Goal: Task Accomplishment & Management: Manage account settings

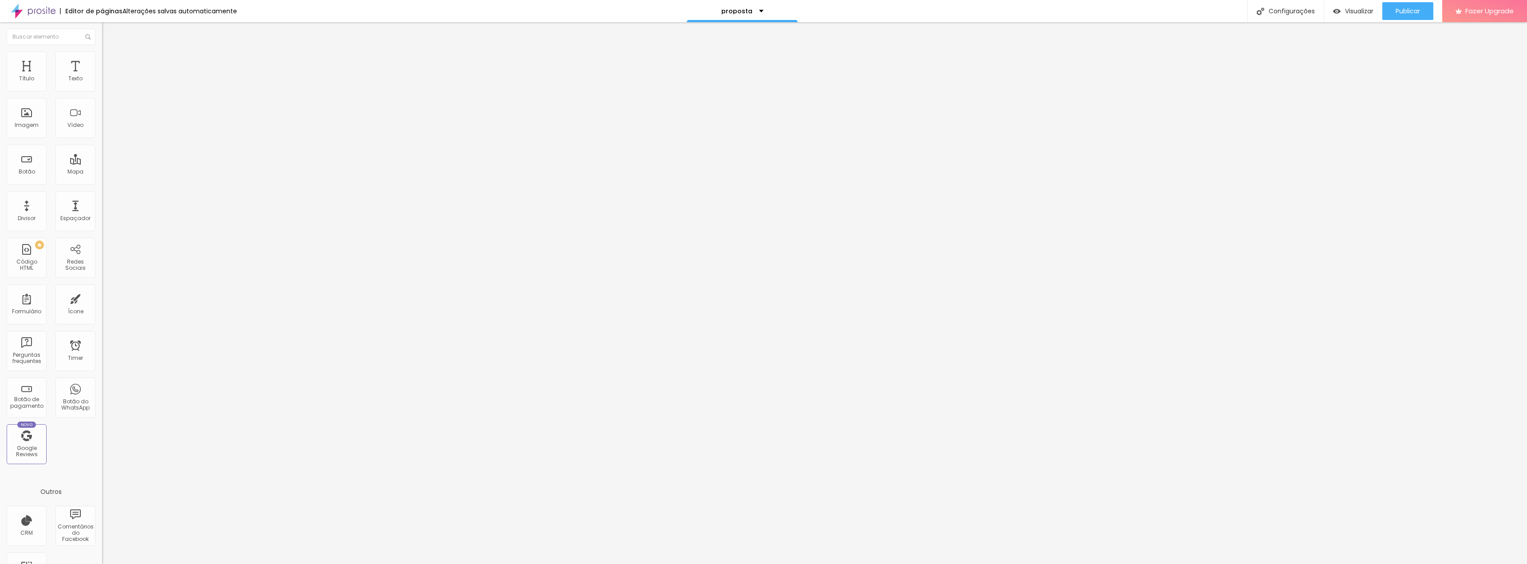
click at [102, 122] on div "< iframe src = "[URL][DOMAIN_NAME]" style = "width: 1200px; max-width: 100%; he…" at bounding box center [399, 108] width 595 height 62
click at [102, 76] on img at bounding box center [104, 73] width 5 height 5
drag, startPoint x: 811, startPoint y: 170, endPoint x: 816, endPoint y: 169, distance: 4.9
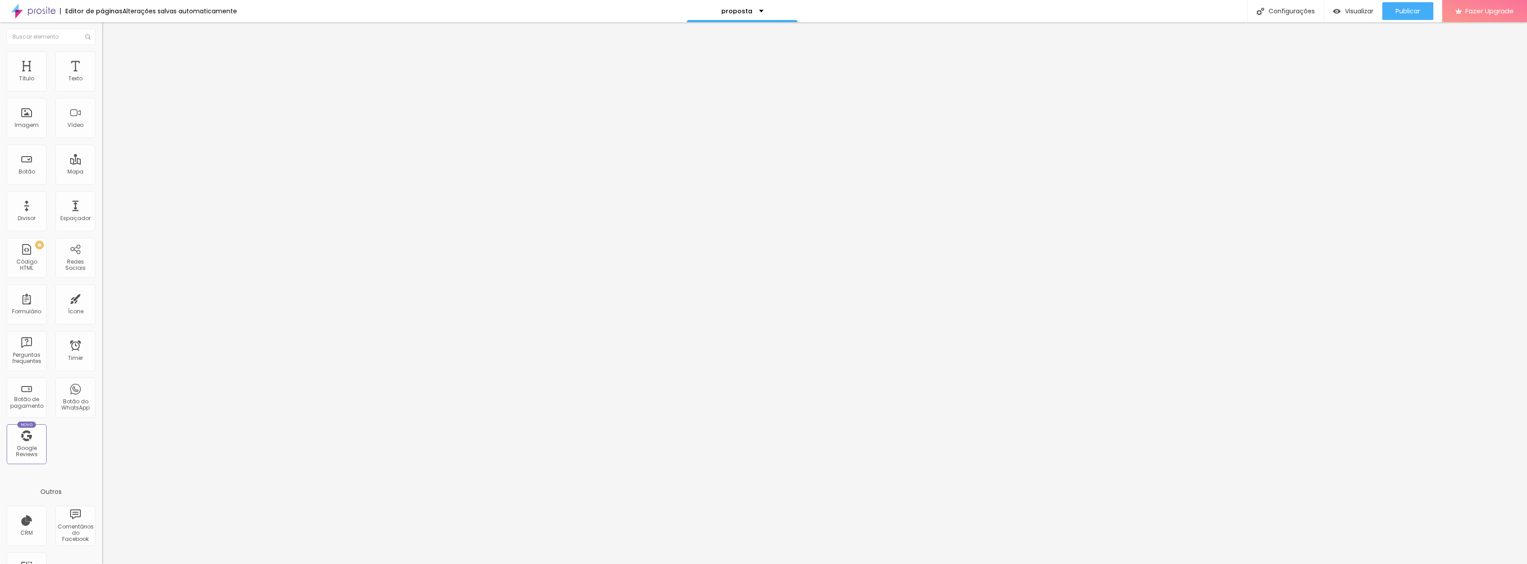
drag, startPoint x: 816, startPoint y: 172, endPoint x: 804, endPoint y: 170, distance: 12.5
drag, startPoint x: 899, startPoint y: 170, endPoint x: 909, endPoint y: 170, distance: 10.2
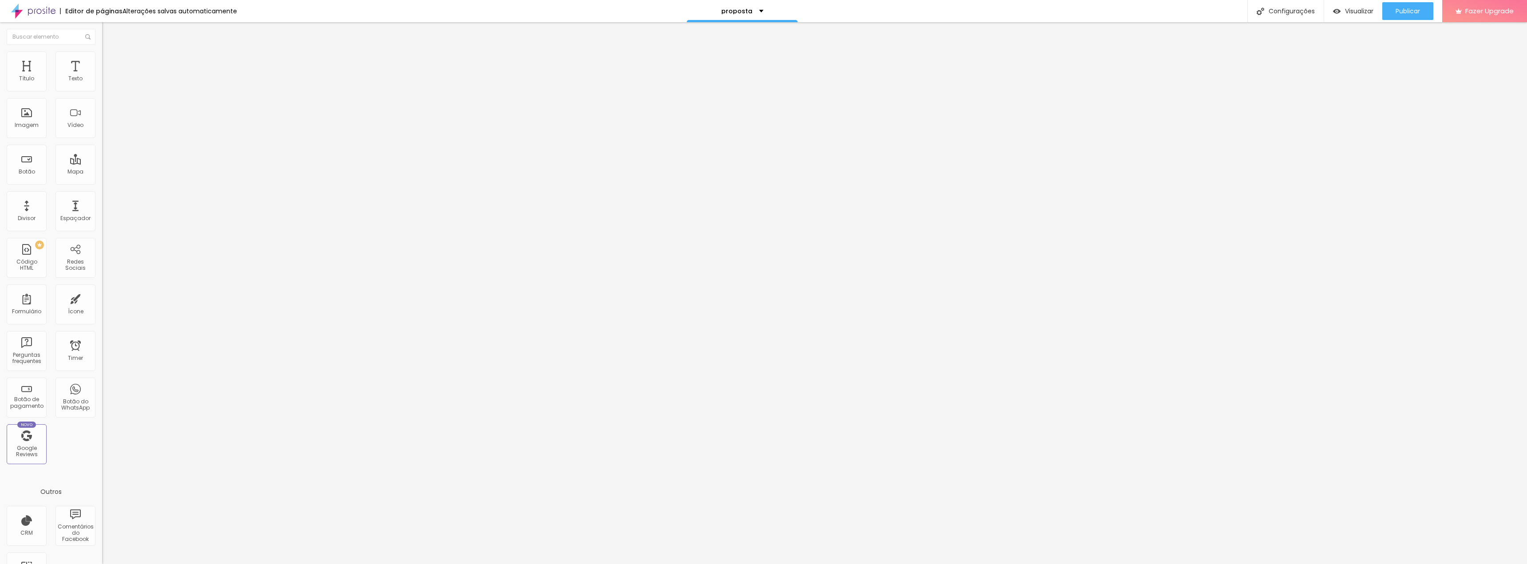
drag, startPoint x: 665, startPoint y: 172, endPoint x: 935, endPoint y: 187, distance: 269.8
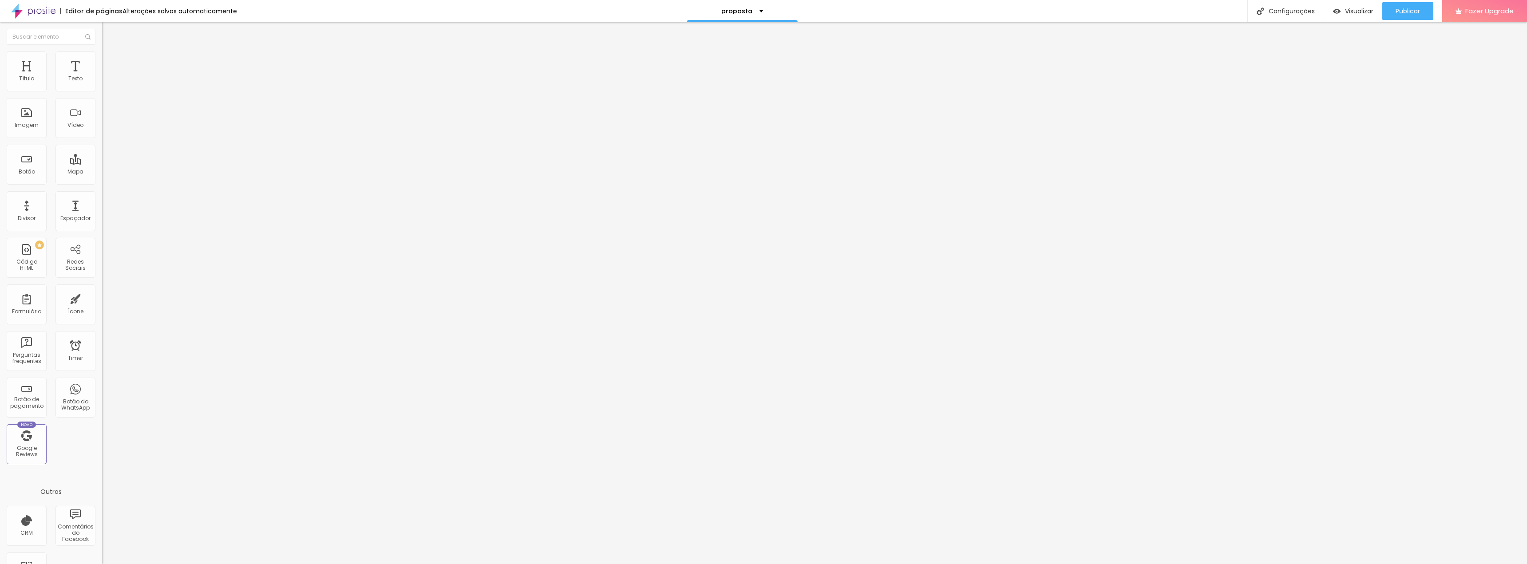
click at [102, 59] on li "Avançado" at bounding box center [153, 55] width 102 height 9
type input "94"
type input "93"
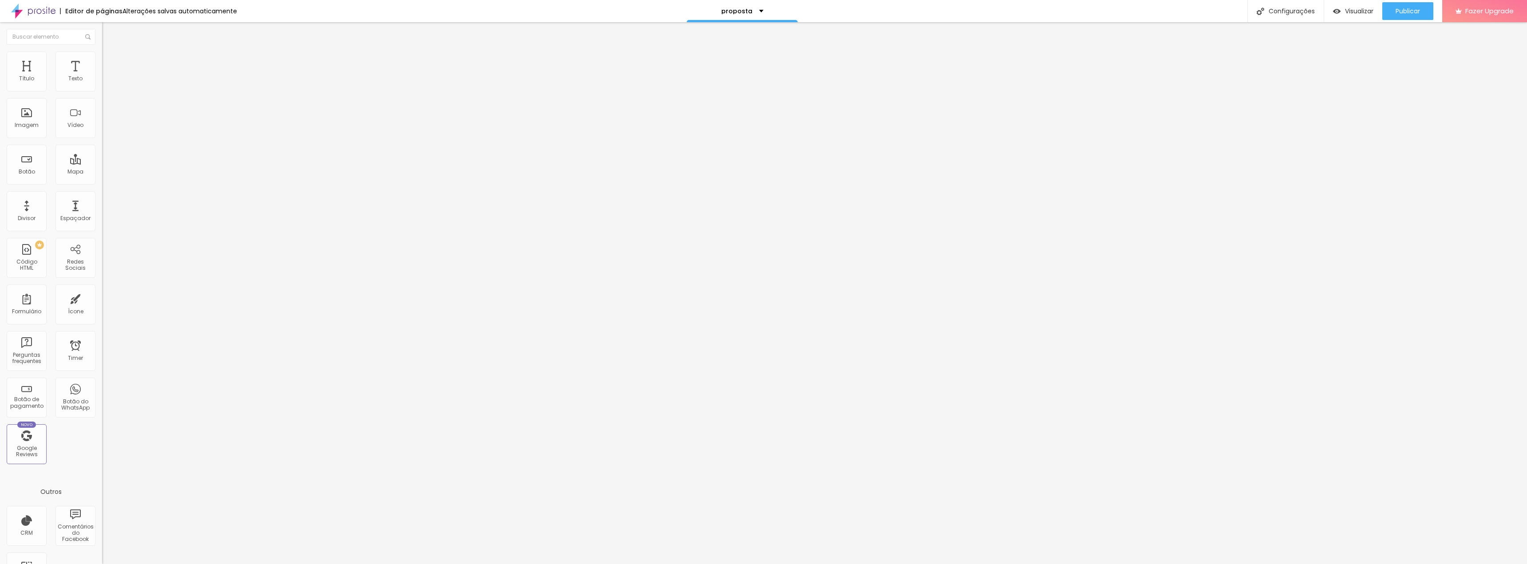
type input "93"
type input "92"
type input "90"
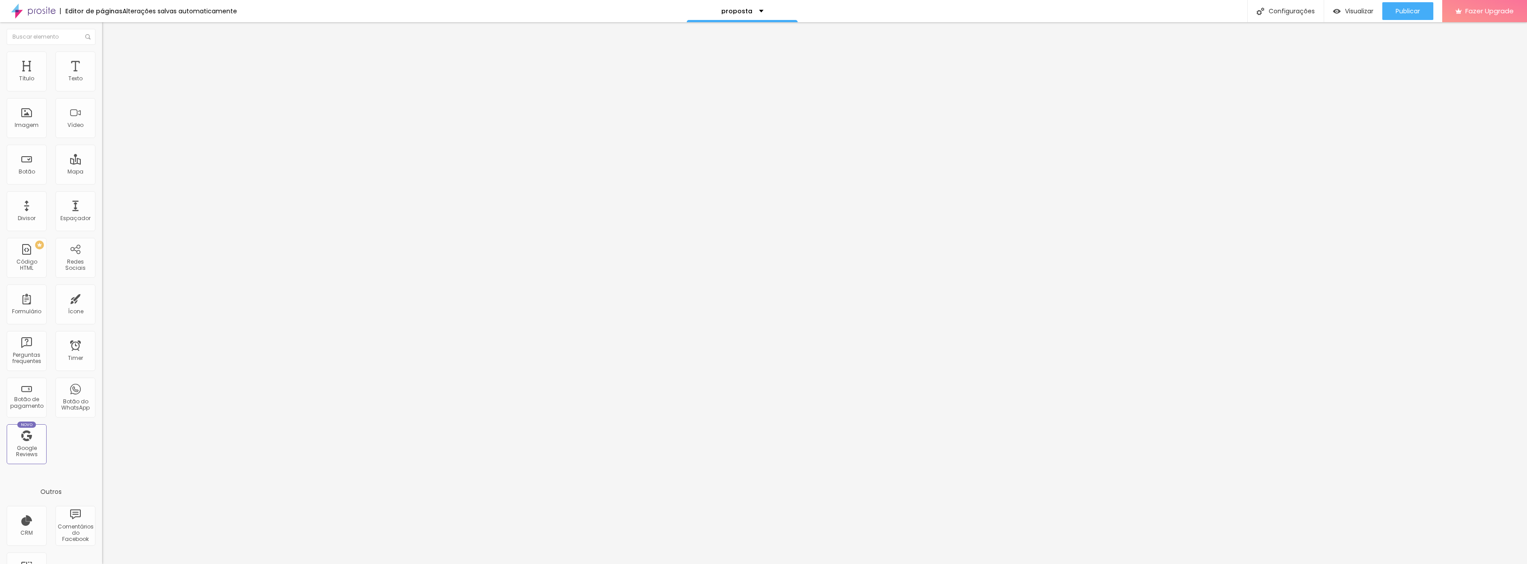
type input "89"
type input "87"
type input "85"
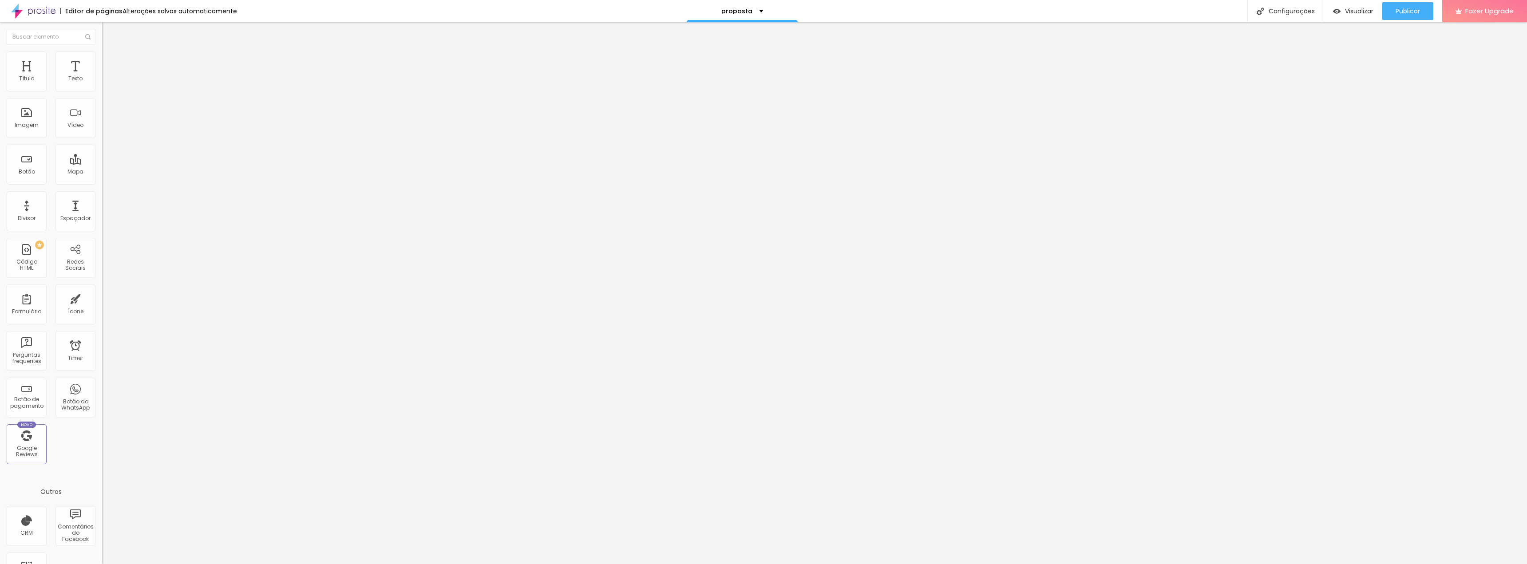
type input "85"
type input "83"
type input "81"
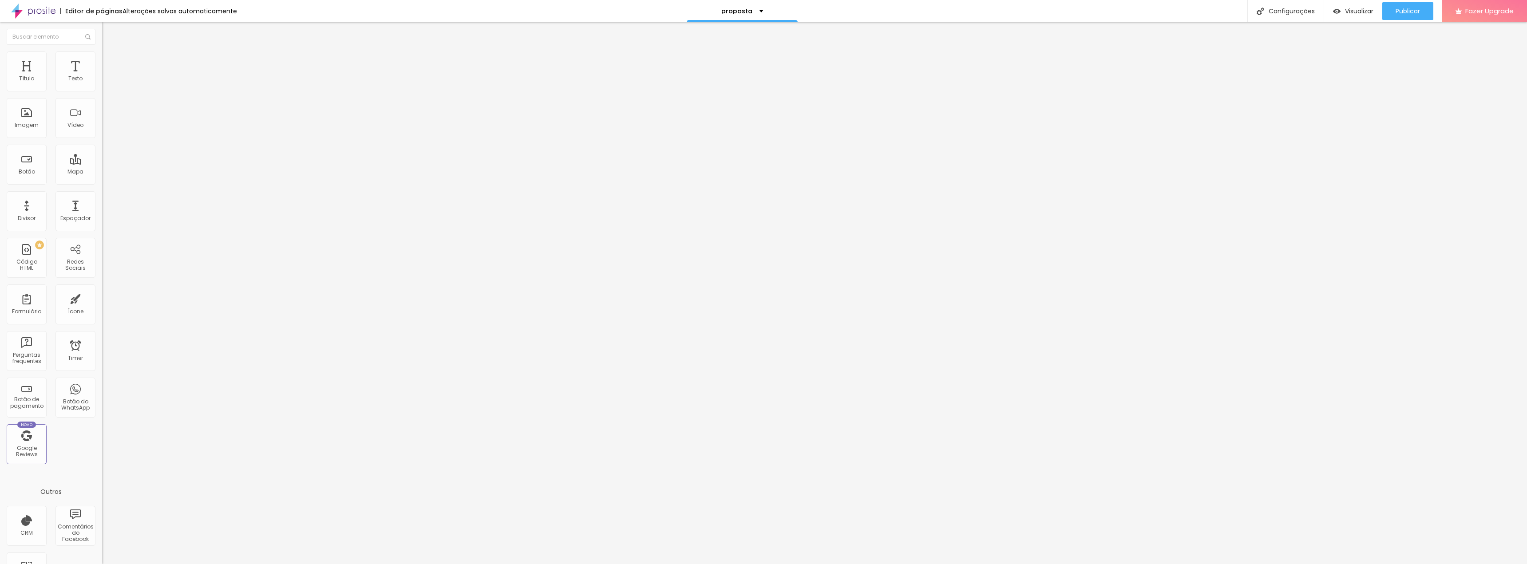
type input "78"
type input "75"
type input "72"
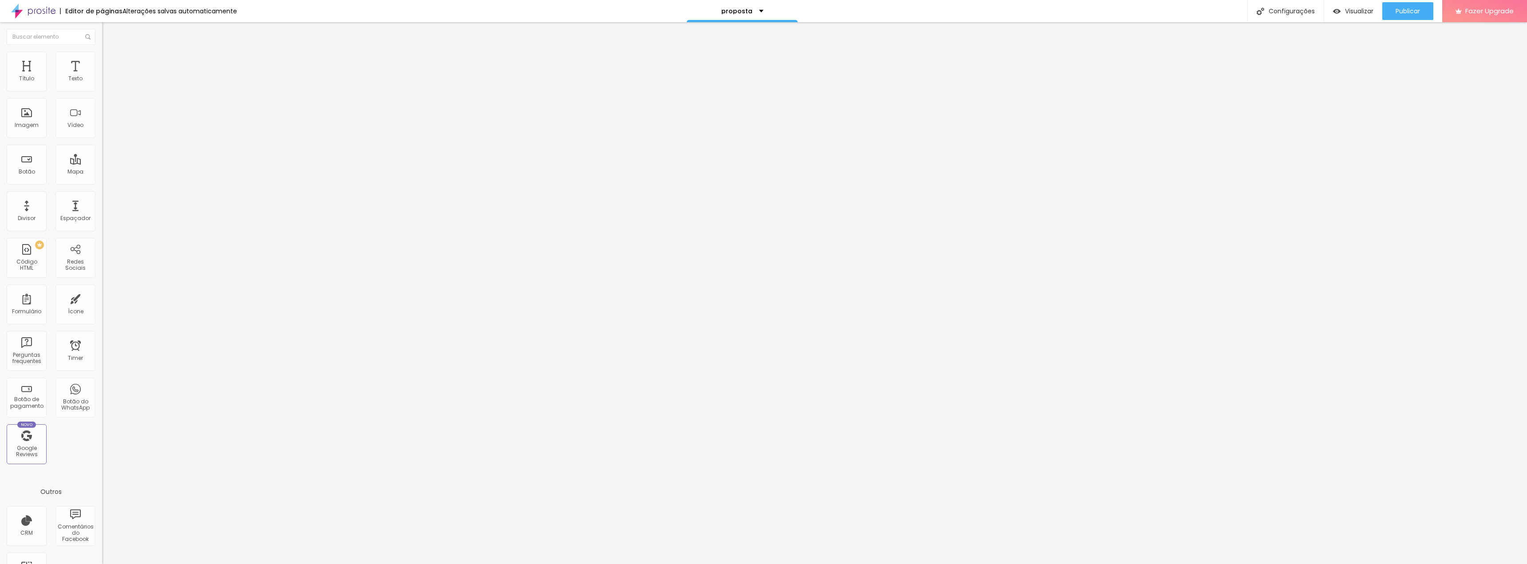
type input "72"
type input "67"
type input "63"
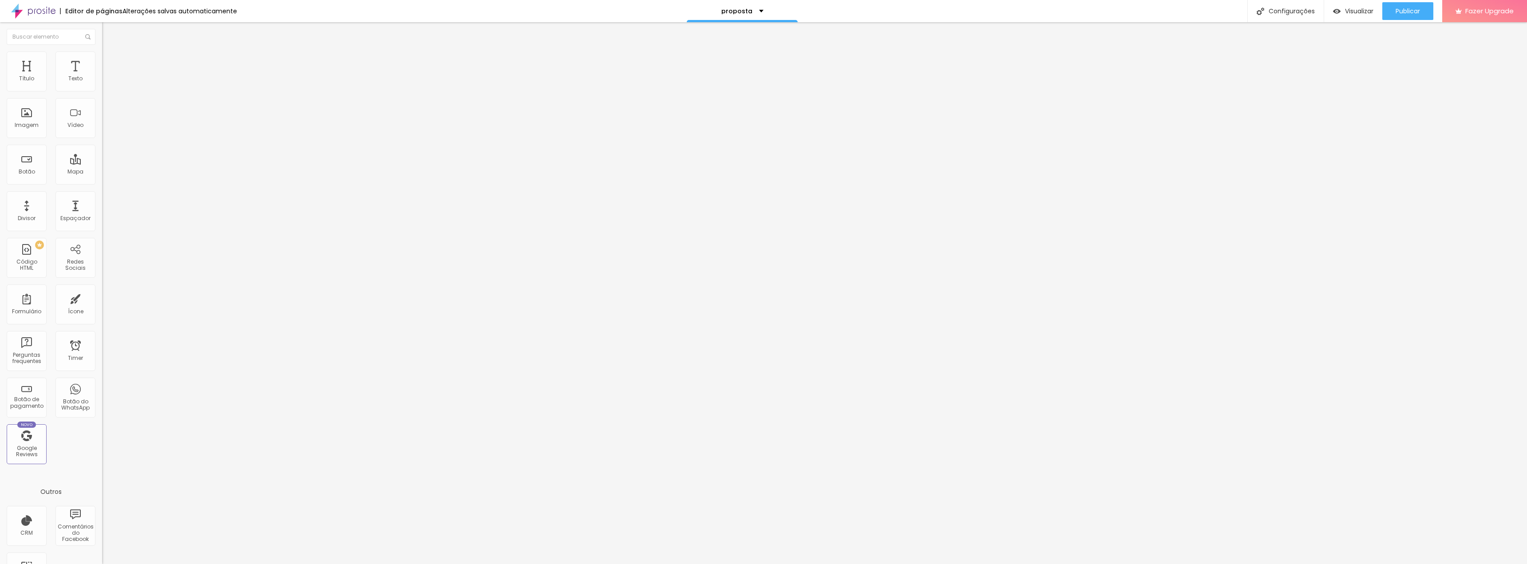
type input "58"
type input "53"
type input "48"
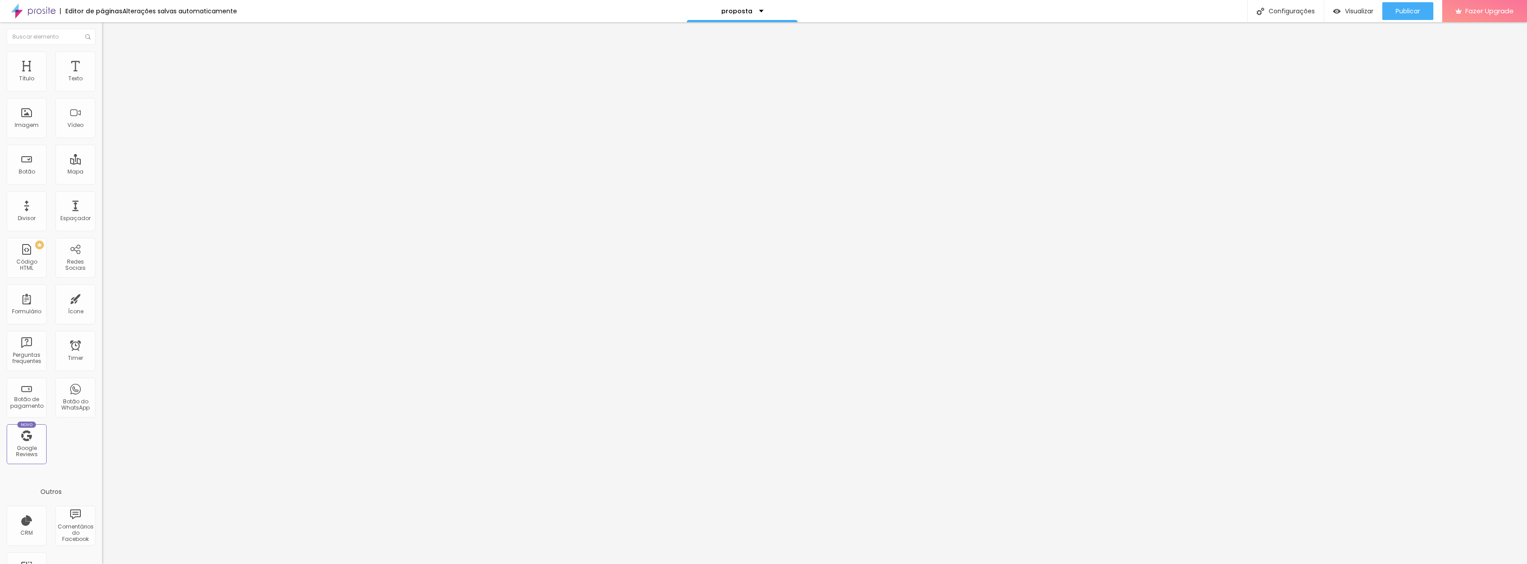
type input "48"
type input "43"
type input "36"
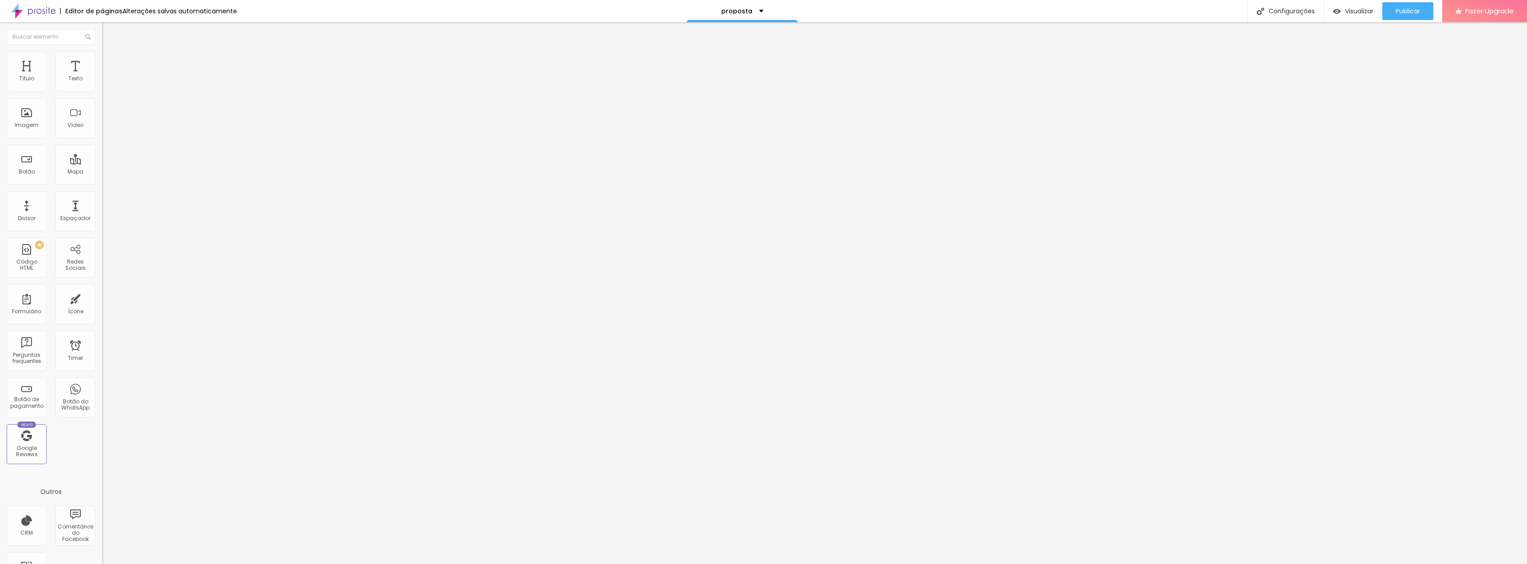
type input "27"
type input "20"
type input "11"
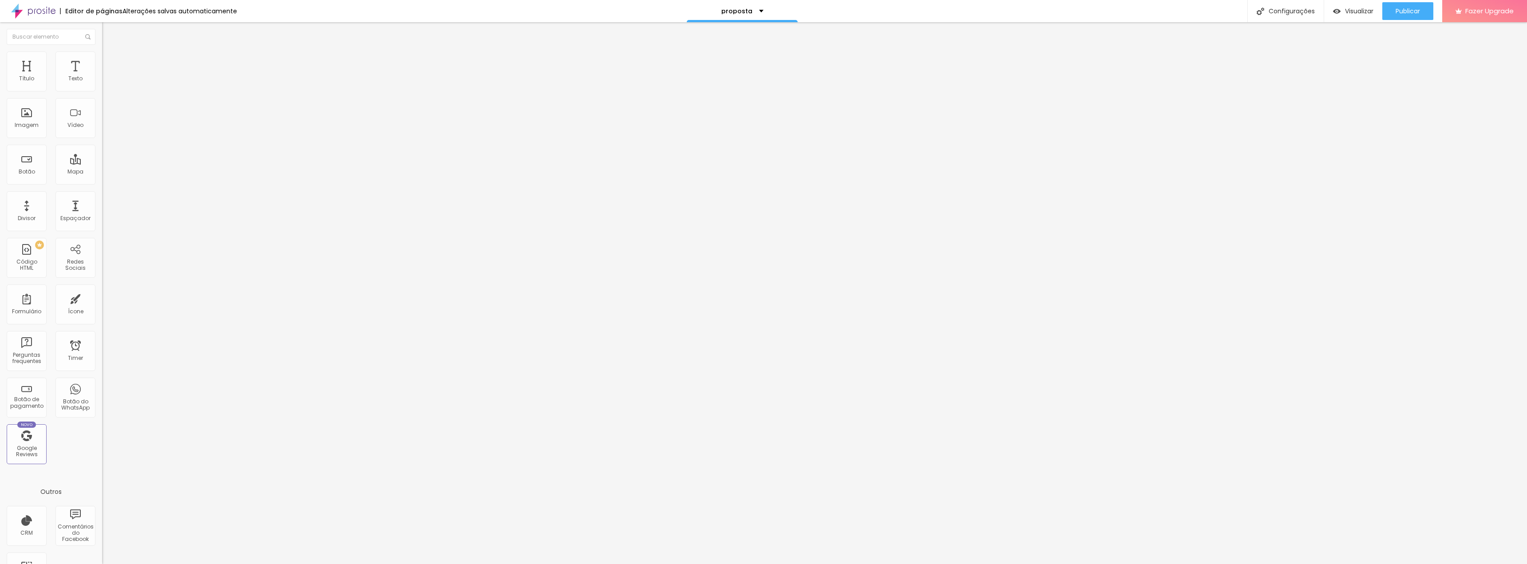
type input "11"
type input "4"
type input "0"
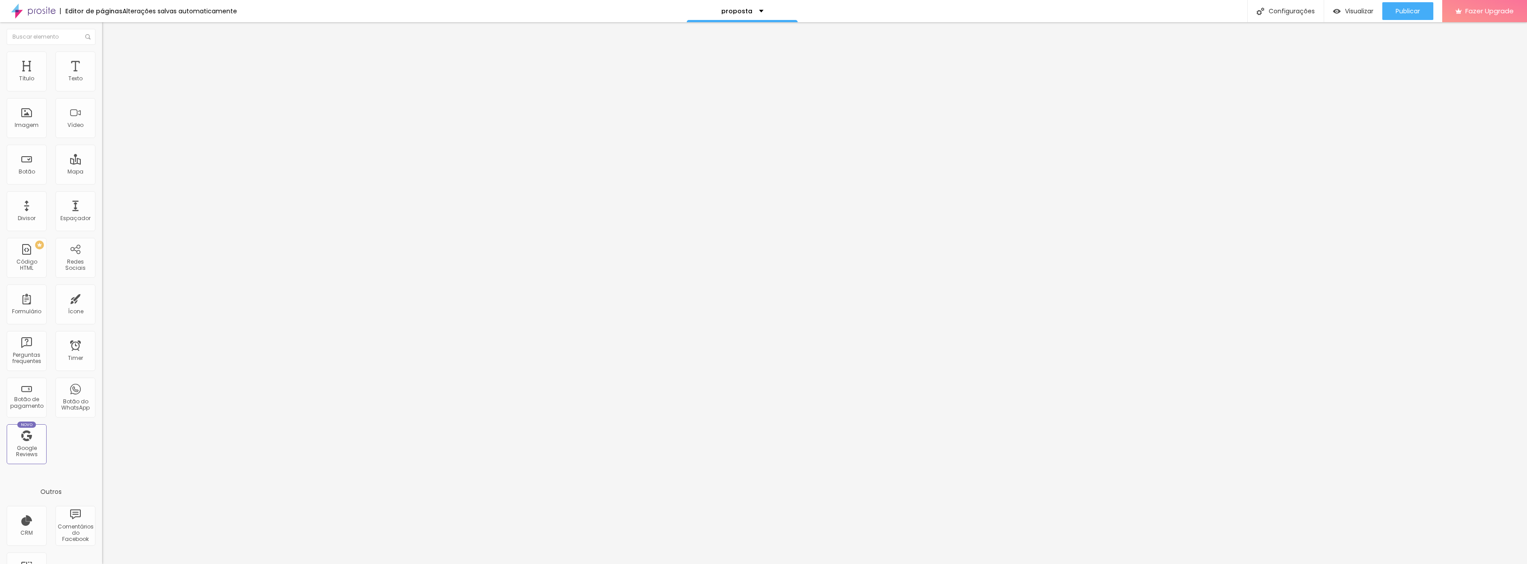
drag, startPoint x: 72, startPoint y: 103, endPoint x: 0, endPoint y: 104, distance: 71.9
click at [102, 289] on input "range" at bounding box center [130, 292] width 57 height 7
type input "7"
type input "6"
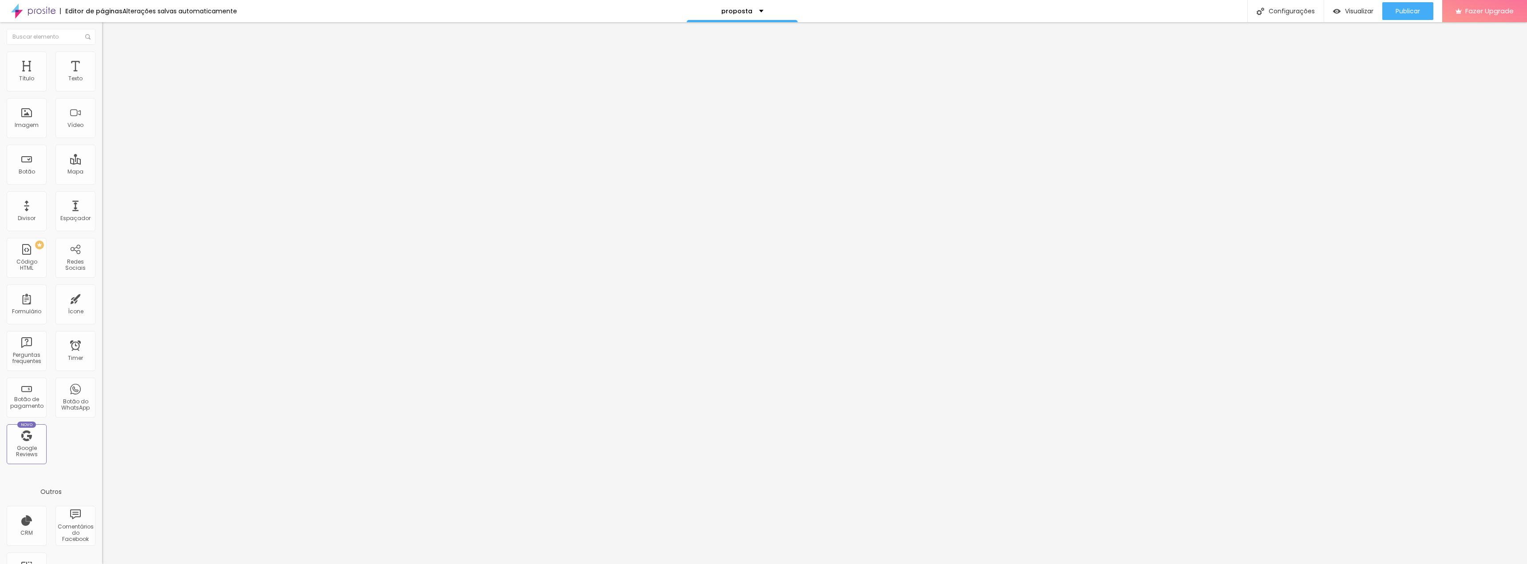
type input "6"
type input "7"
type input "8"
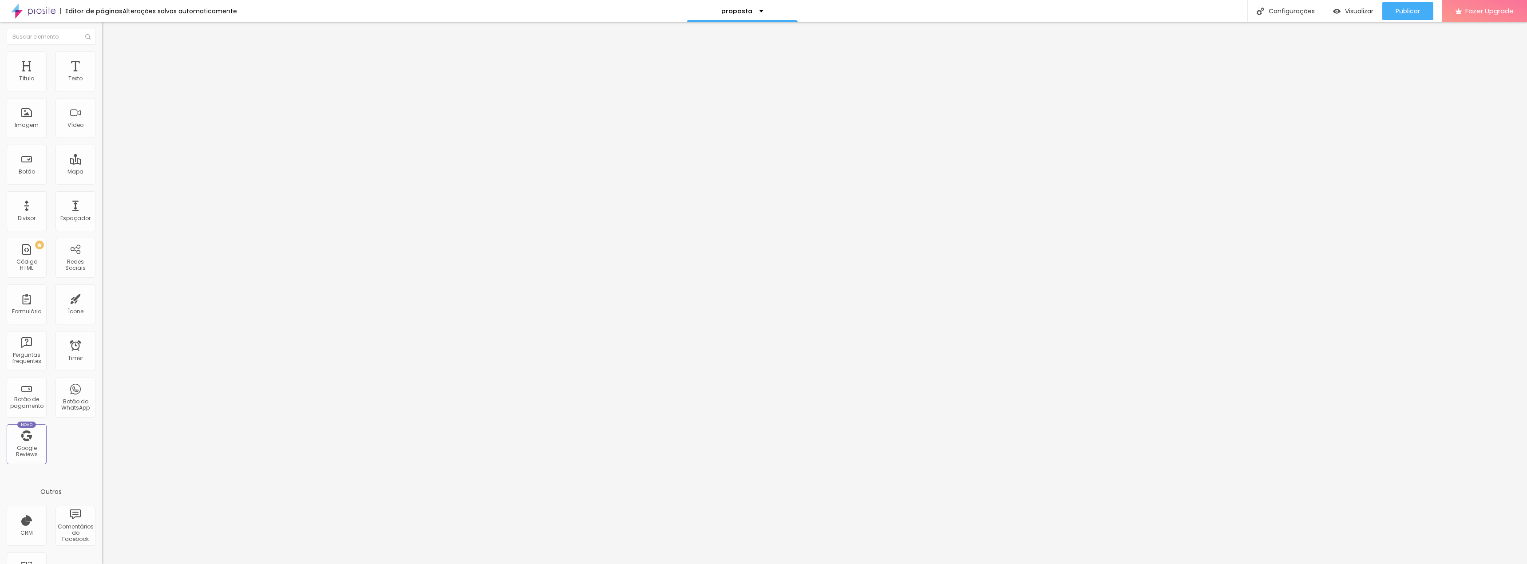
type input "9"
type input "11"
type input "12"
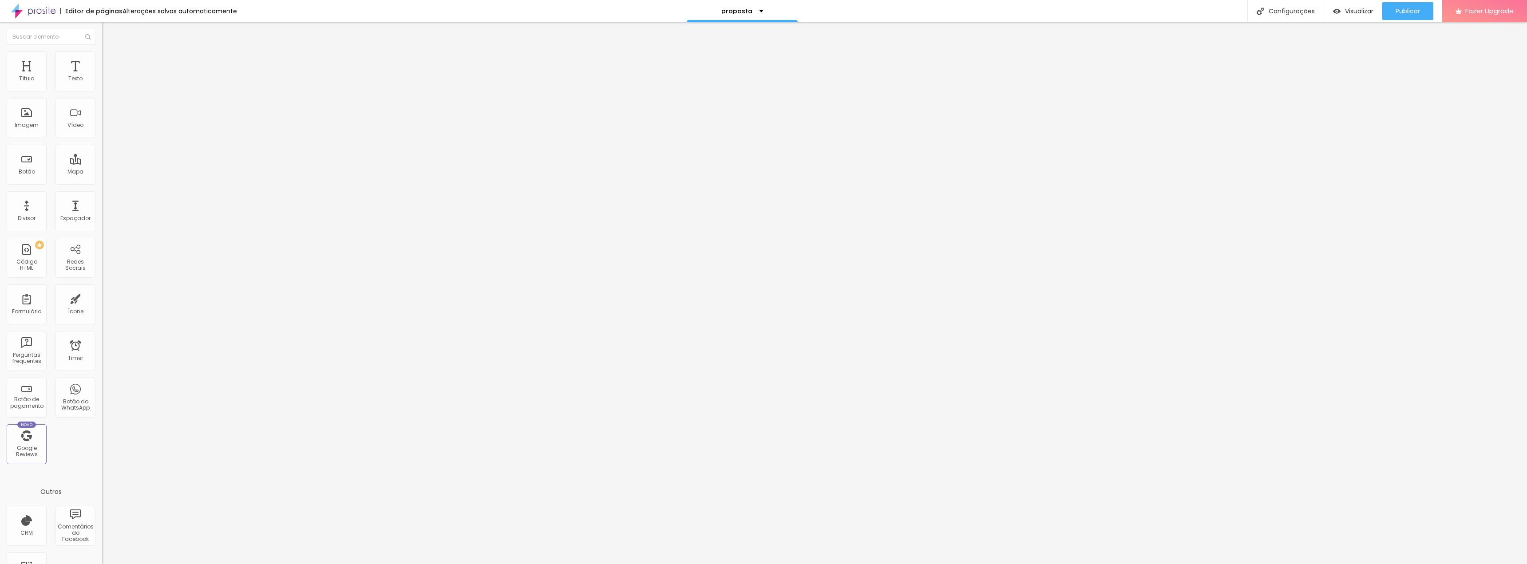
type input "12"
type input "14"
type input "17"
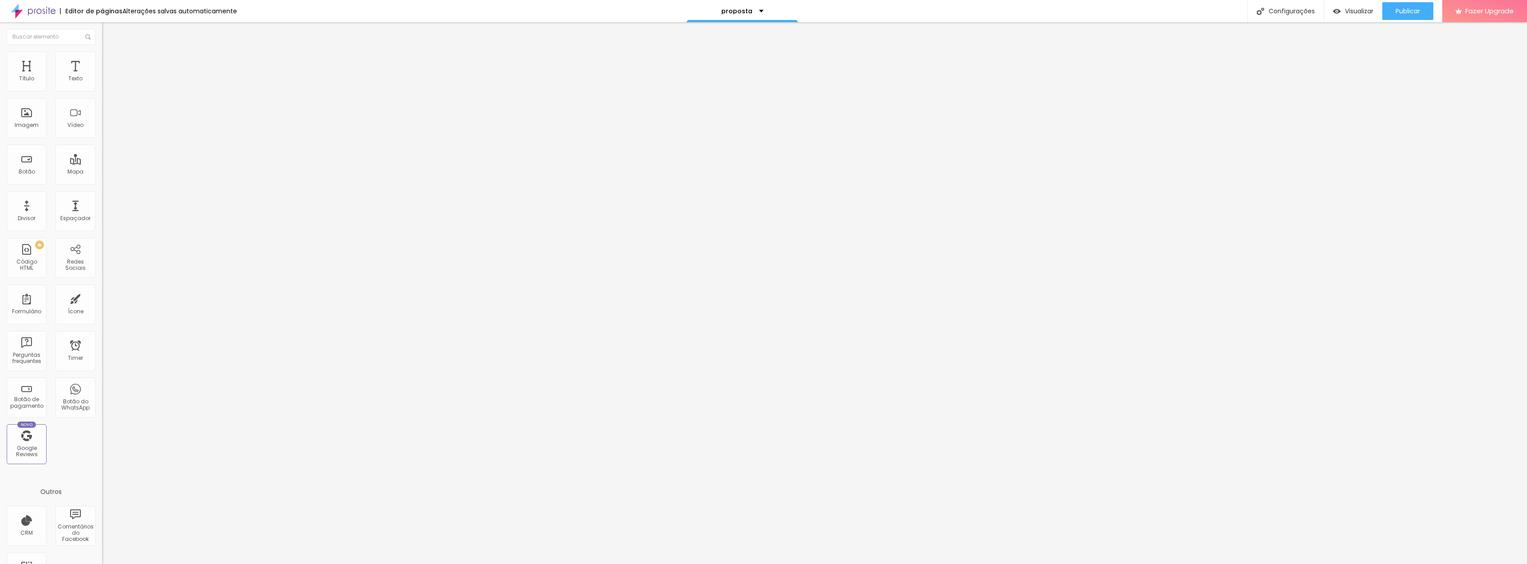
type input "18"
type input "20"
type input "22"
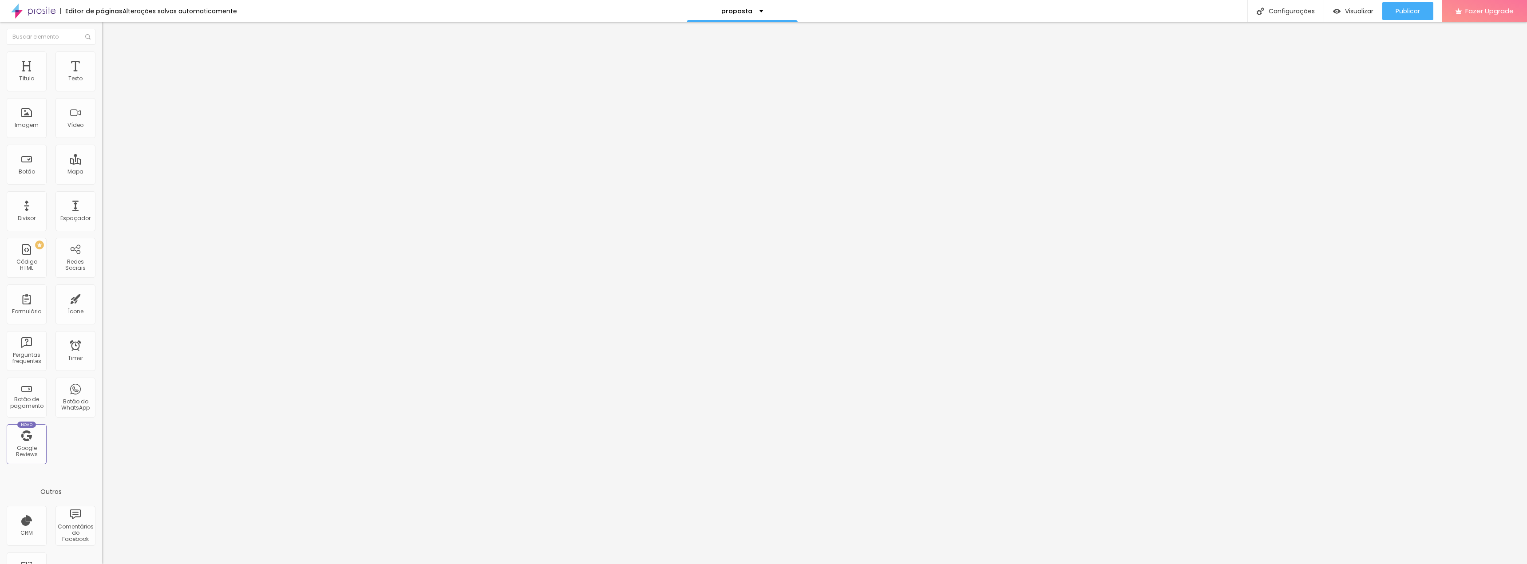
type input "22"
type input "24"
type input "26"
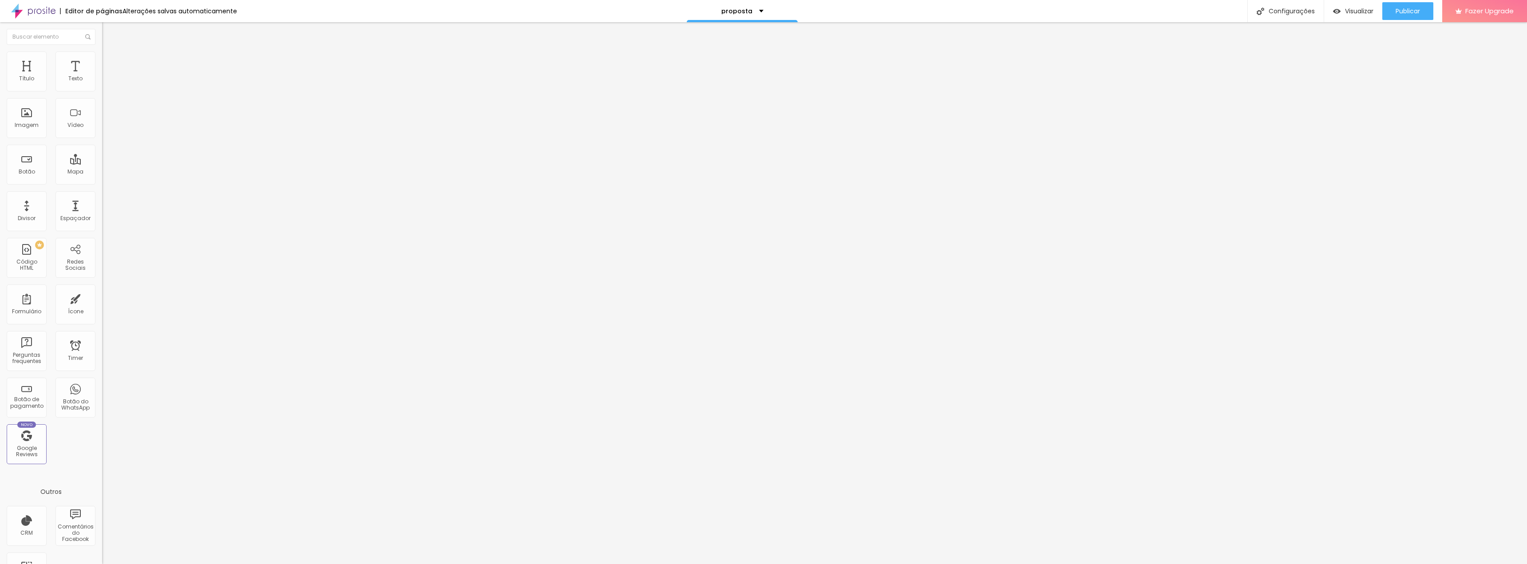
type input "29"
type input "30"
type input "33"
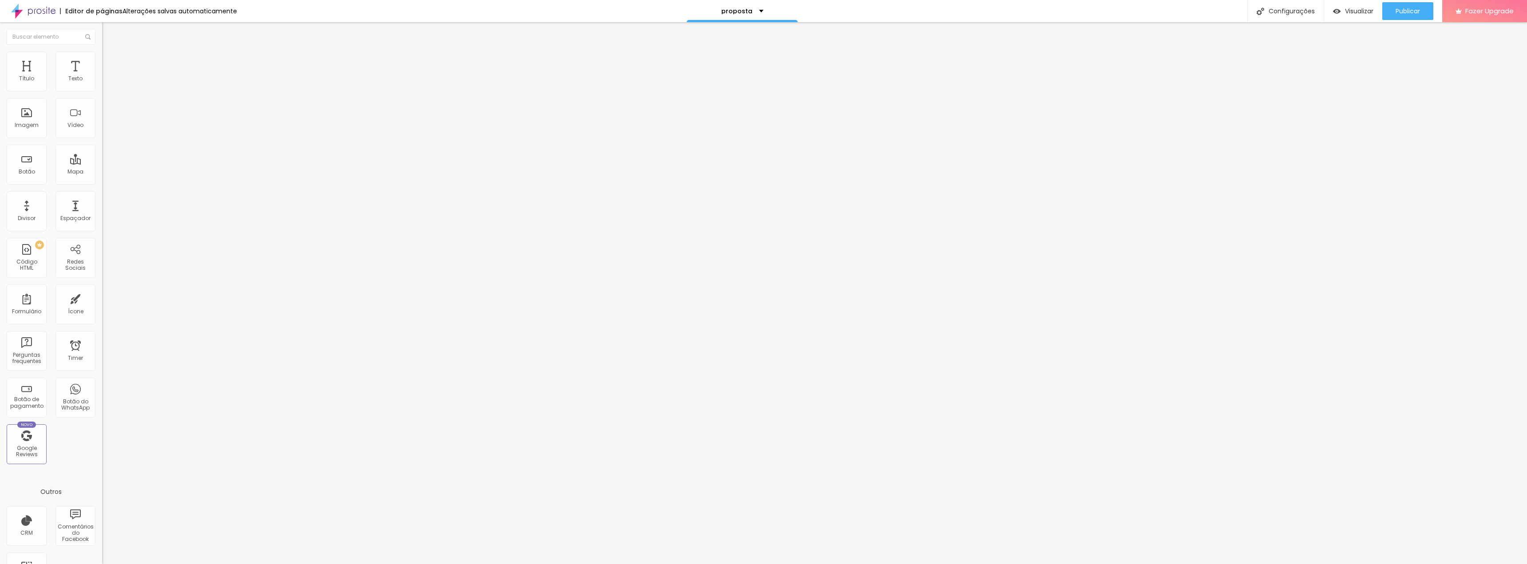
type input "33"
type input "36"
type input "39"
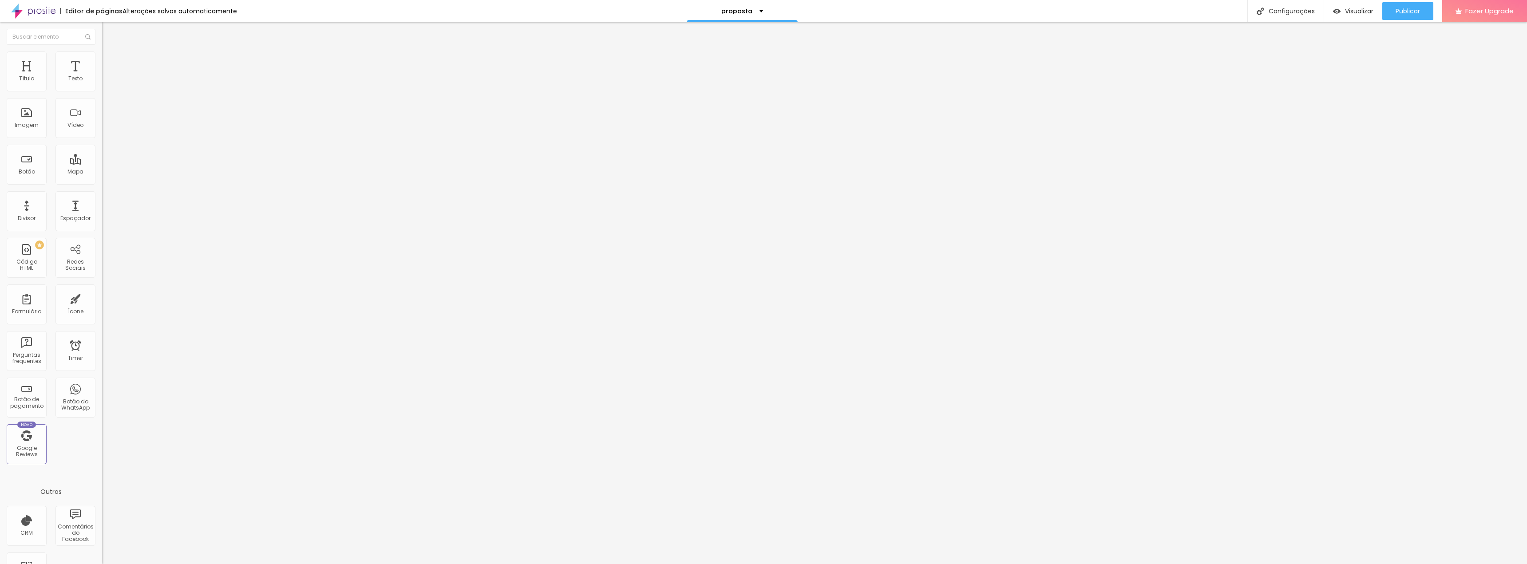
type input "42"
type input "44"
type input "48"
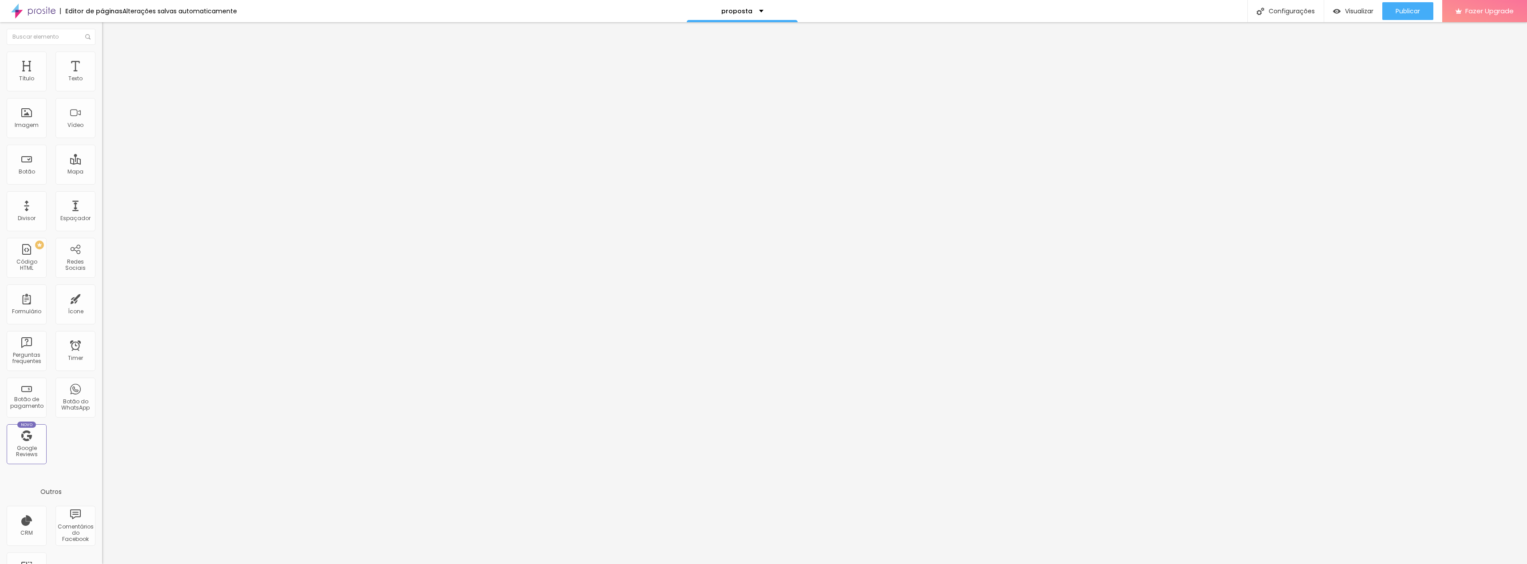
type input "48"
type input "50"
type input "53"
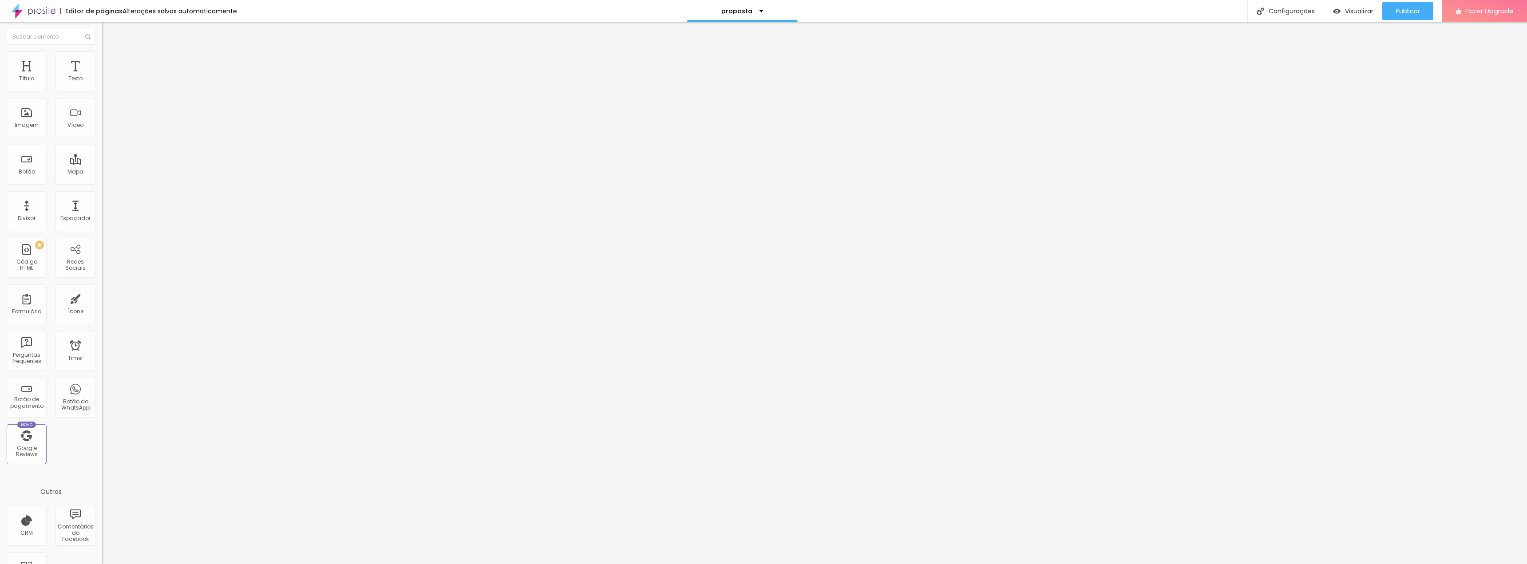
type input "57"
type input "60"
type input "64"
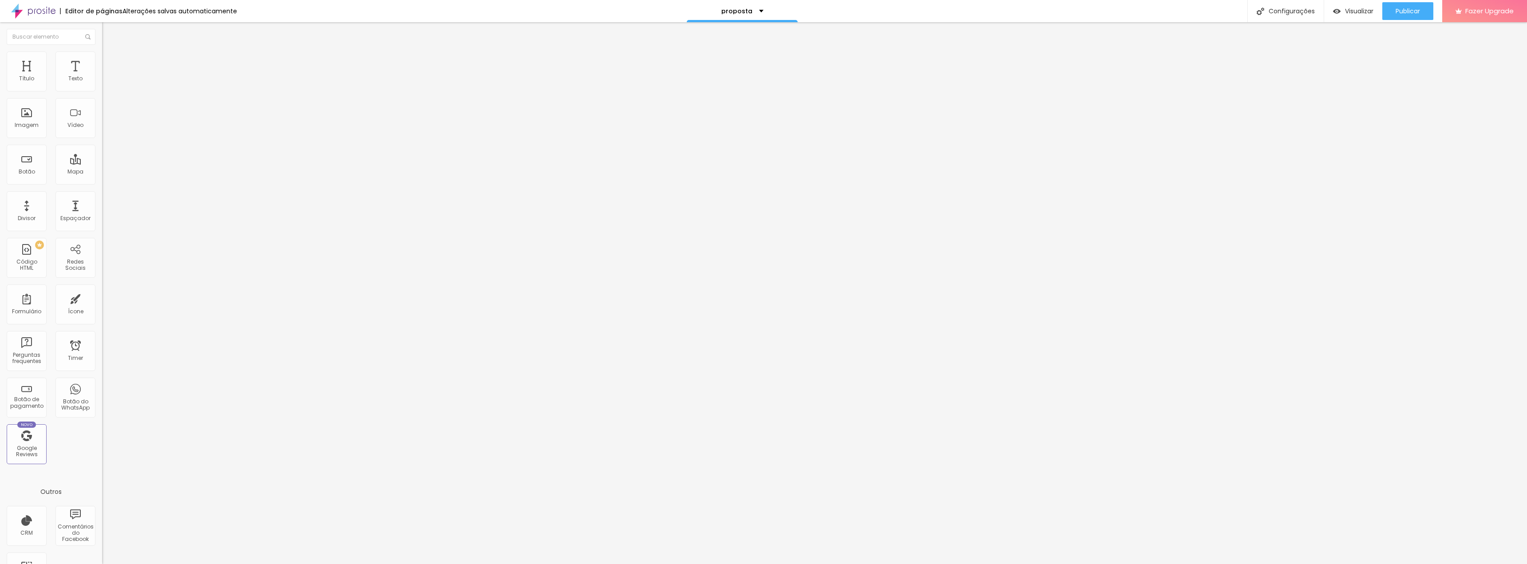
type input "64"
type input "68"
type input "72"
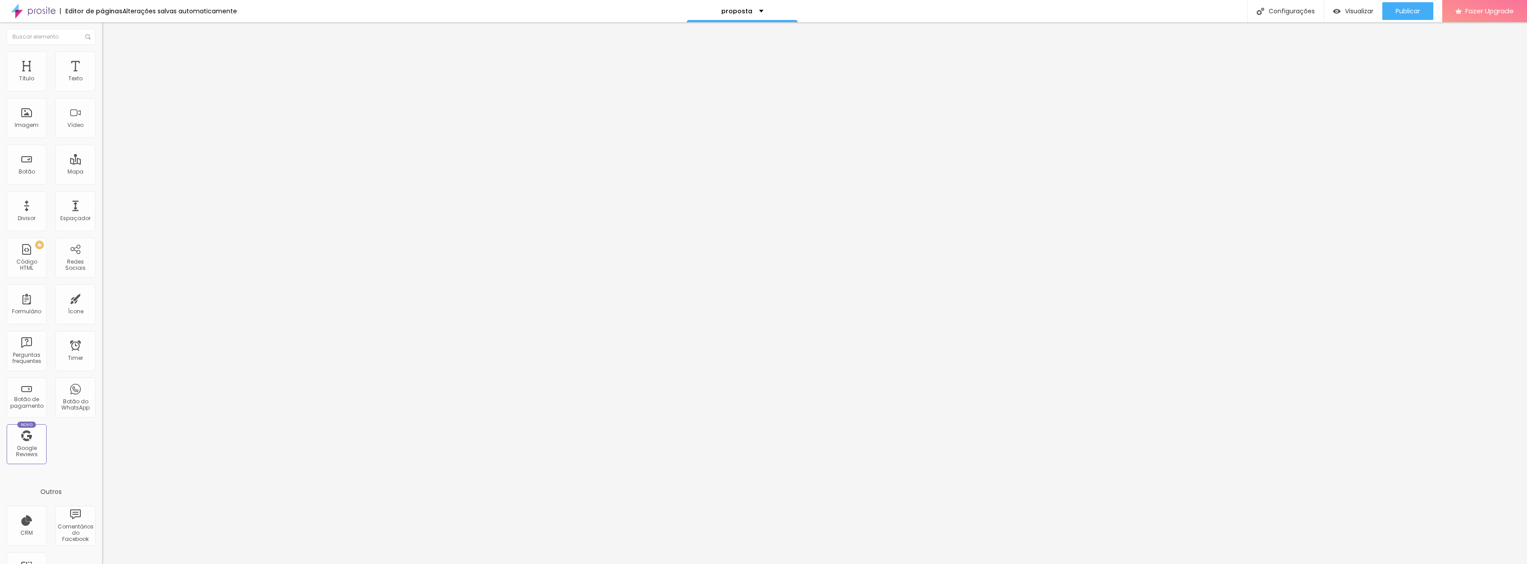
type input "75"
type input "81"
type input "85"
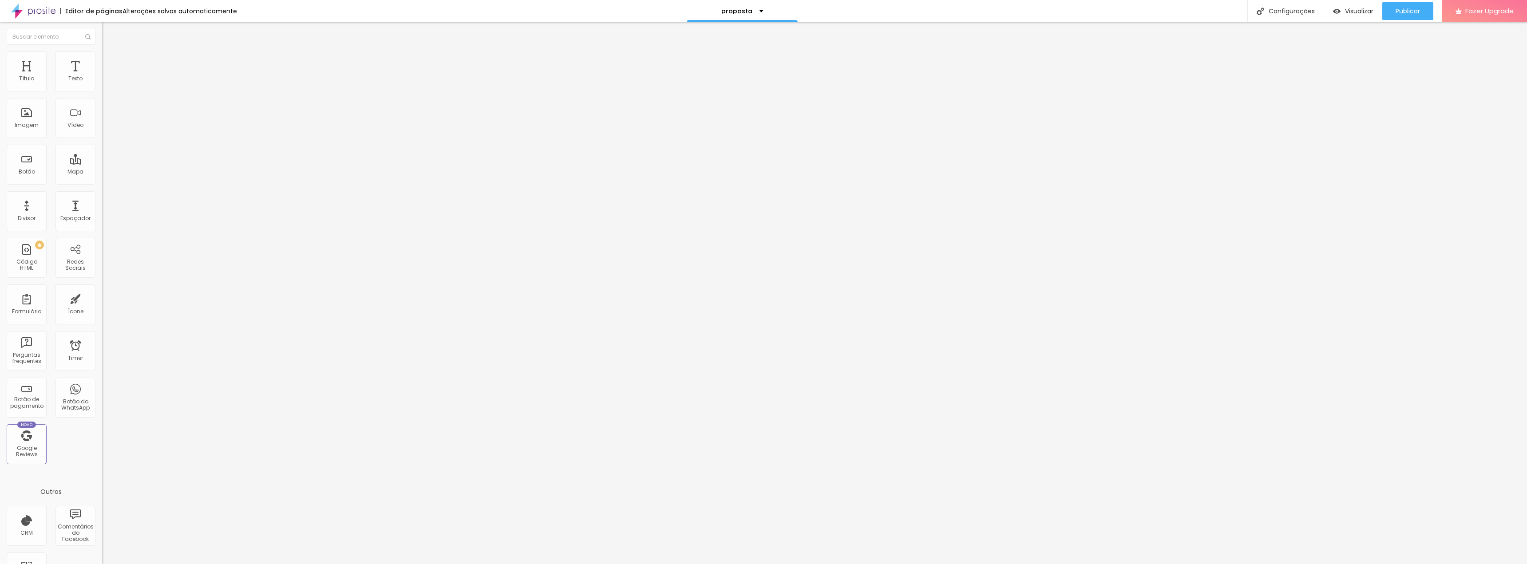
type input "85"
type input "91"
type input "100"
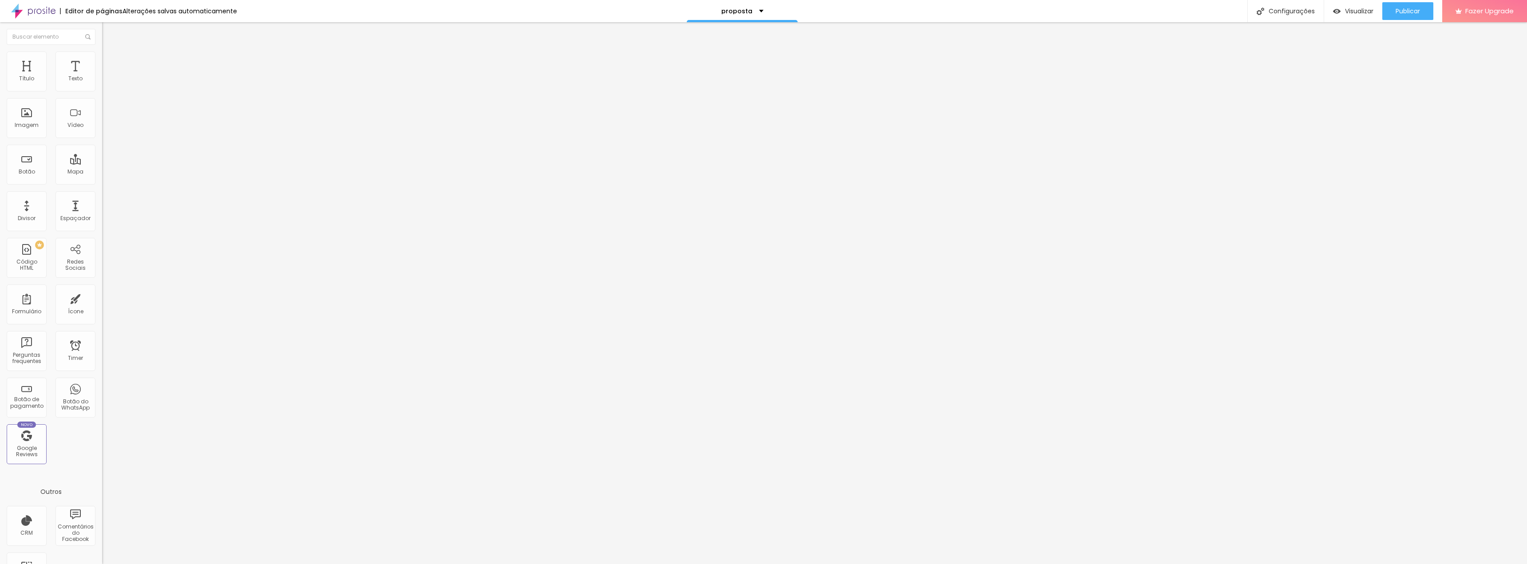
drag, startPoint x: 24, startPoint y: 103, endPoint x: 124, endPoint y: 105, distance: 100.3
type input "100"
click at [124, 289] on input "range" at bounding box center [130, 292] width 57 height 7
type input "98"
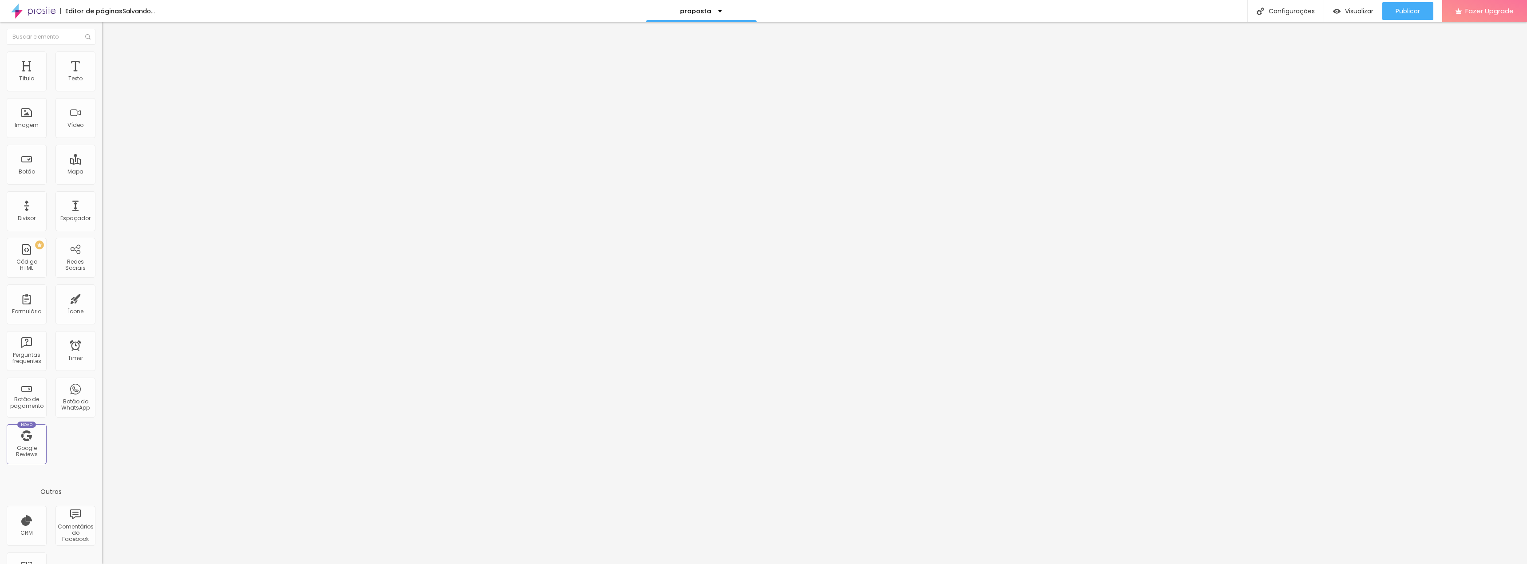
type input "97"
type input "96"
type input "95"
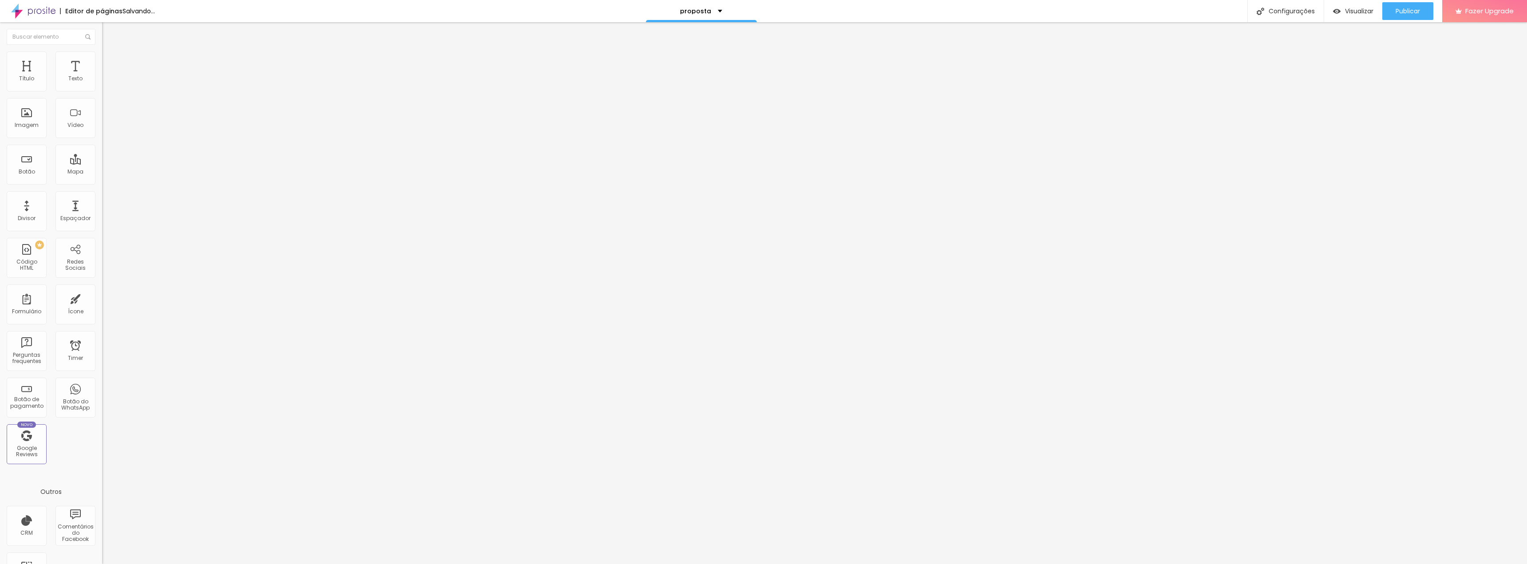
type input "95"
type input "94"
type input "92"
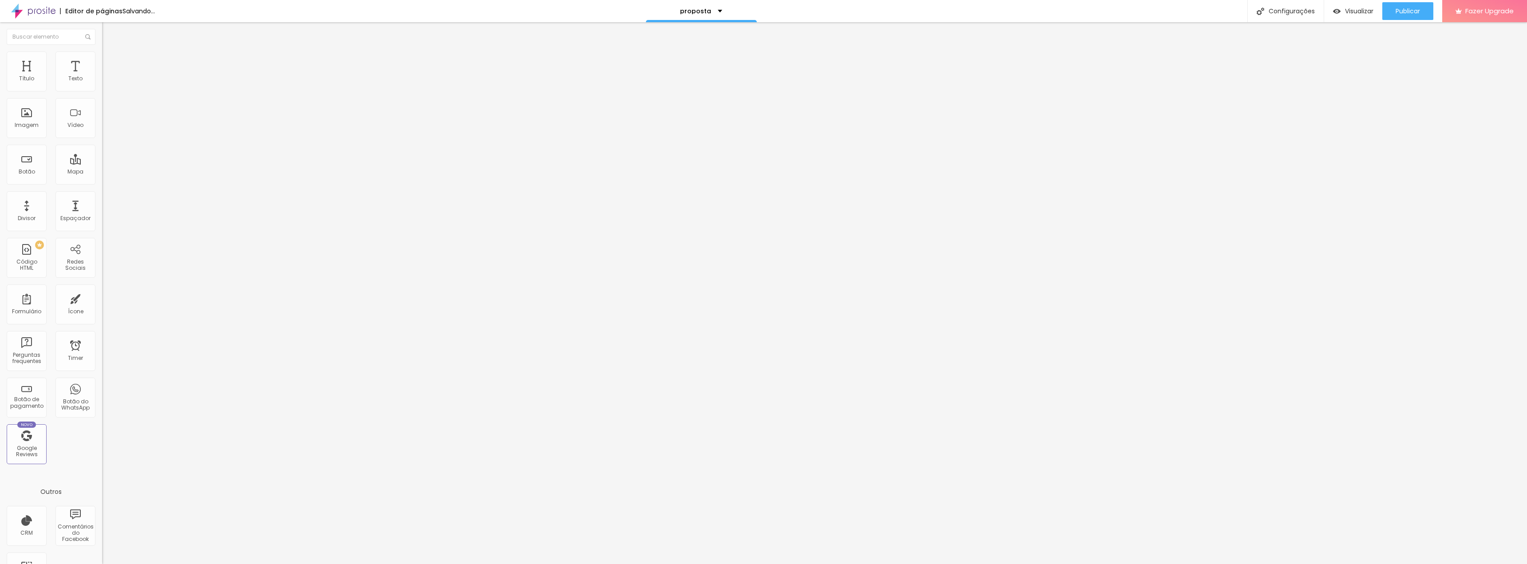
type input "91"
type input "88"
type input "86"
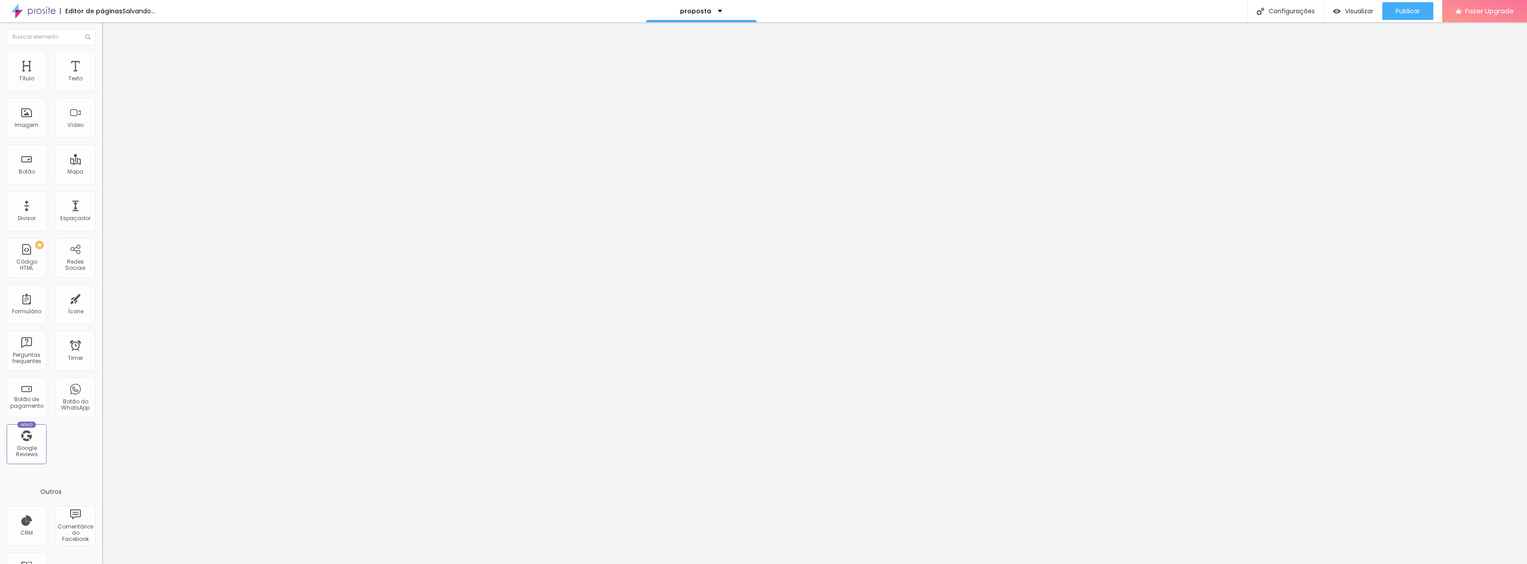
type input "86"
type input "83"
type input "81"
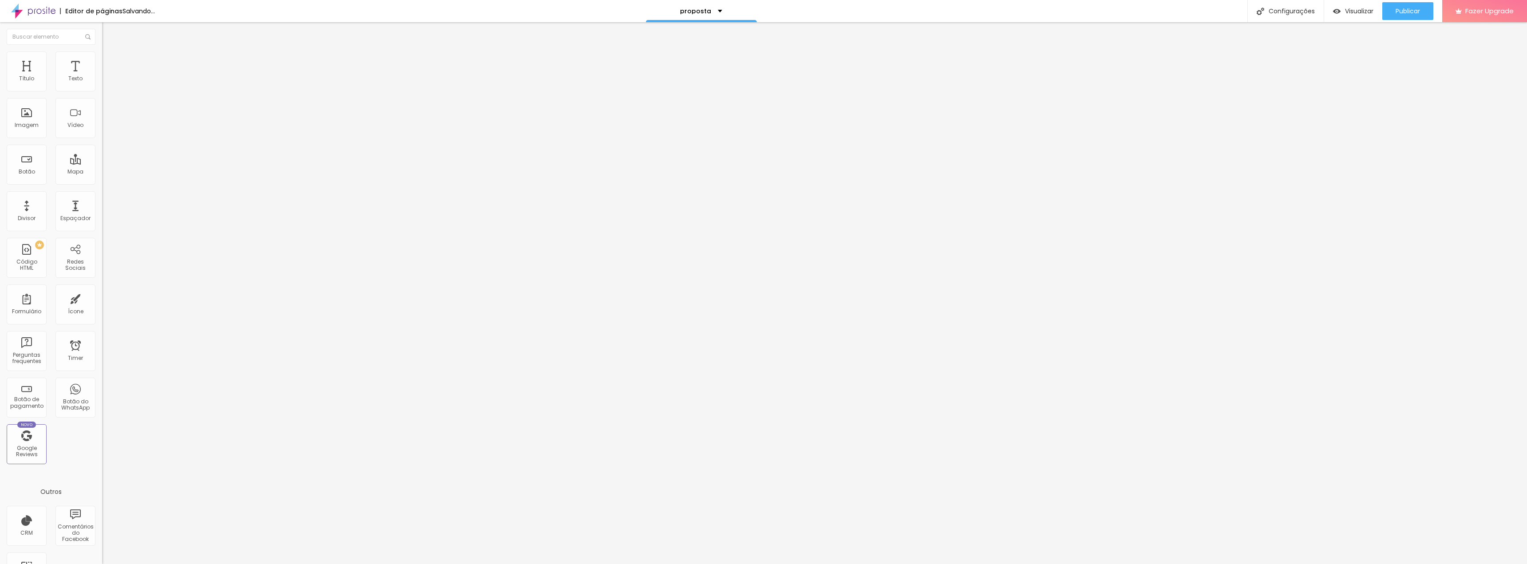
type input "78"
type input "75"
type input "72"
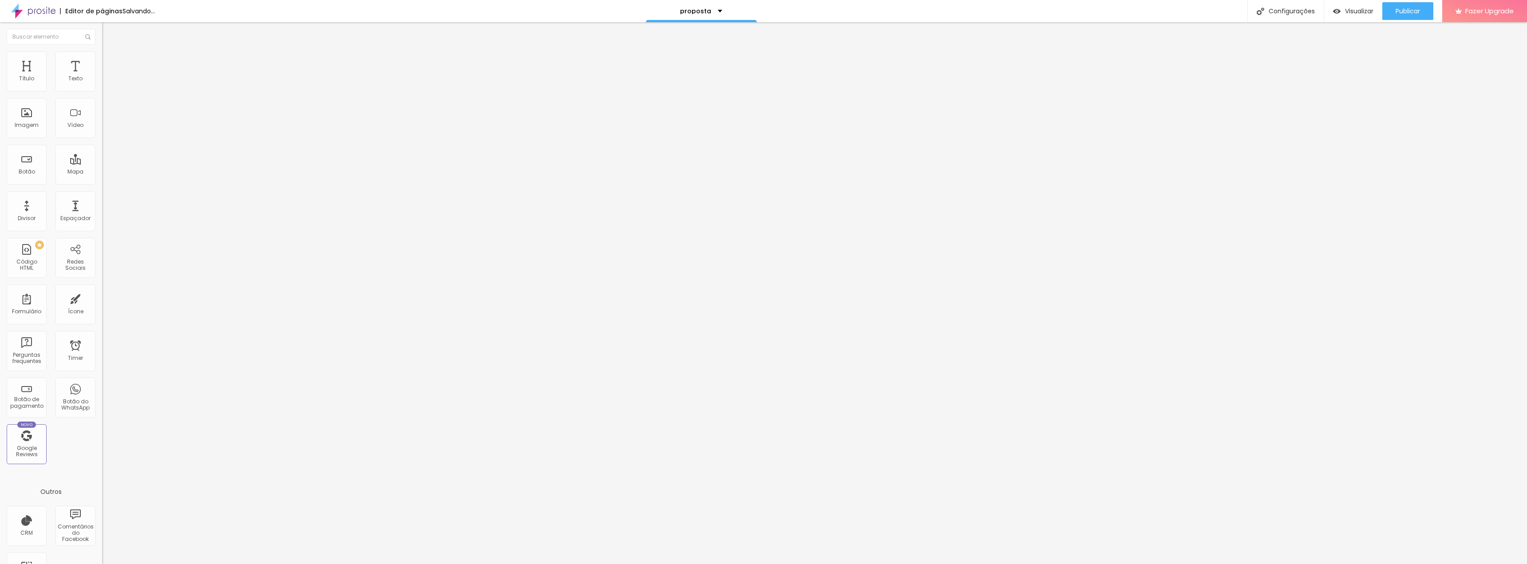
type input "72"
type input "69"
type input "67"
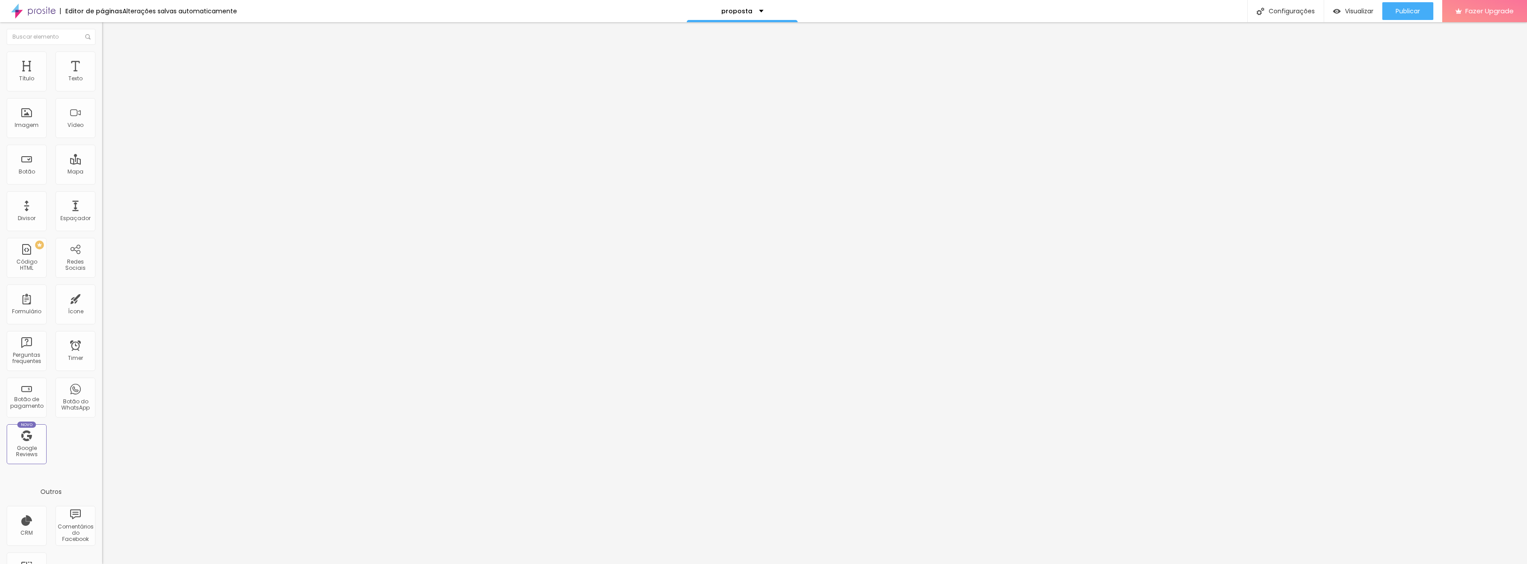
type input "63"
type input "61"
type input "59"
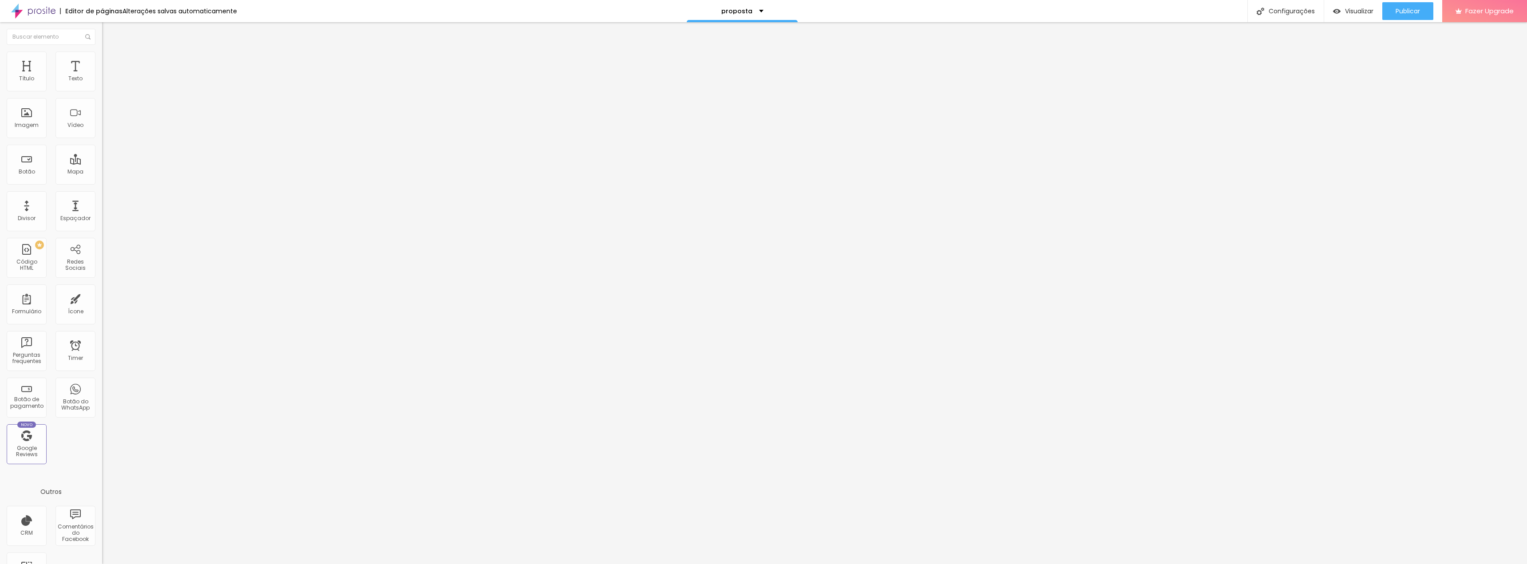
type input "59"
type input "58"
type input "56"
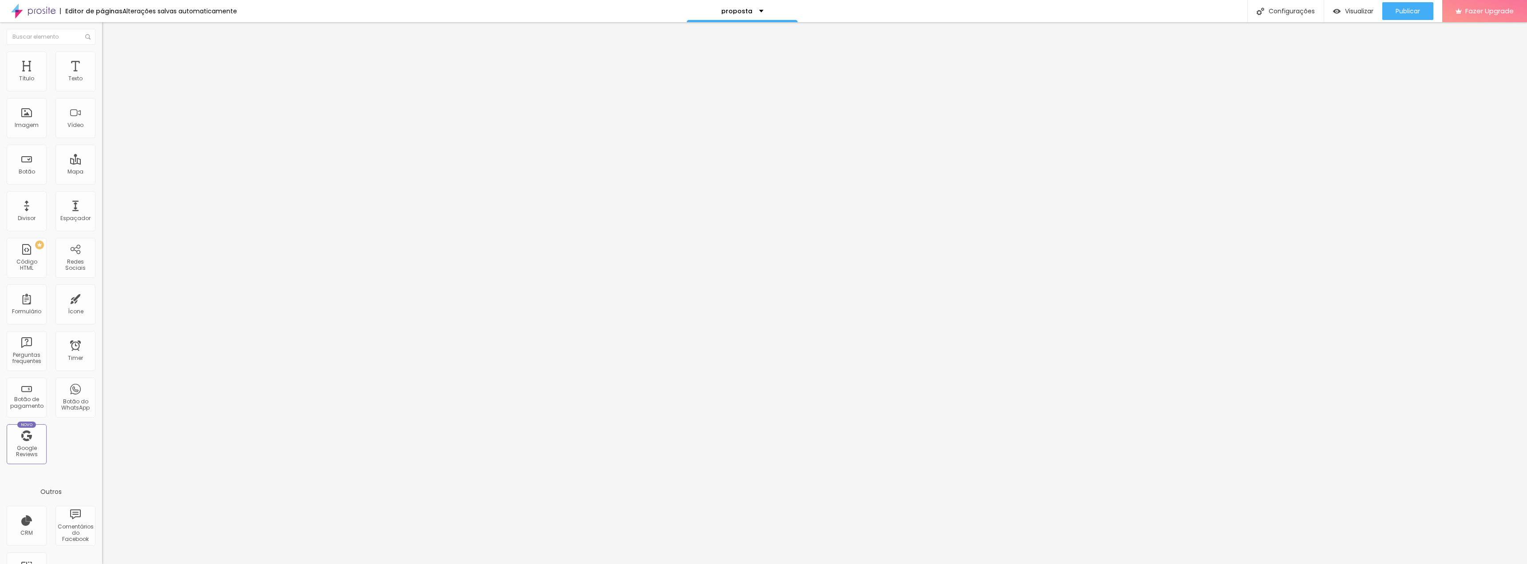
type input "53"
type input "52"
type input "50"
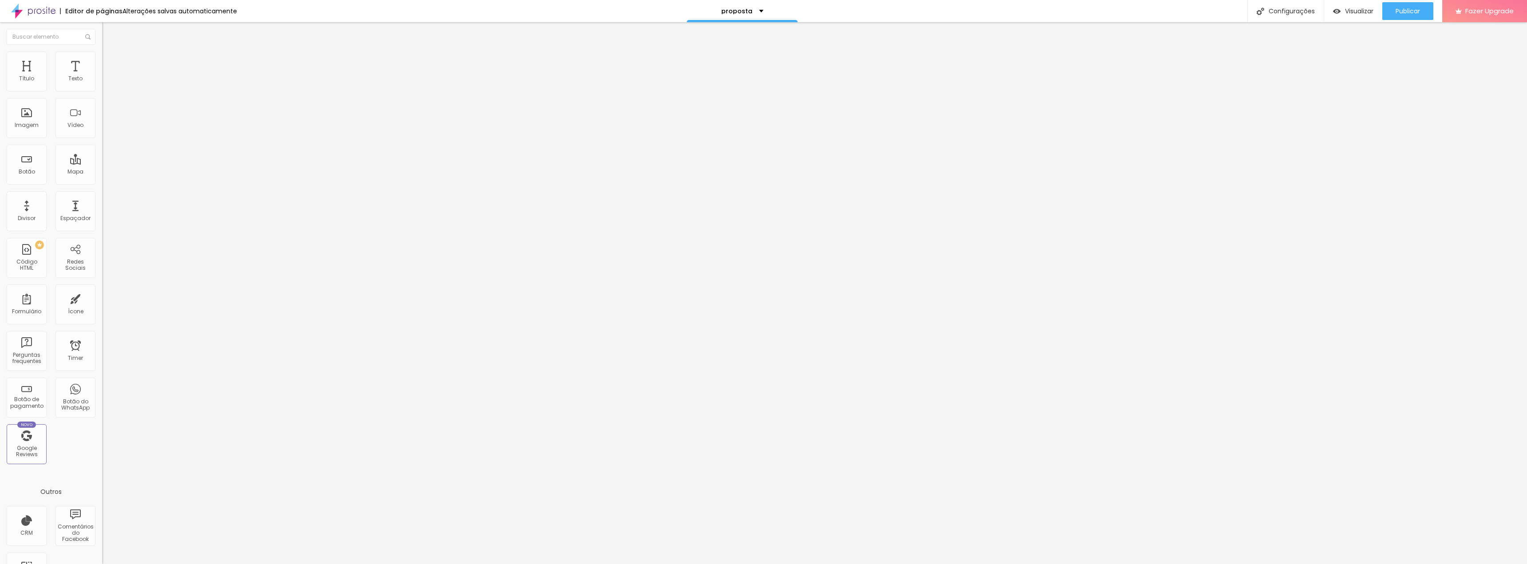
type input "50"
type input "49"
type input "48"
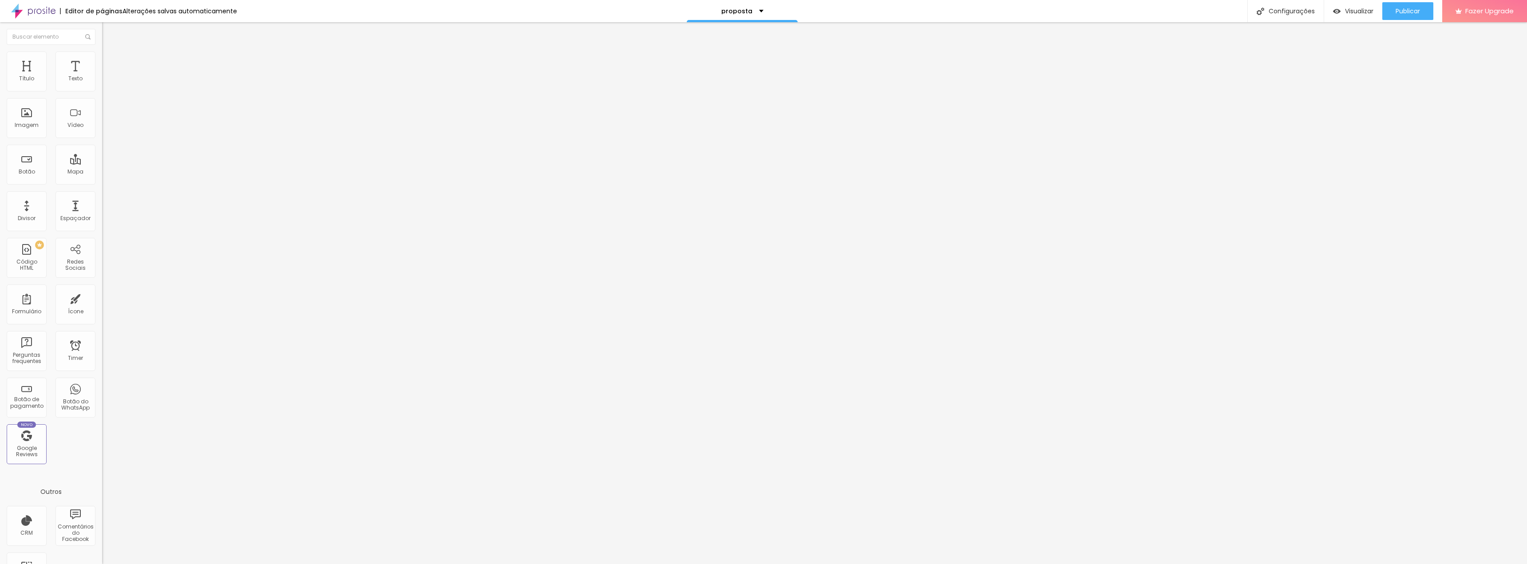
type input "47"
type input "46"
type input "45"
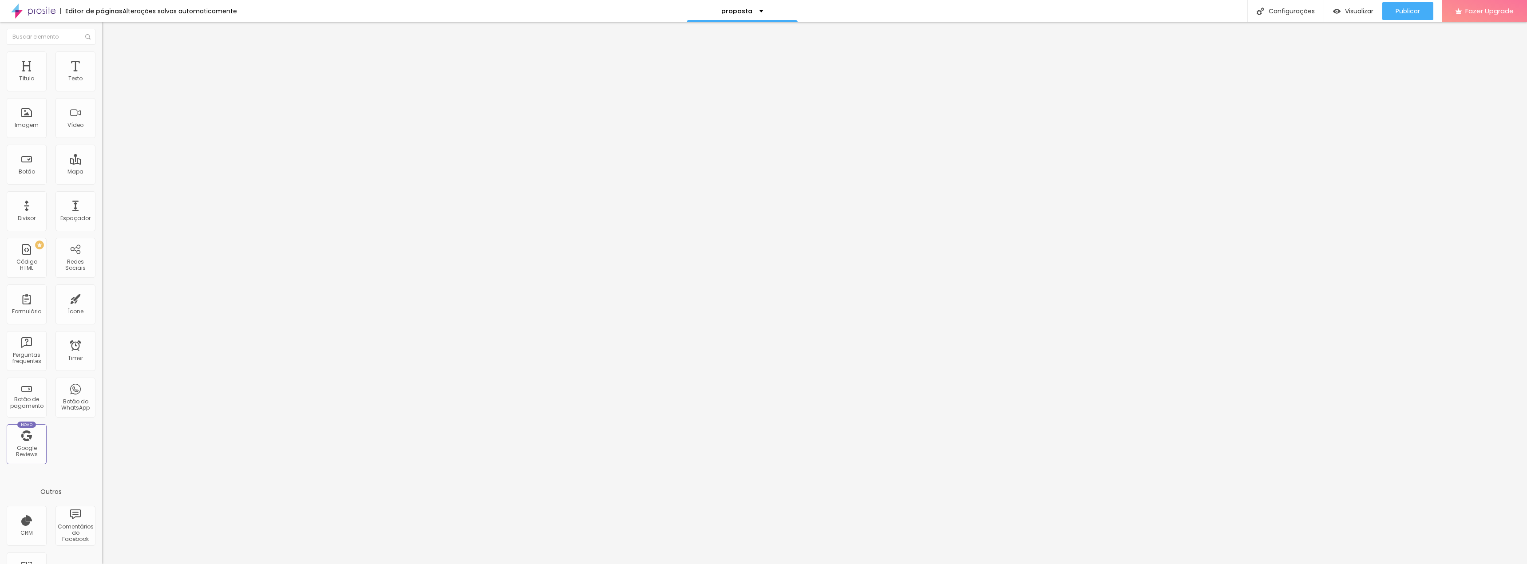
type input "45"
type input "44"
type input "43"
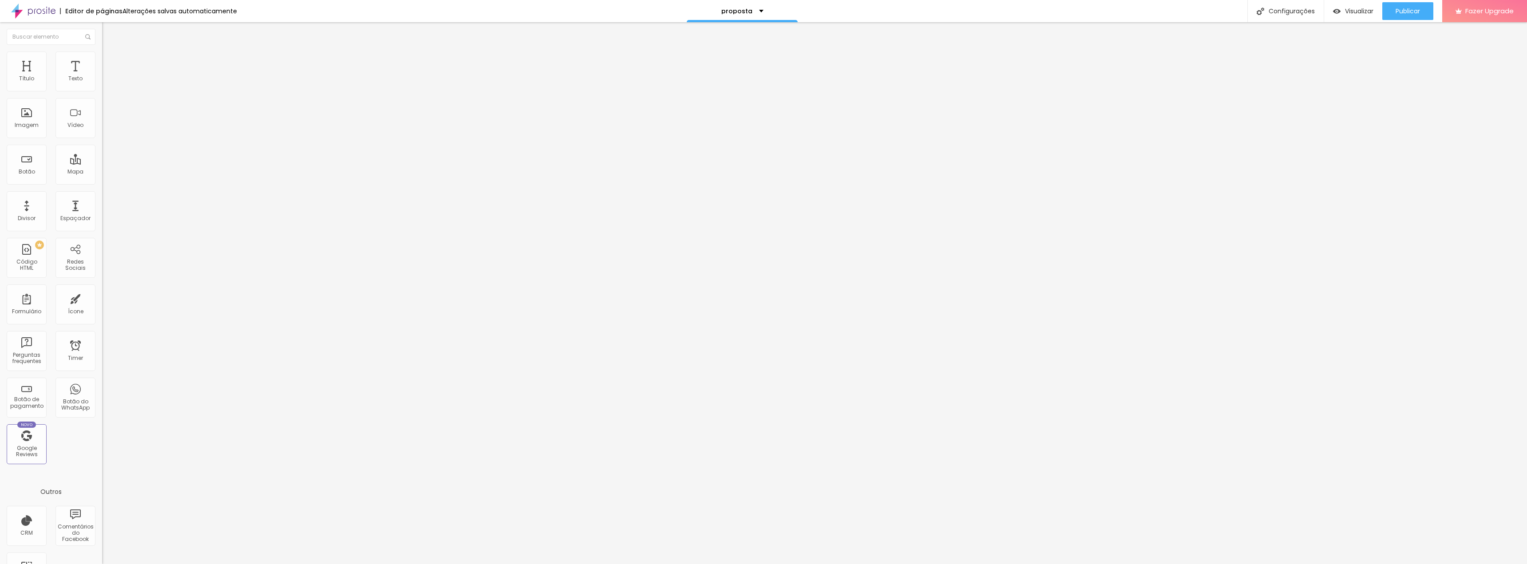
type input "42"
type input "41"
type input "40"
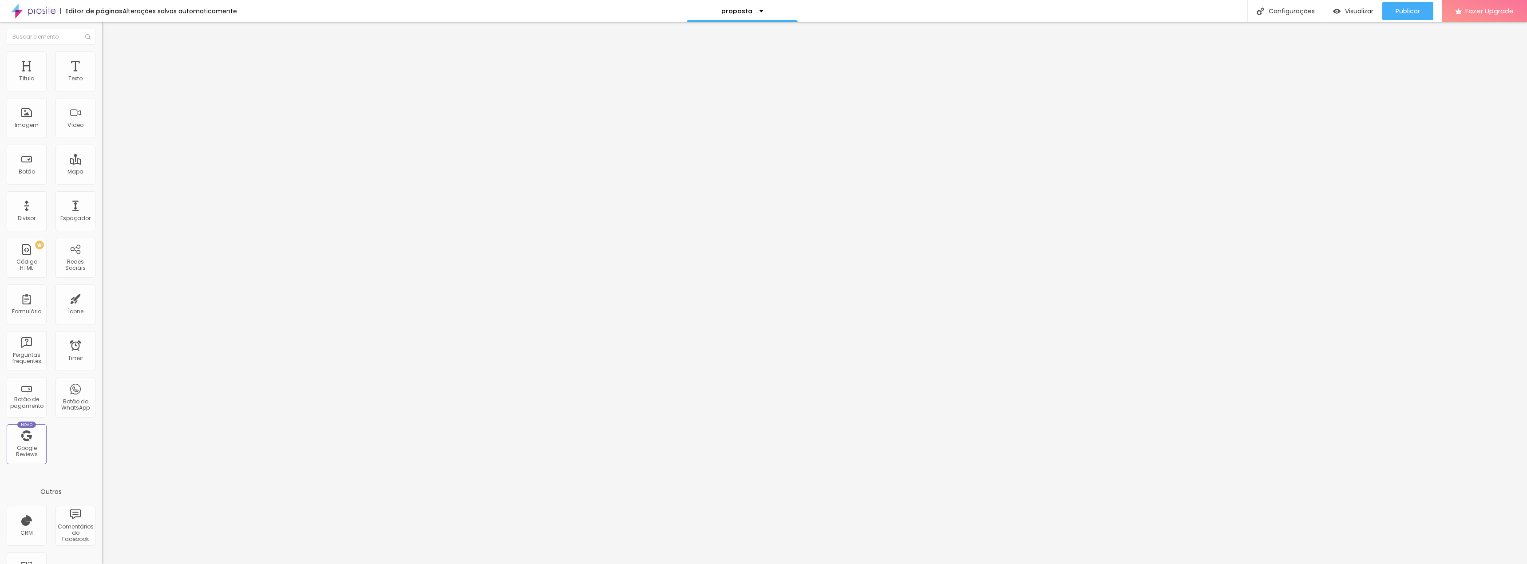
type input "40"
type input "39"
type input "38"
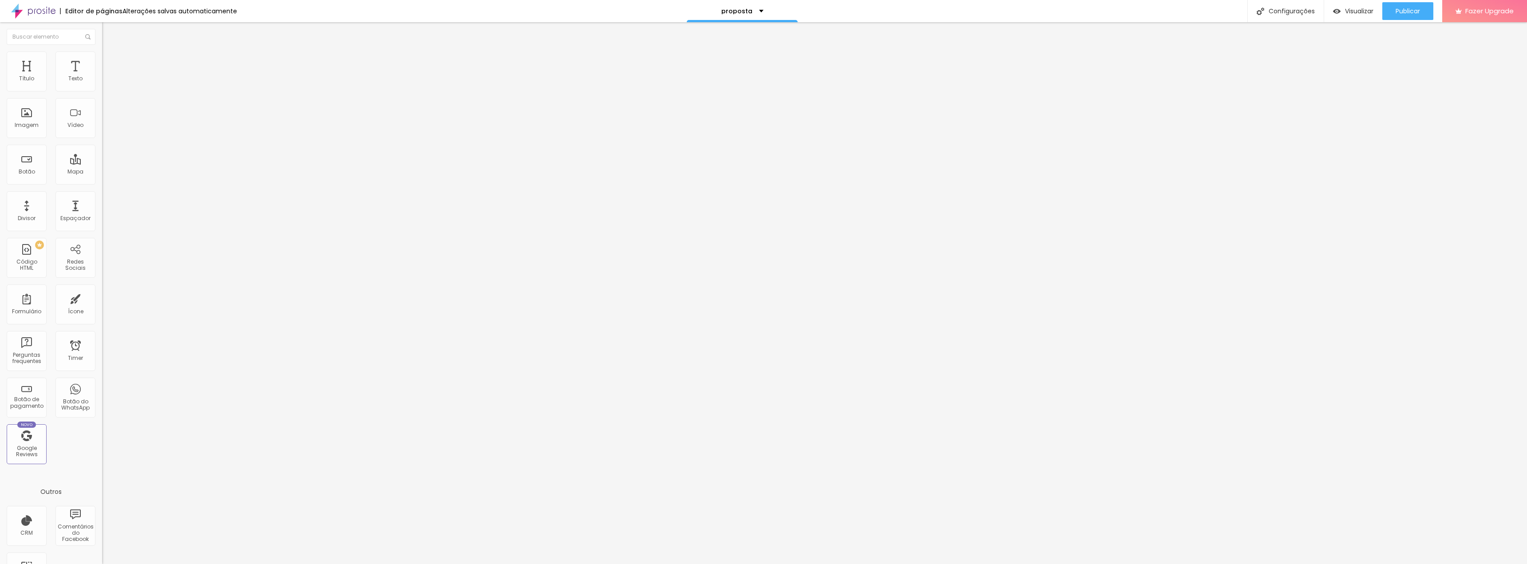
type input "37"
type input "35"
type input "33"
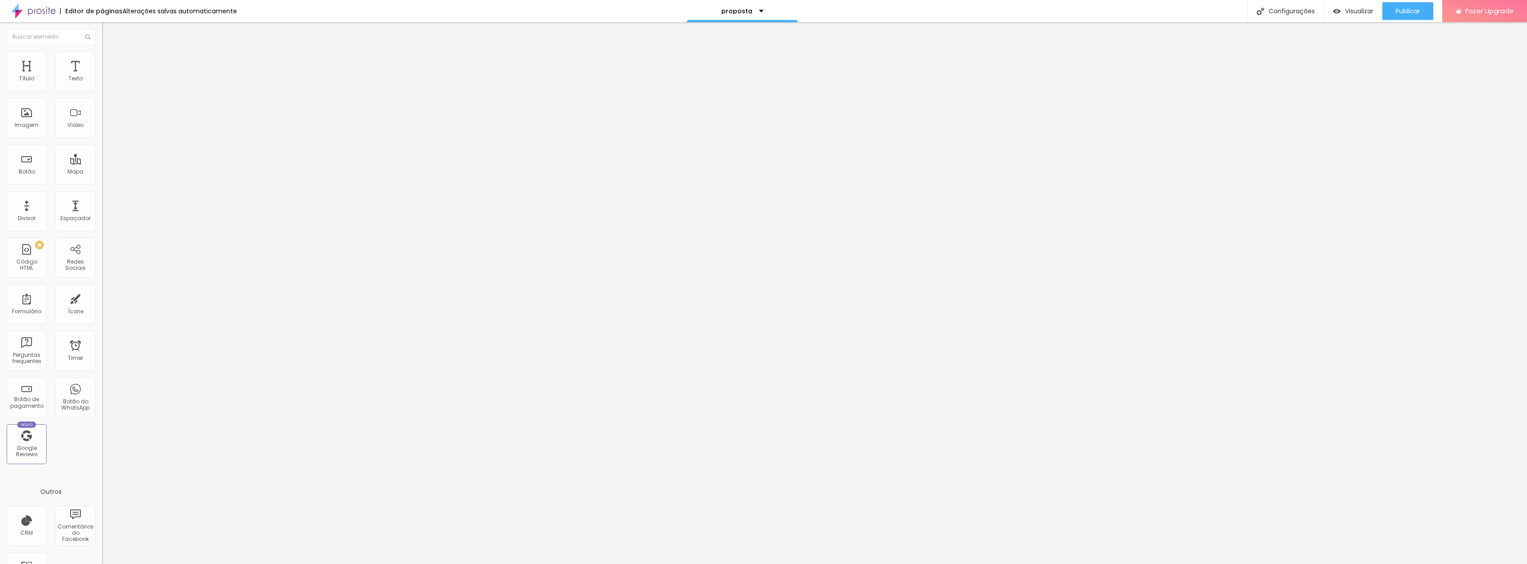
type input "33"
type input "31"
type input "30"
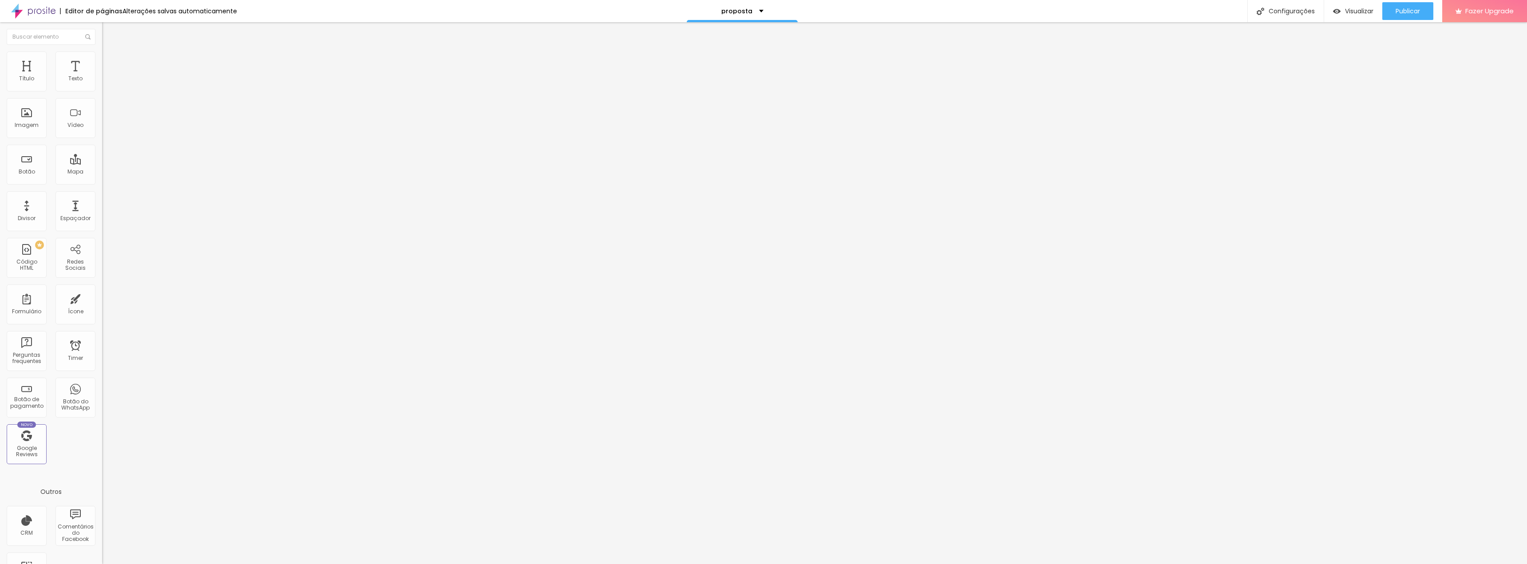
drag, startPoint x: 61, startPoint y: 87, endPoint x: 0, endPoint y: 86, distance: 61.2
click at [102, 163] on input "range" at bounding box center [130, 166] width 57 height 7
drag, startPoint x: 73, startPoint y: 105, endPoint x: 0, endPoint y: 108, distance: 72.9
click at [102, 289] on input "range" at bounding box center [130, 292] width 57 height 7
click at [102, 317] on input "text" at bounding box center [155, 321] width 107 height 9
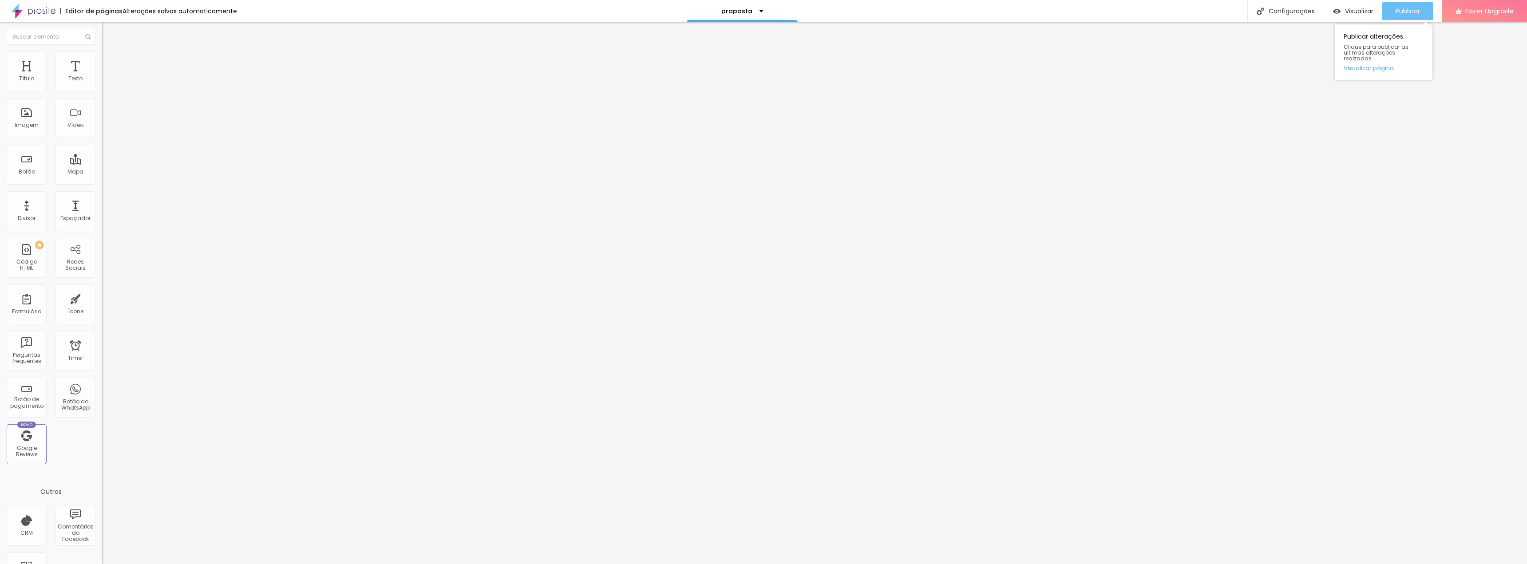
click at [1416, 12] on span "Publicar" at bounding box center [1407, 11] width 24 height 7
click at [102, 55] on li "Estilo" at bounding box center [153, 55] width 102 height 9
click at [102, 81] on span "Encaixotado" at bounding box center [119, 77] width 35 height 8
click at [102, 95] on span "Completo" at bounding box center [115, 91] width 27 height 8
click at [102, 86] on span "Encaixotado" at bounding box center [119, 83] width 35 height 8
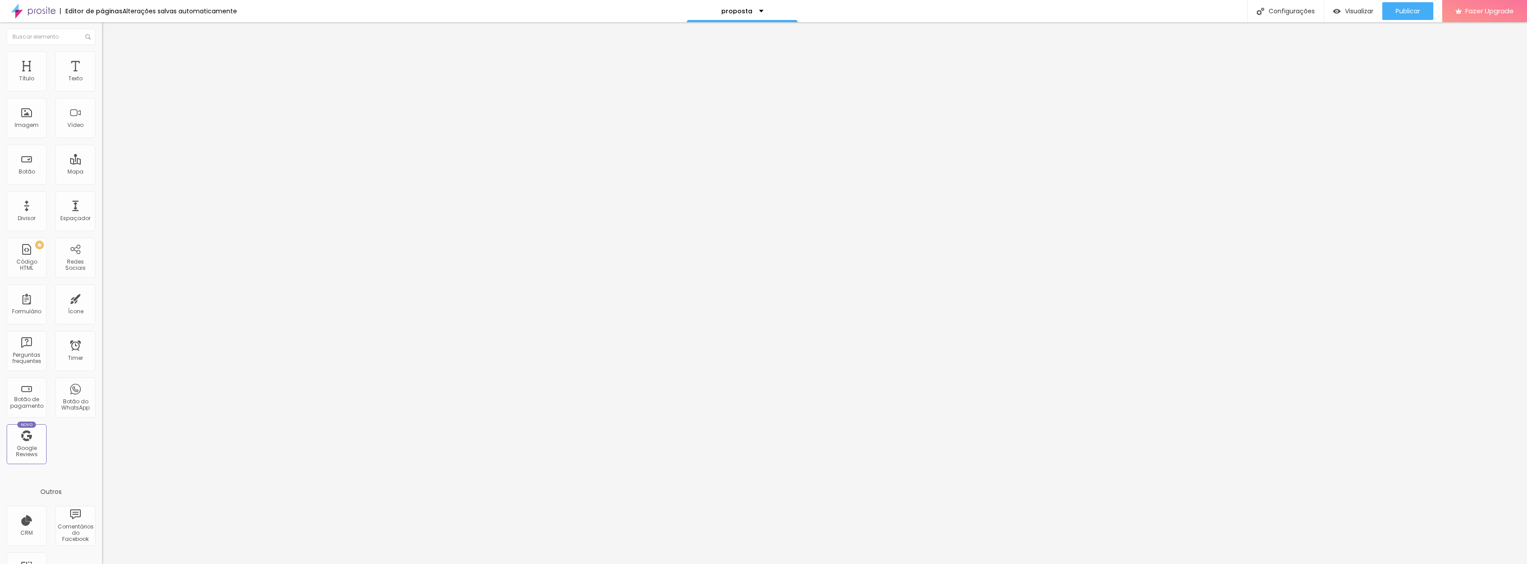
click at [102, 51] on img at bounding box center [106, 55] width 8 height 8
click at [102, 55] on li "Avançado" at bounding box center [153, 55] width 102 height 9
type input "1"
type input "2"
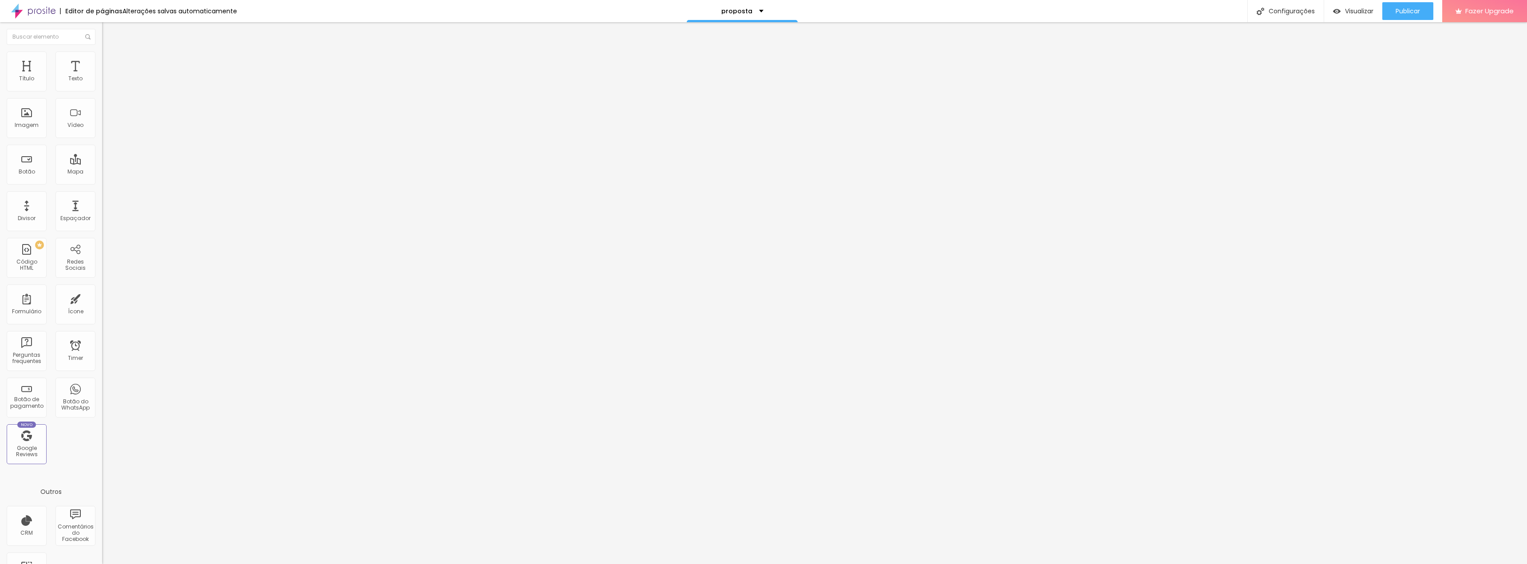
type input "2"
type input "3"
type input "4"
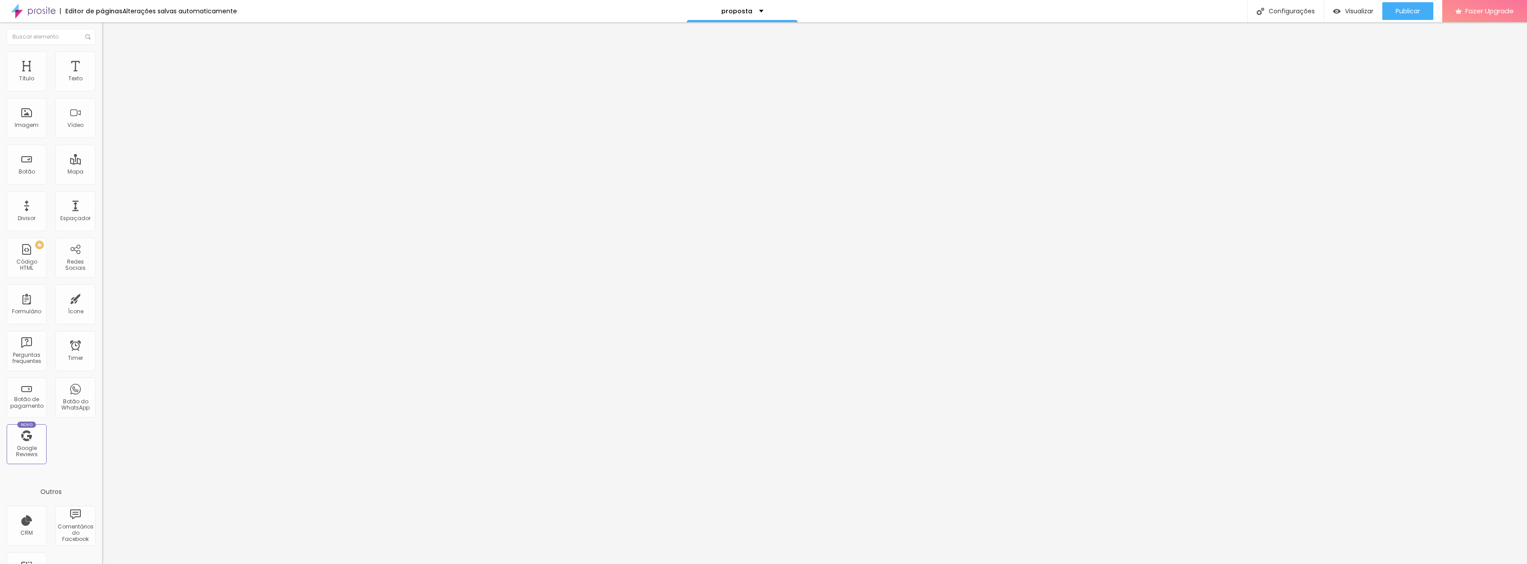
type input "7"
type input "9"
type input "12"
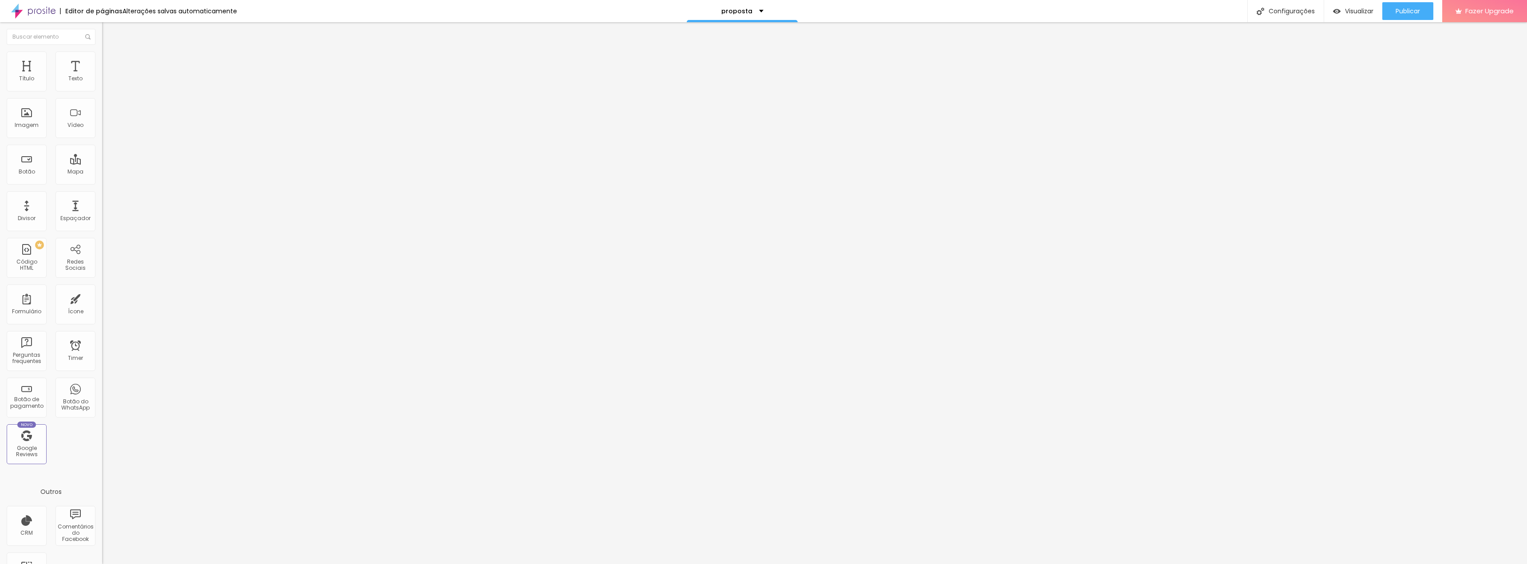
type input "12"
type input "16"
type input "21"
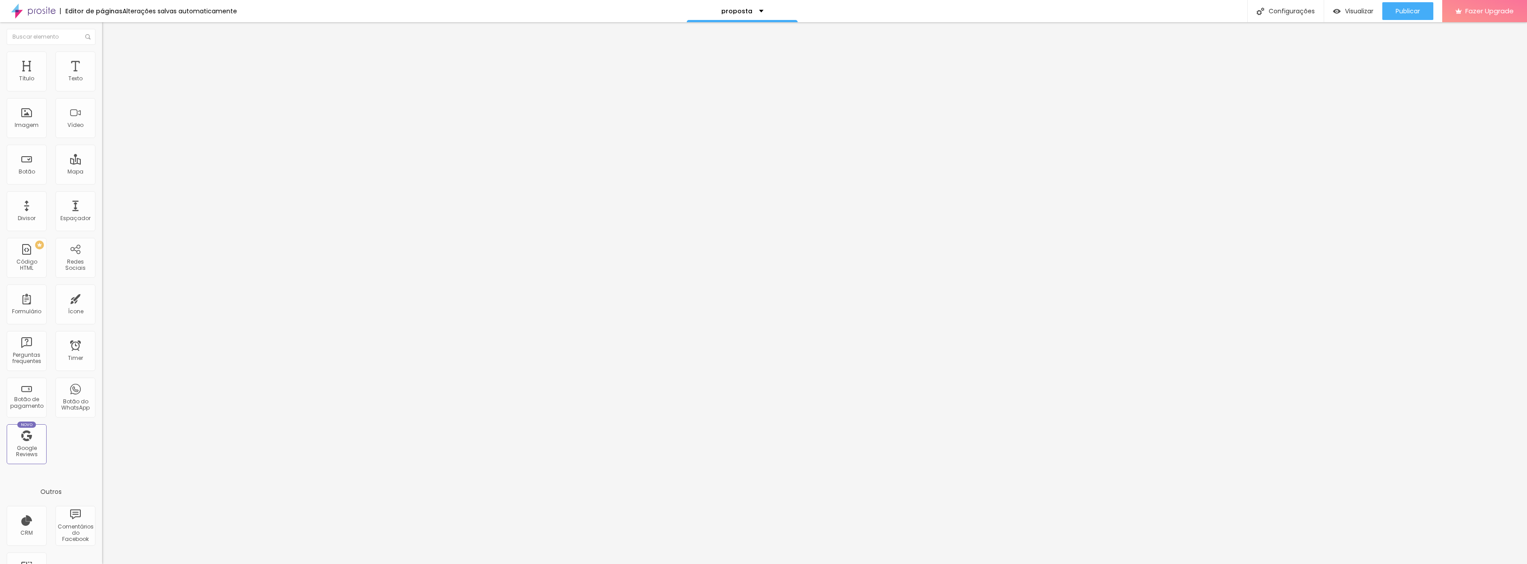
type input "26"
type input "33"
type input "39"
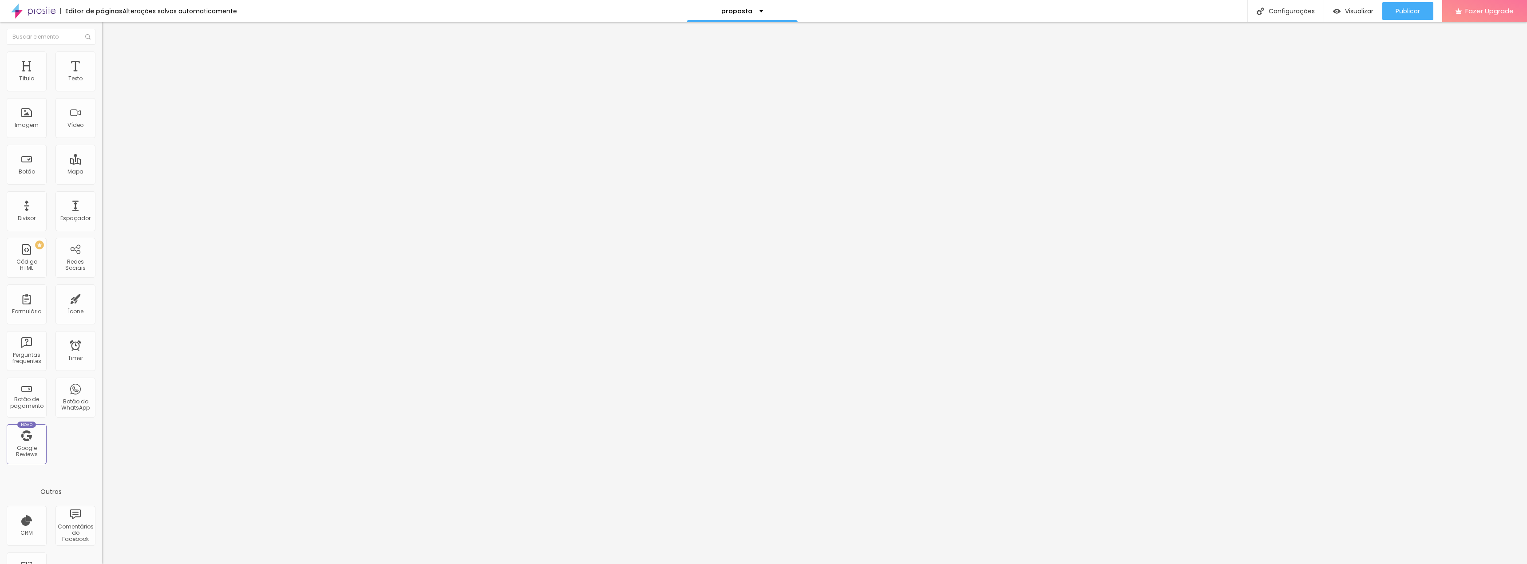
type input "39"
type input "46"
type input "52"
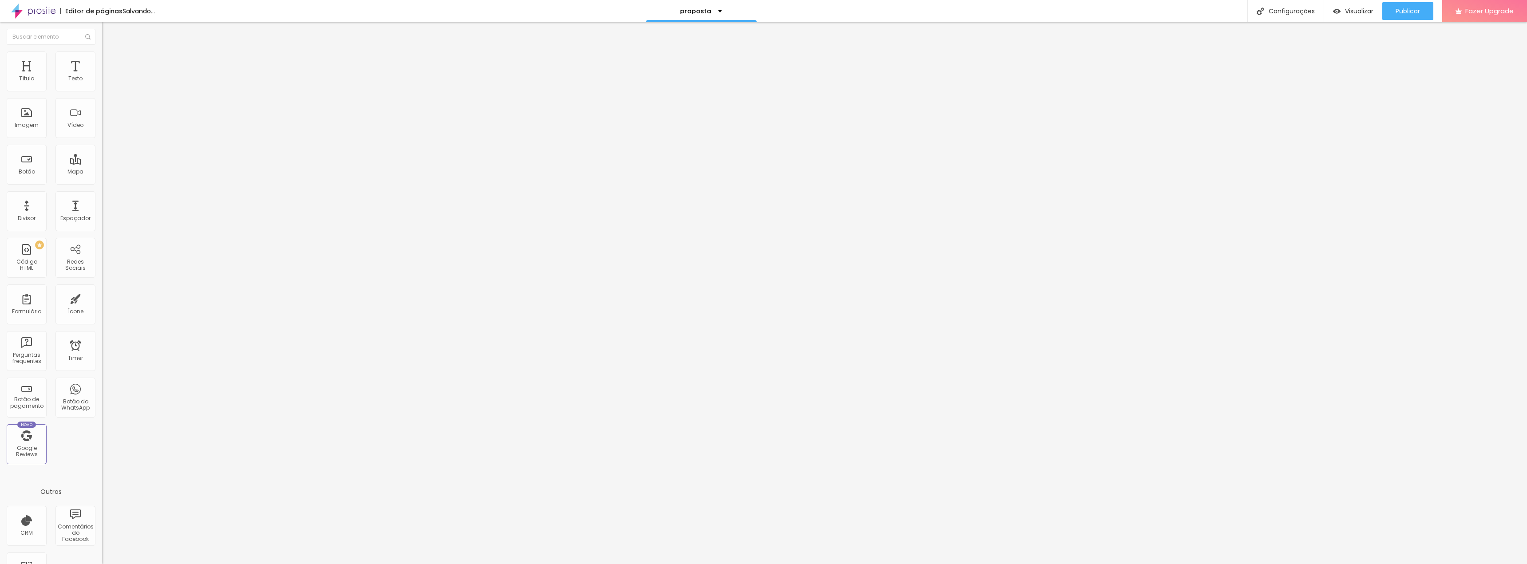
type input "58"
type input "64"
type input "68"
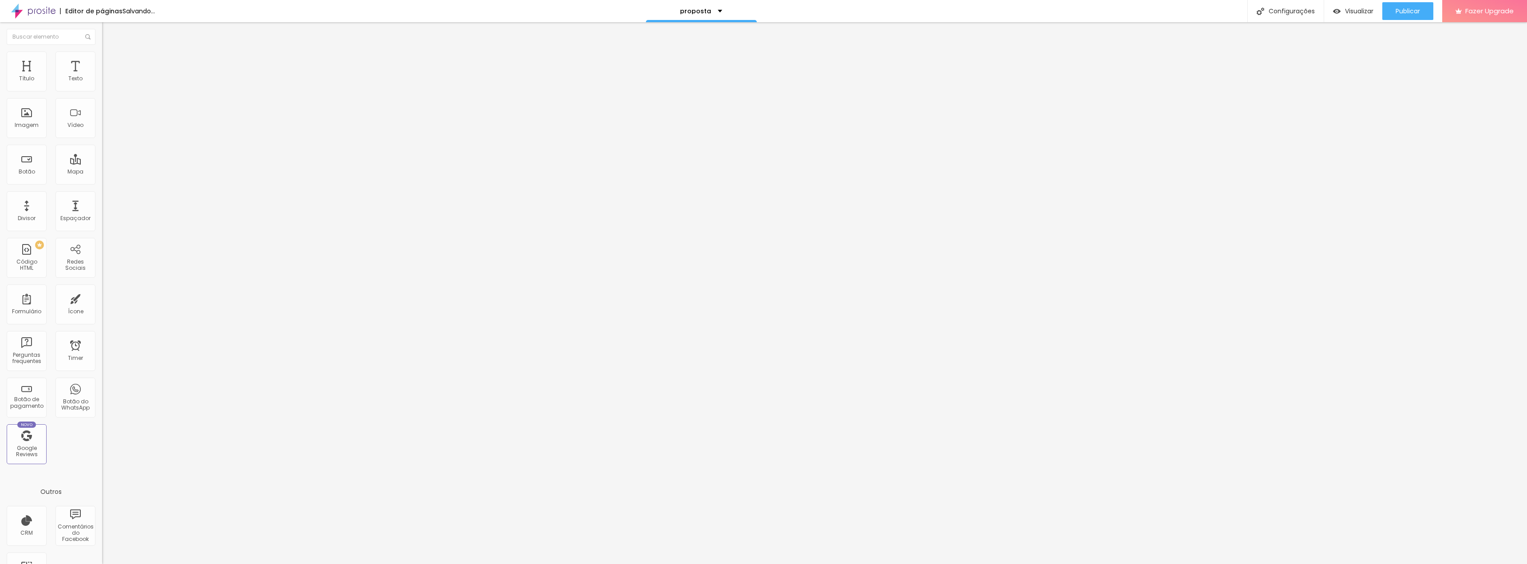
type input "68"
type input "76"
type input "81"
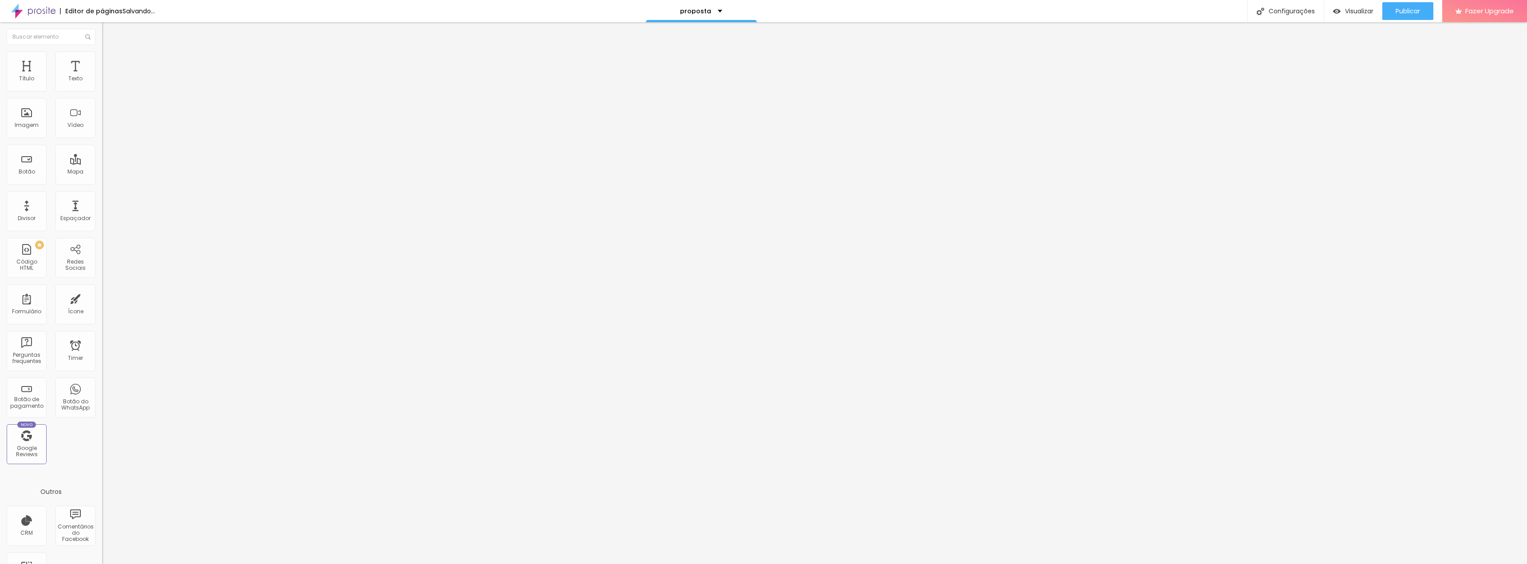
type input "86"
type input "91"
type input "97"
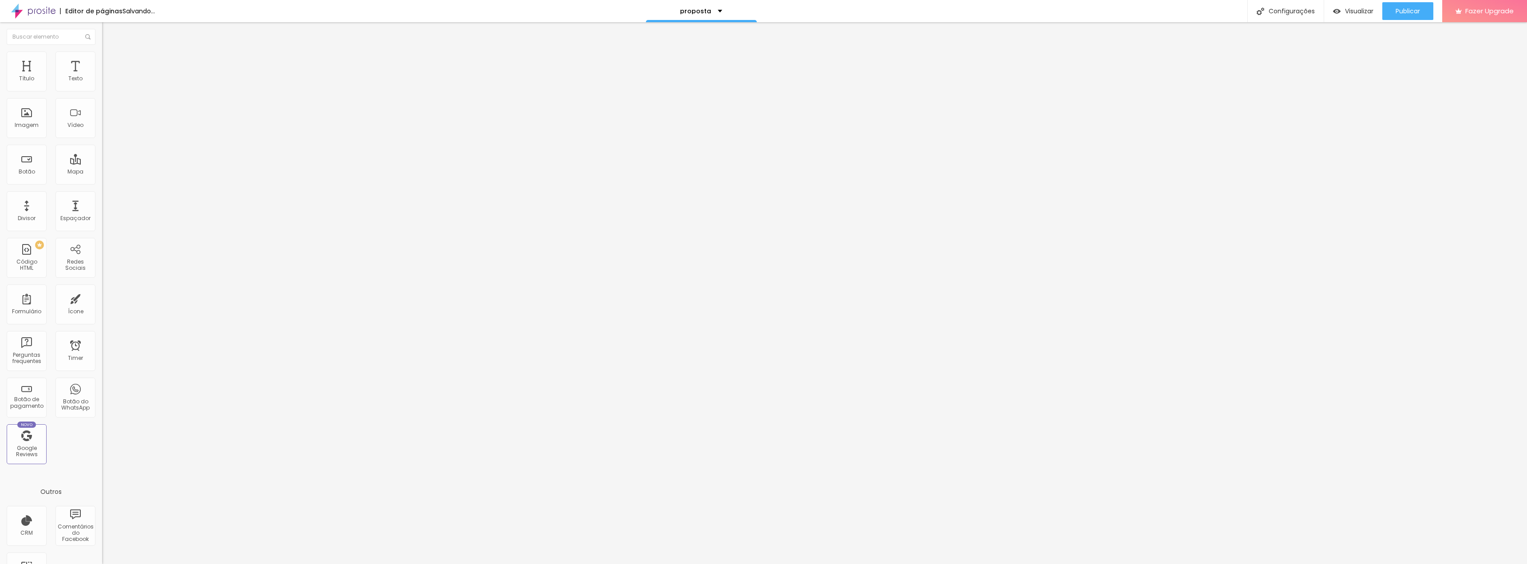
type input "97"
type input "100"
type input "98"
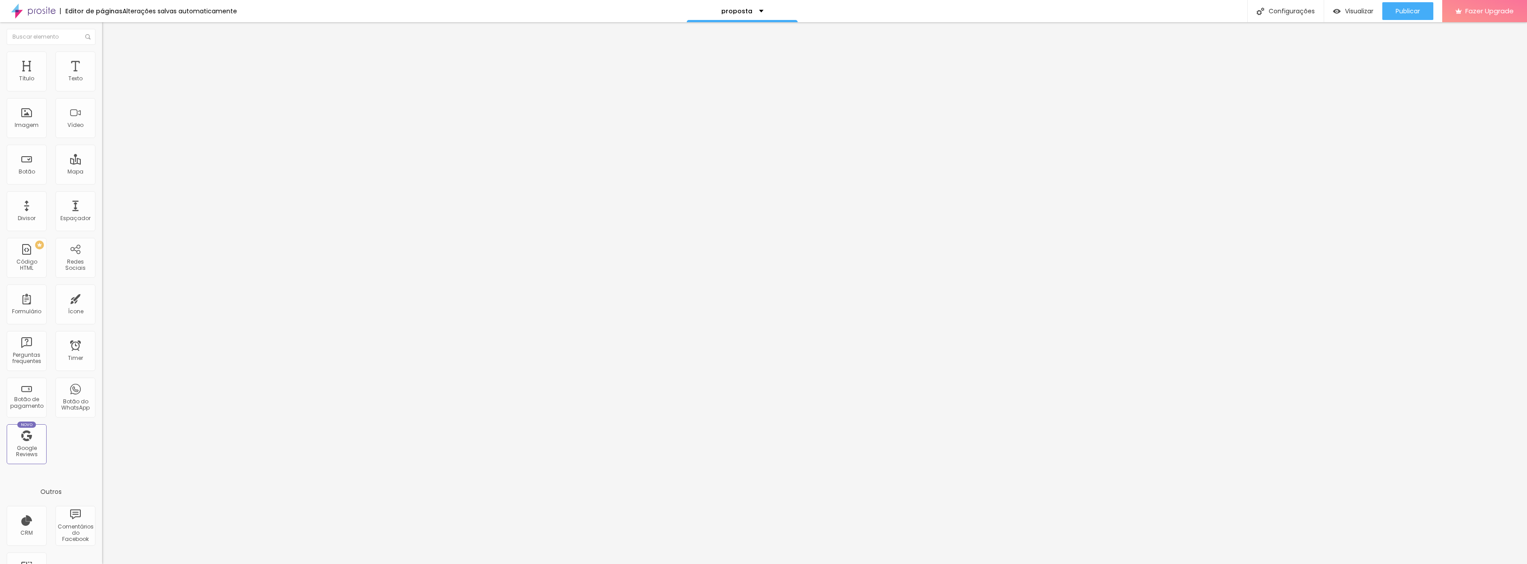
type input "94"
type input "91"
type input "87"
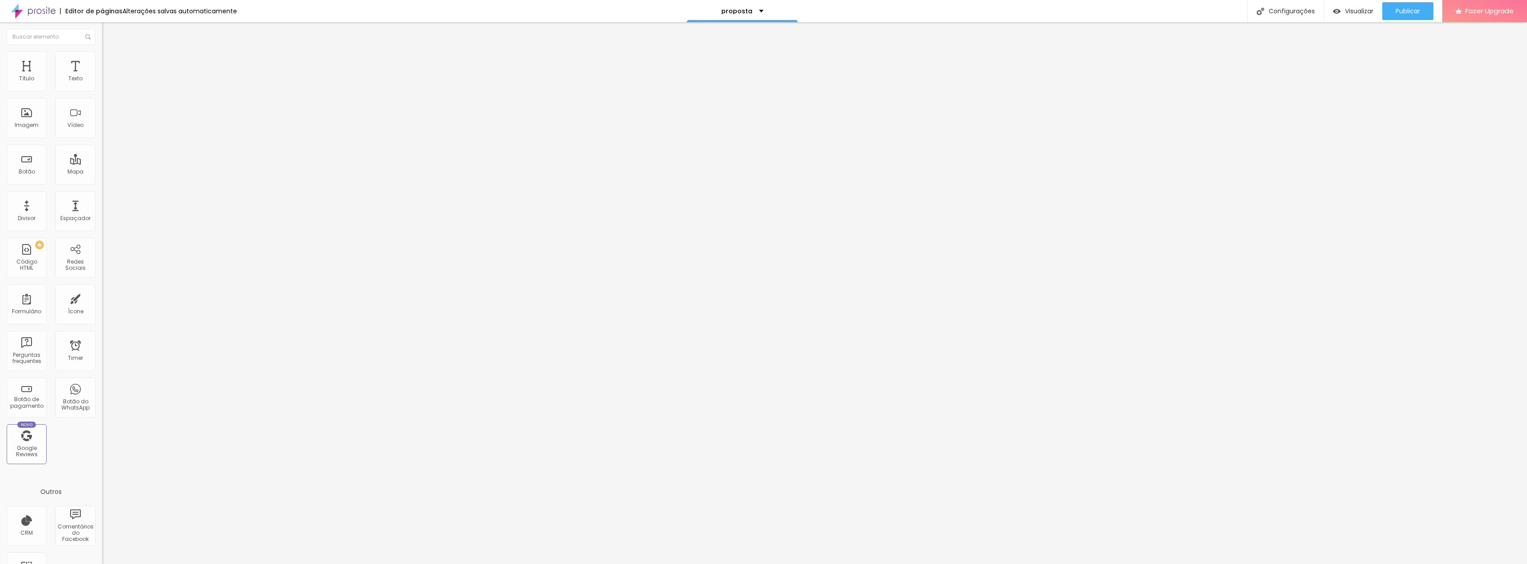
type input "87"
type input "82"
type input "78"
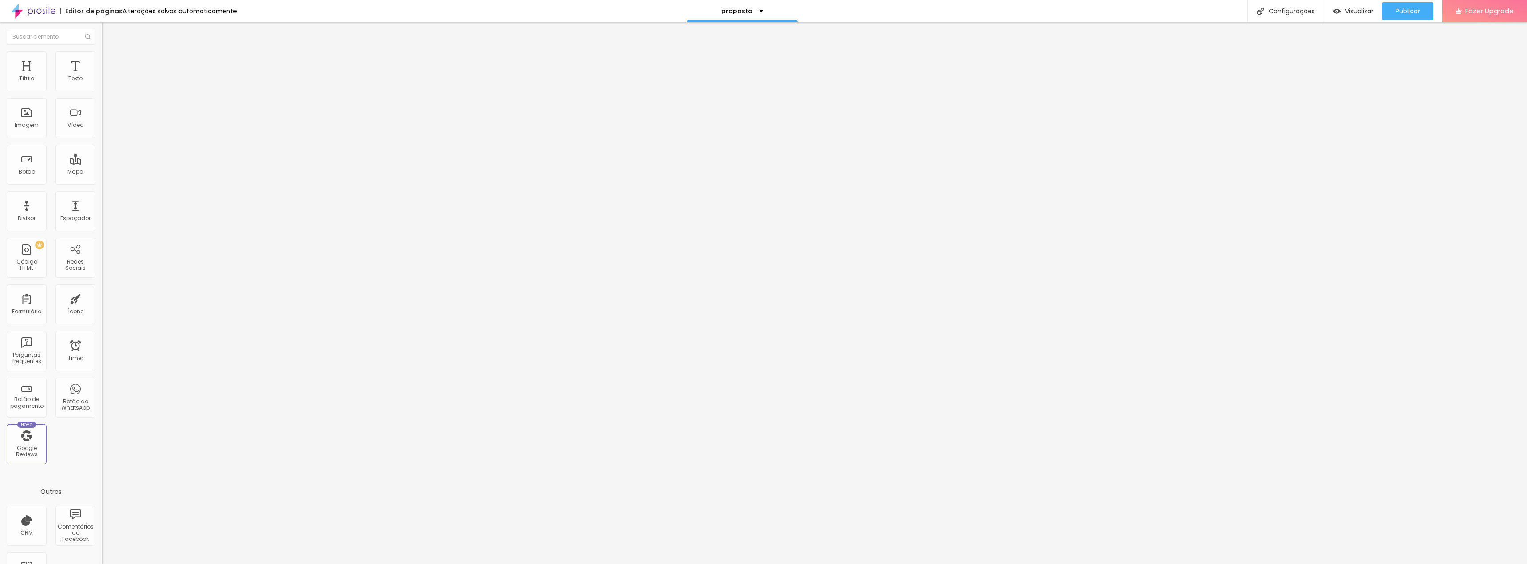
type input "72"
type input "65"
type input "59"
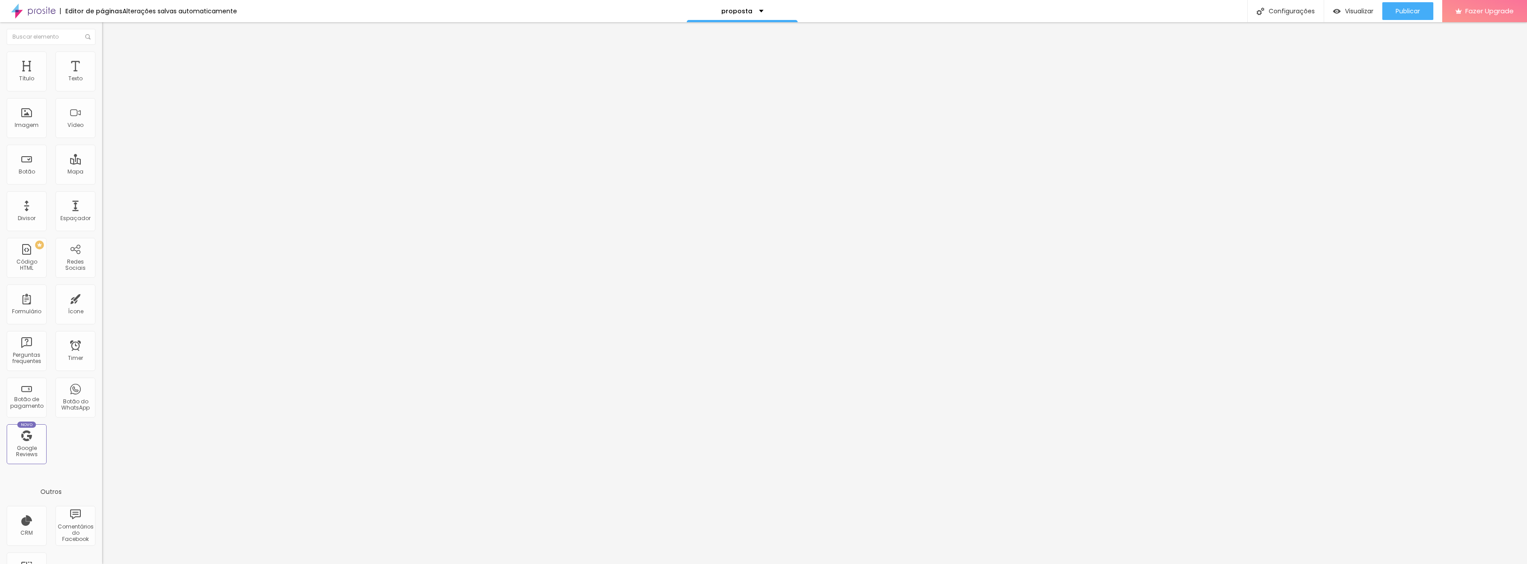
type input "59"
type input "55"
type input "49"
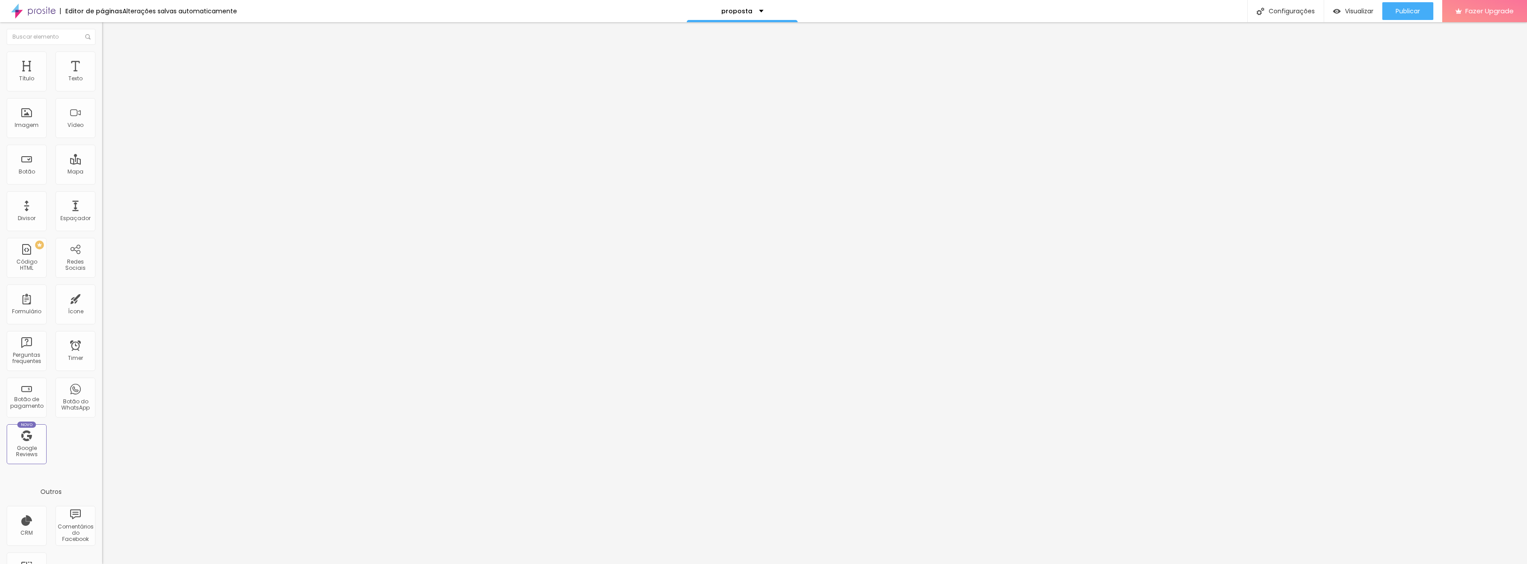
type input "45"
type input "40"
type input "37"
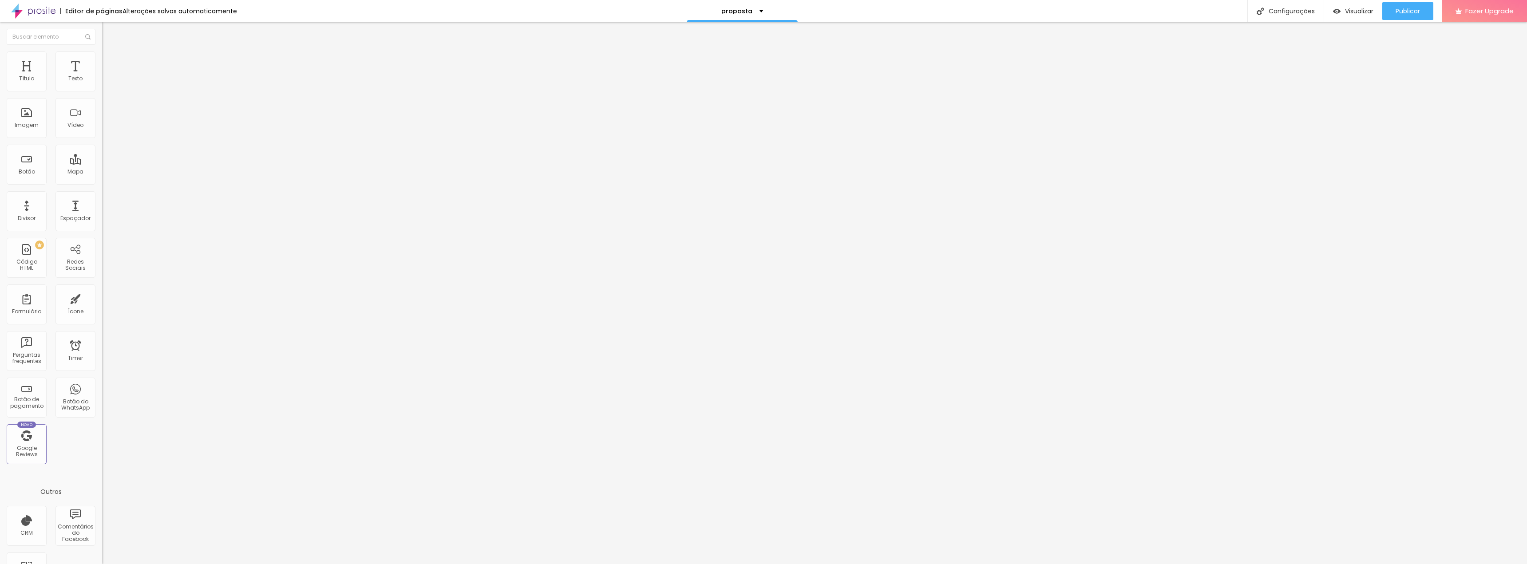
type input "37"
type input "35"
type input "32"
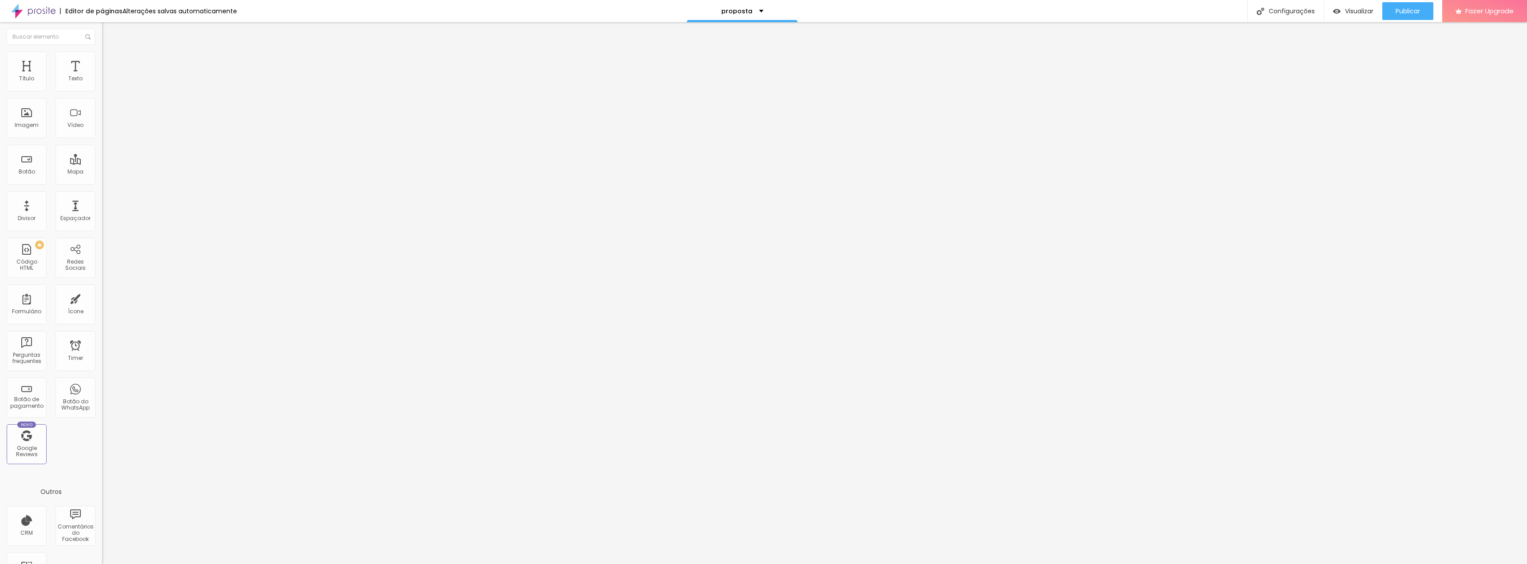
type input "30"
type input "27"
type input "25"
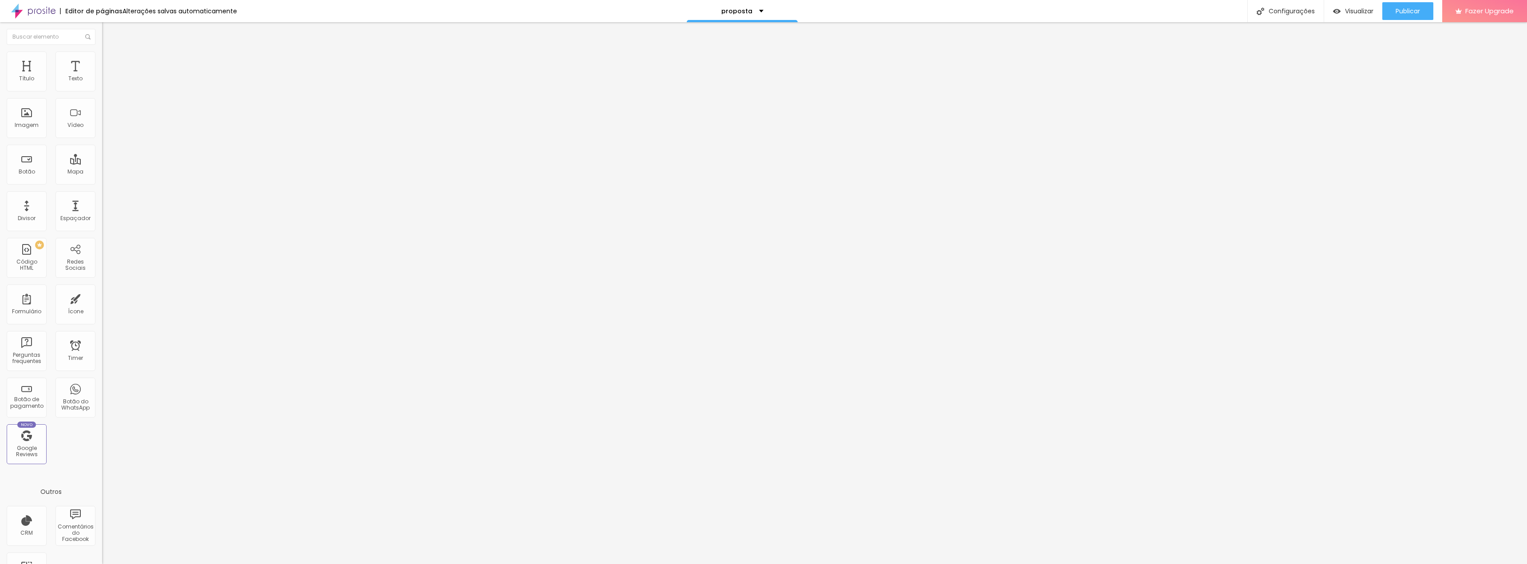
type input "25"
type input "24"
type input "22"
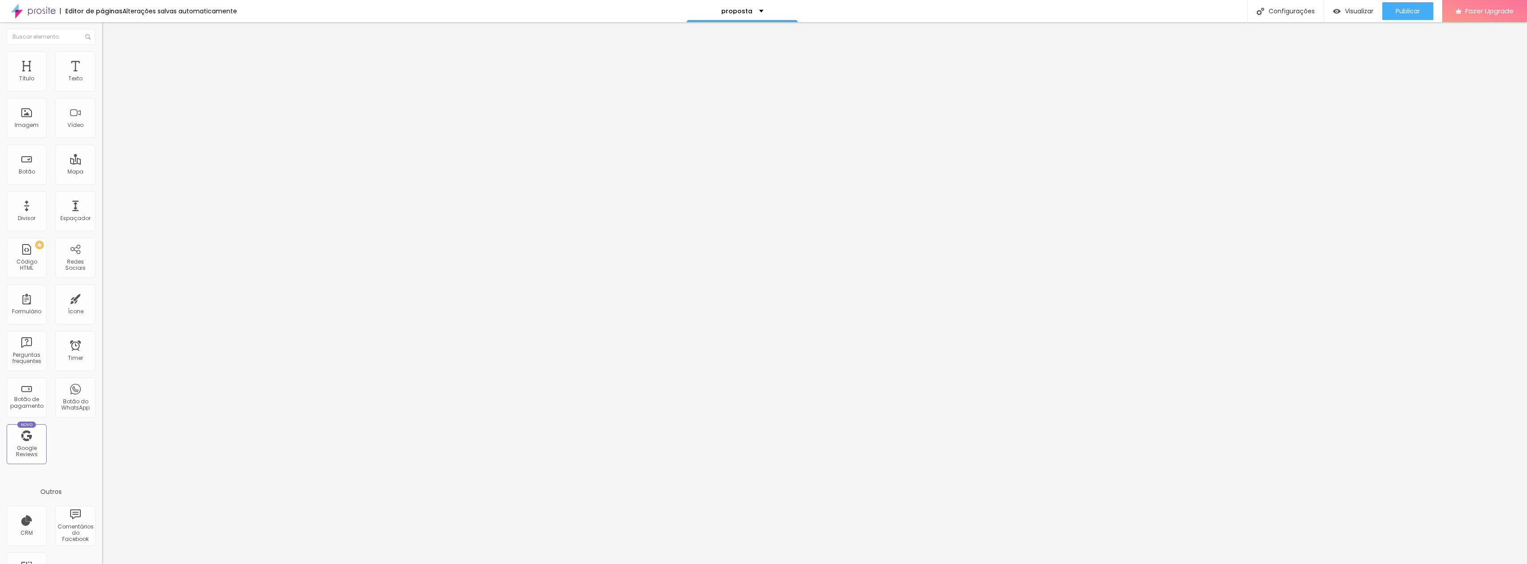
type input "21"
type input "18"
type input "17"
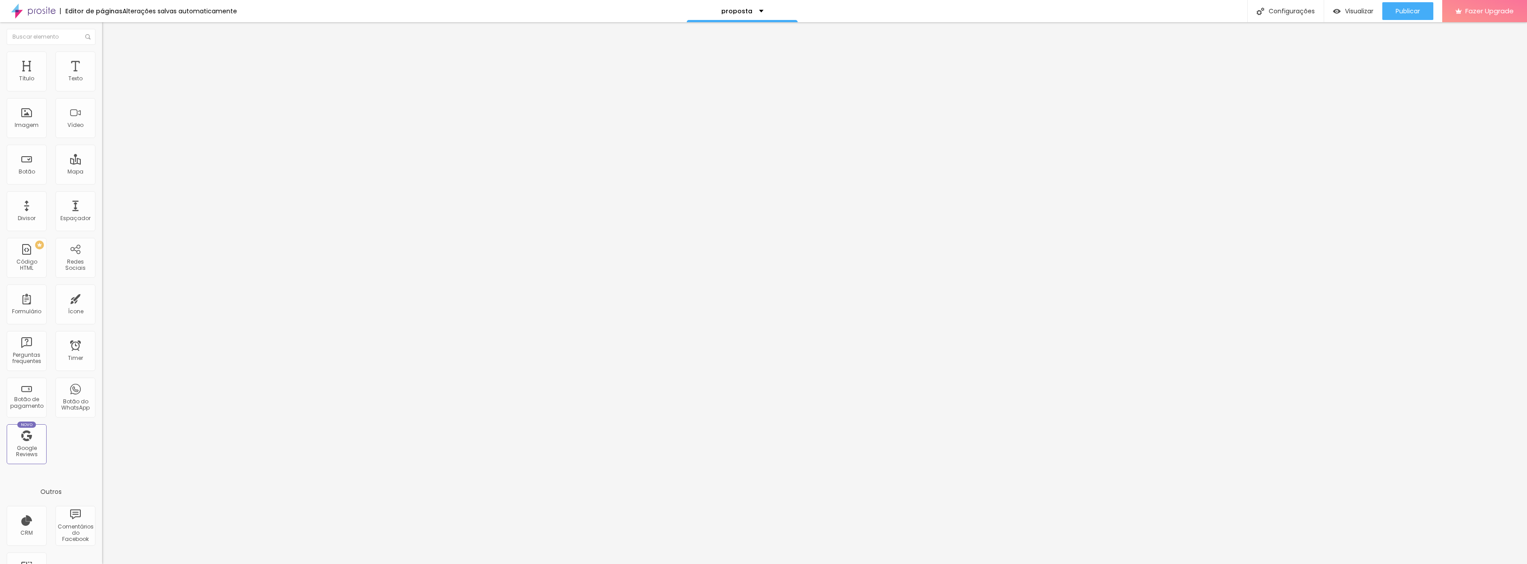
type input "17"
type input "16"
type input "17"
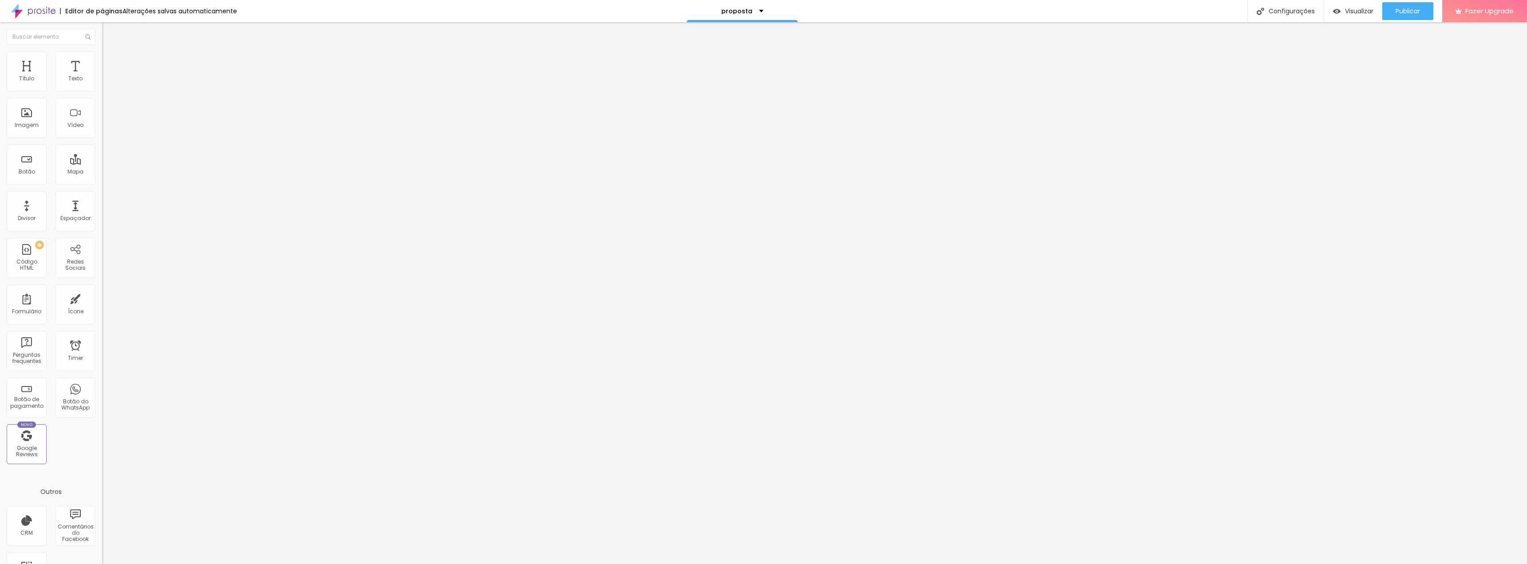
type input "18"
type input "21"
type input "23"
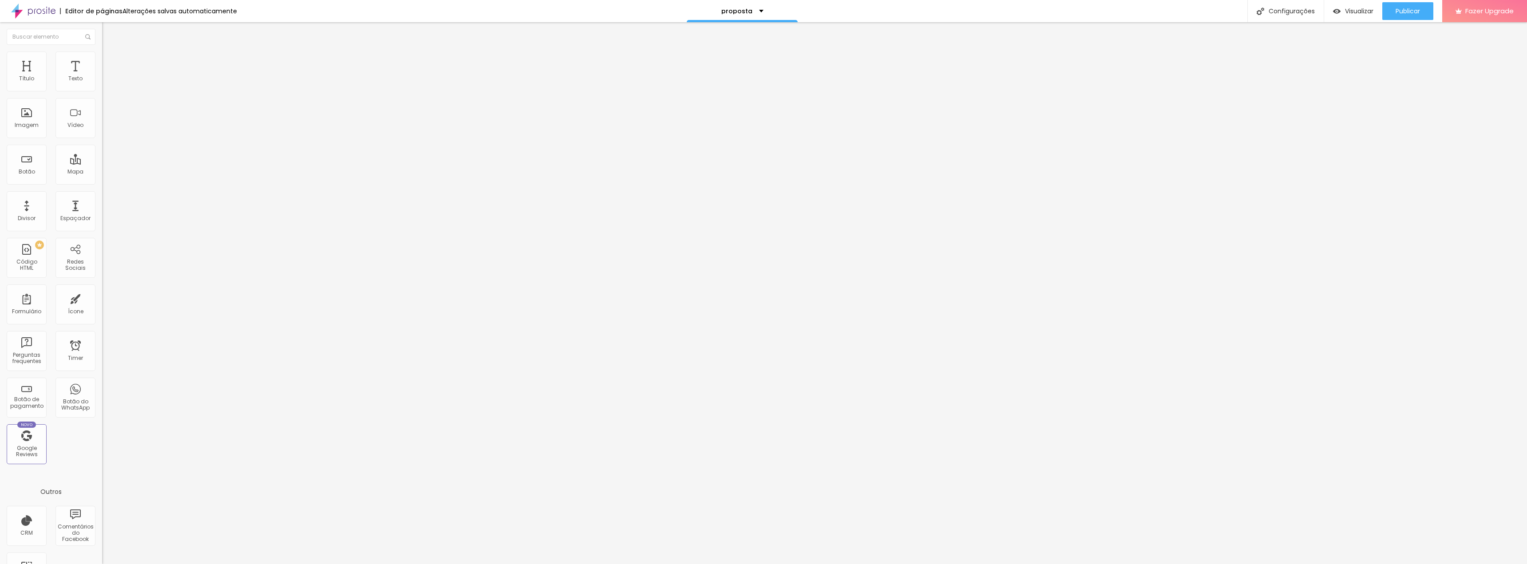
type input "23"
type input "25"
type input "30"
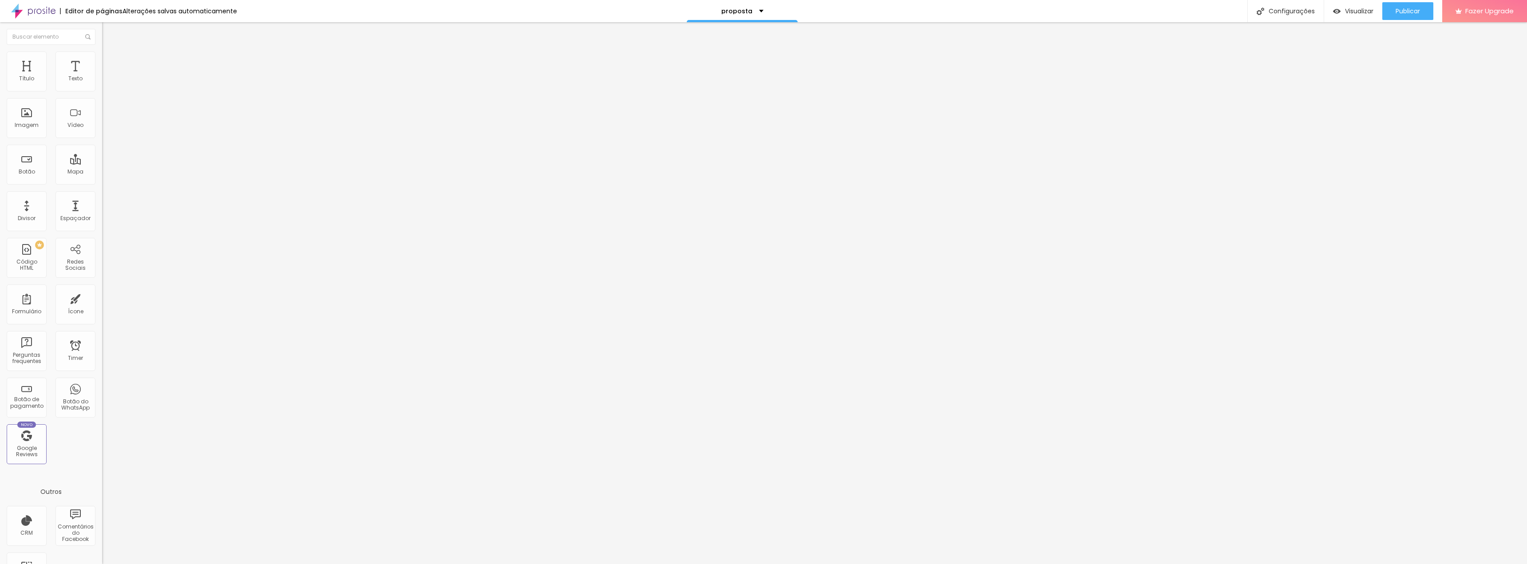
type input "34"
type input "38"
type input "43"
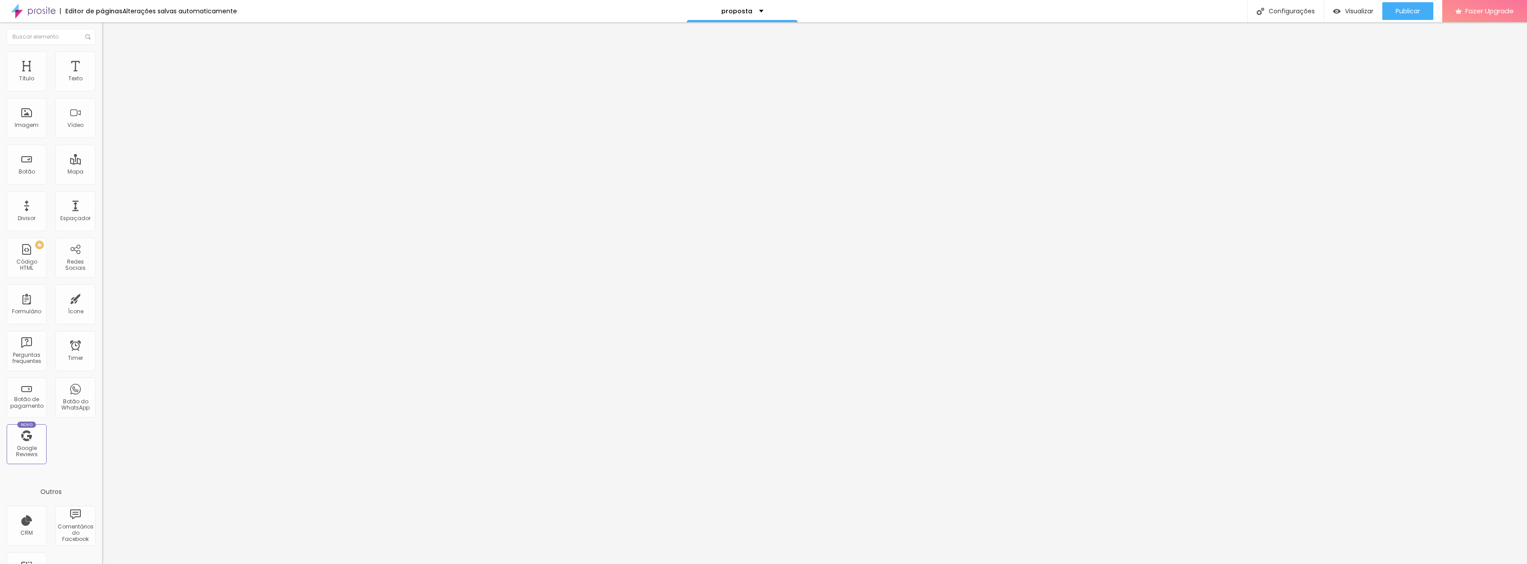
type input "43"
type input "47"
type input "53"
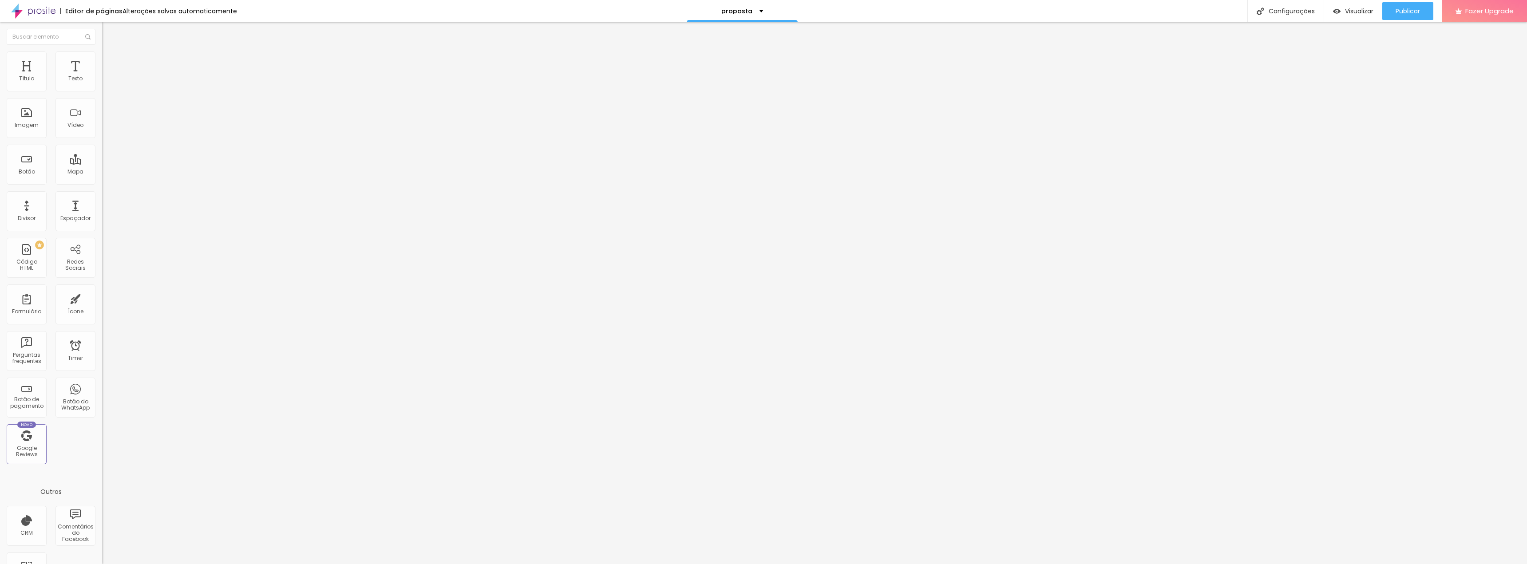
type input "57"
type input "65"
type input "73"
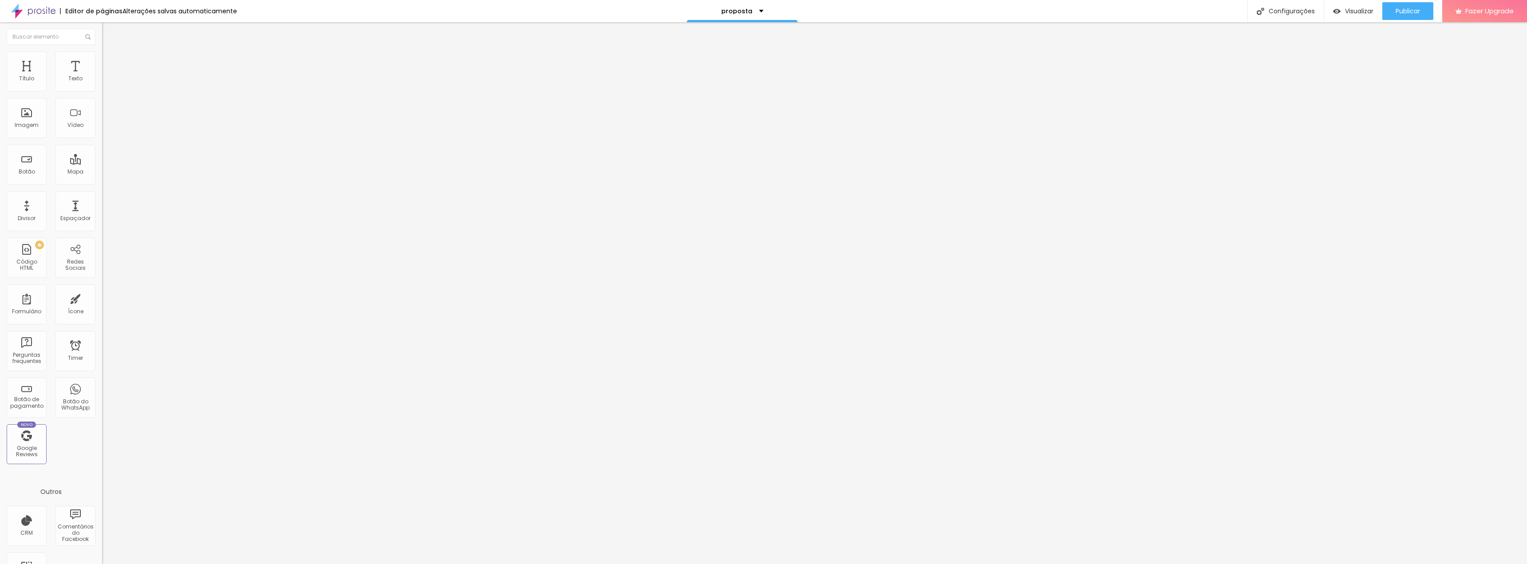
type input "73"
type input "81"
type input "91"
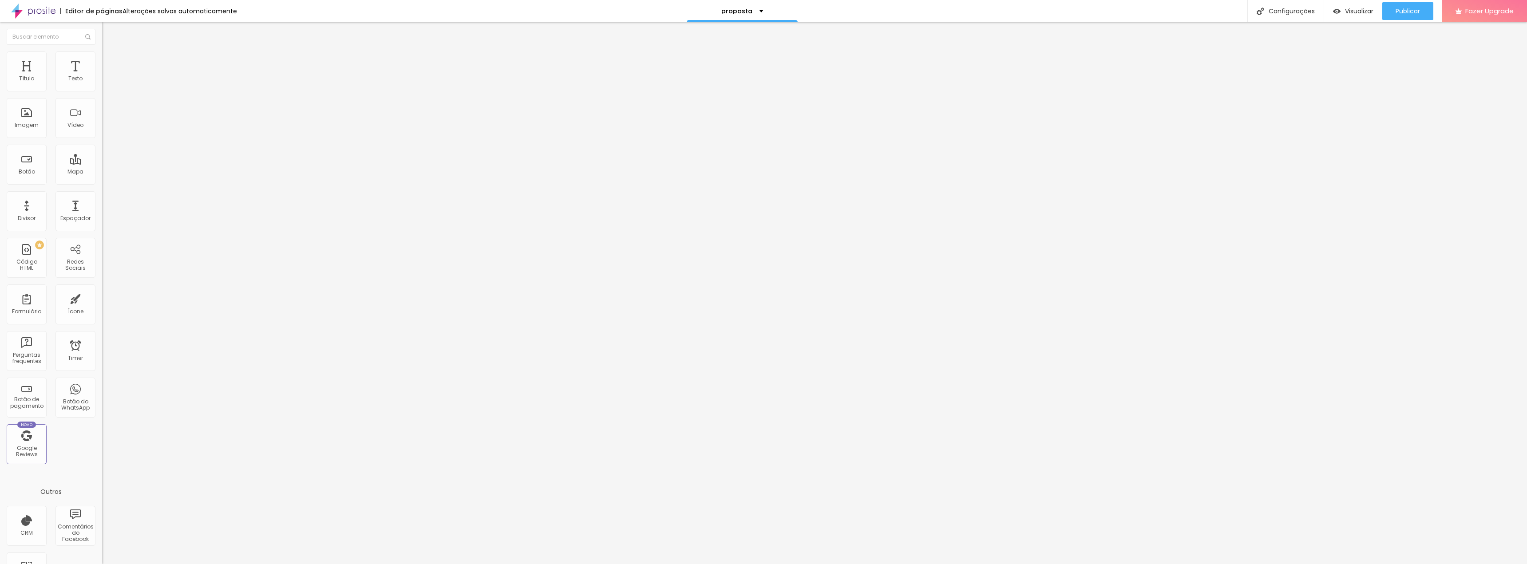
type input "100"
type input "97"
type input "95"
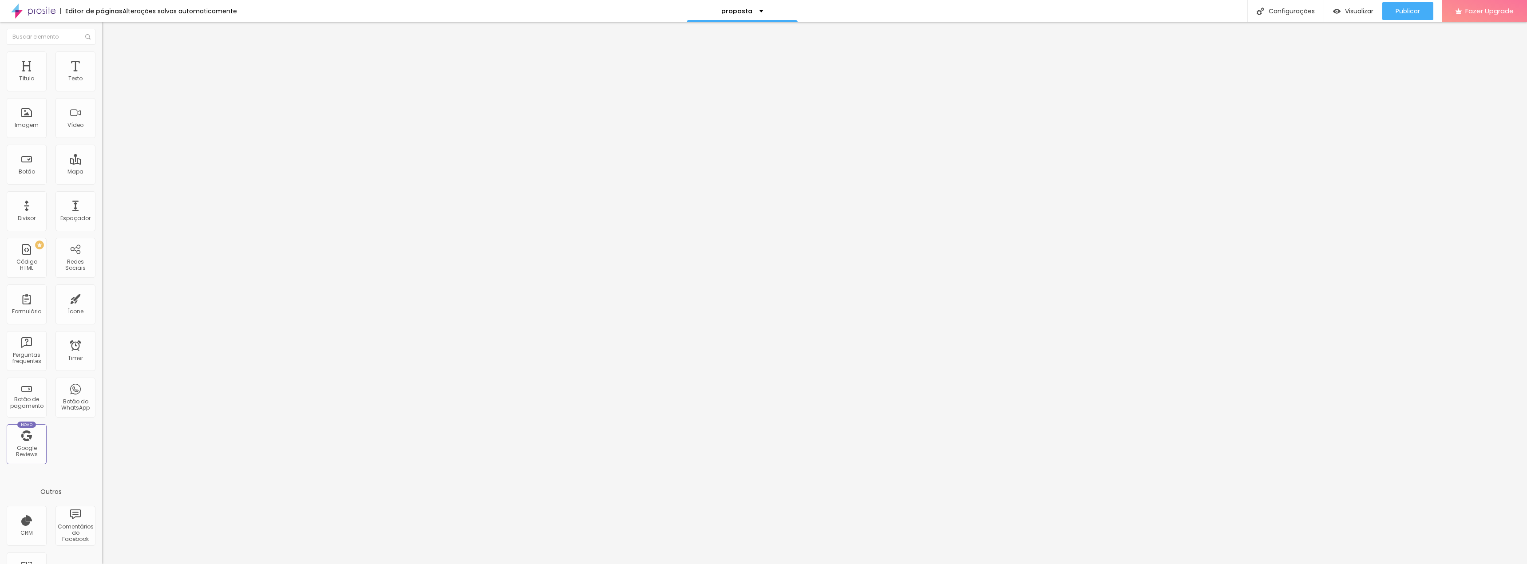
type input "95"
type input "94"
type input "92"
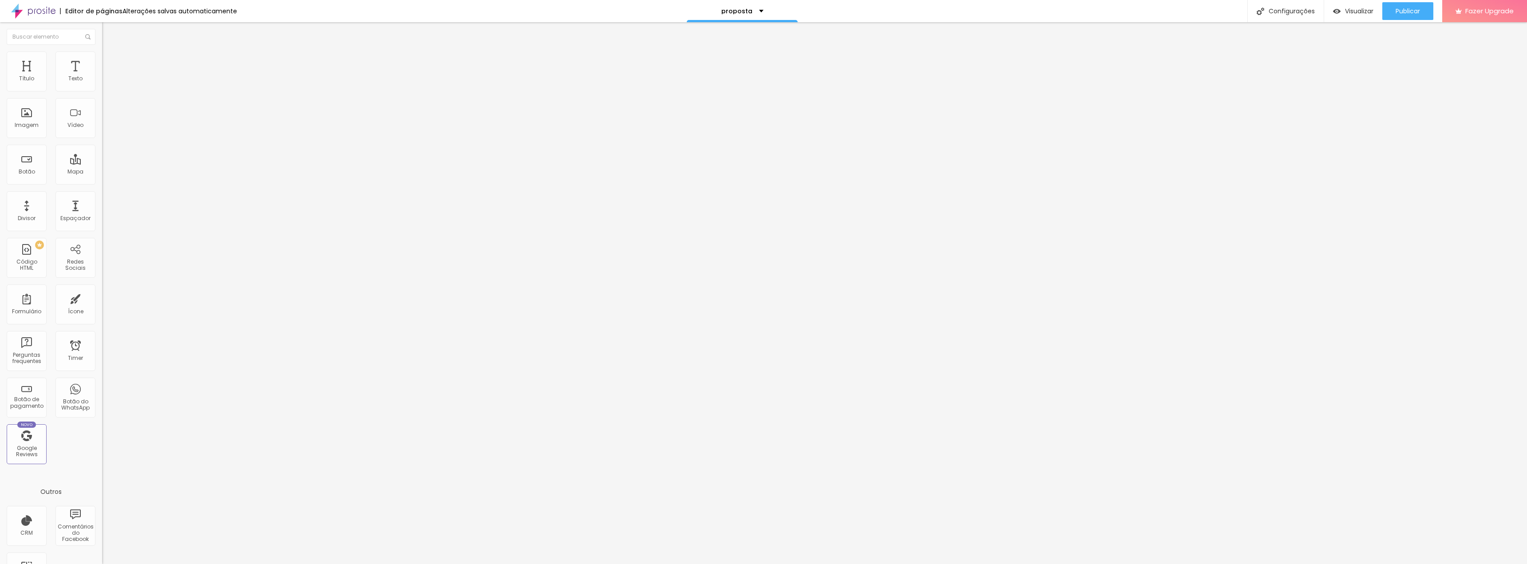
type input "91"
type input "88"
type input "86"
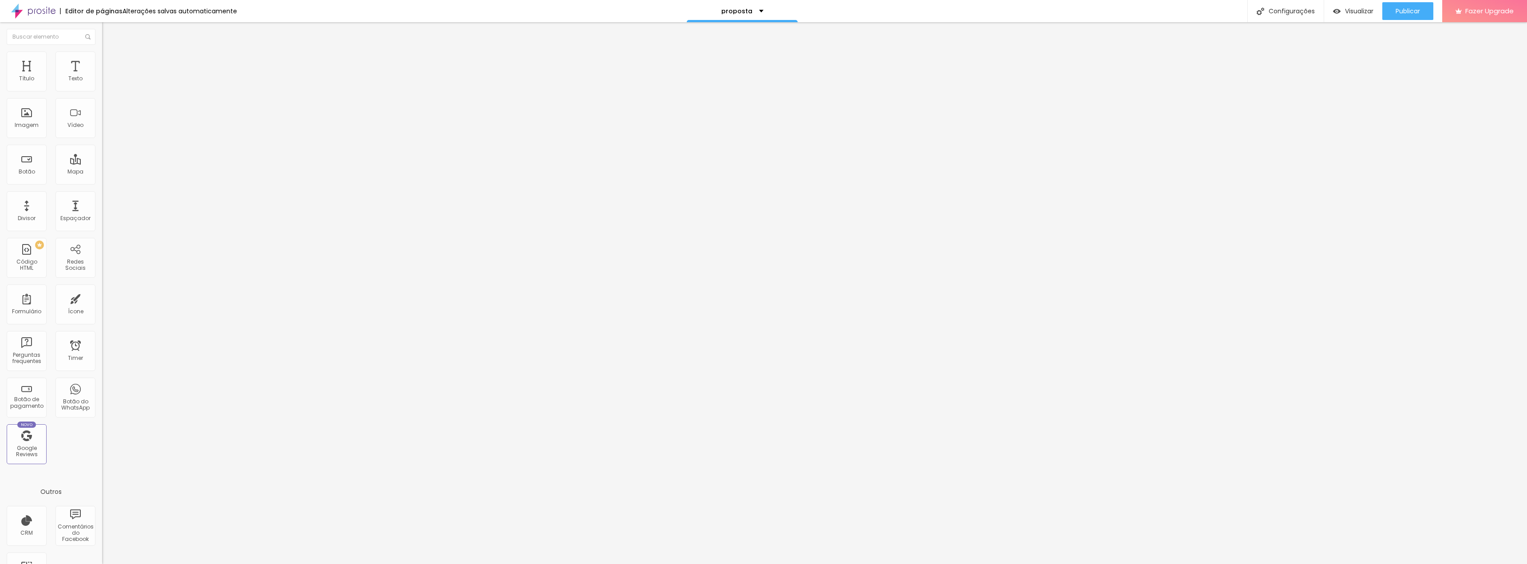
type input "86"
type input "83"
type input "81"
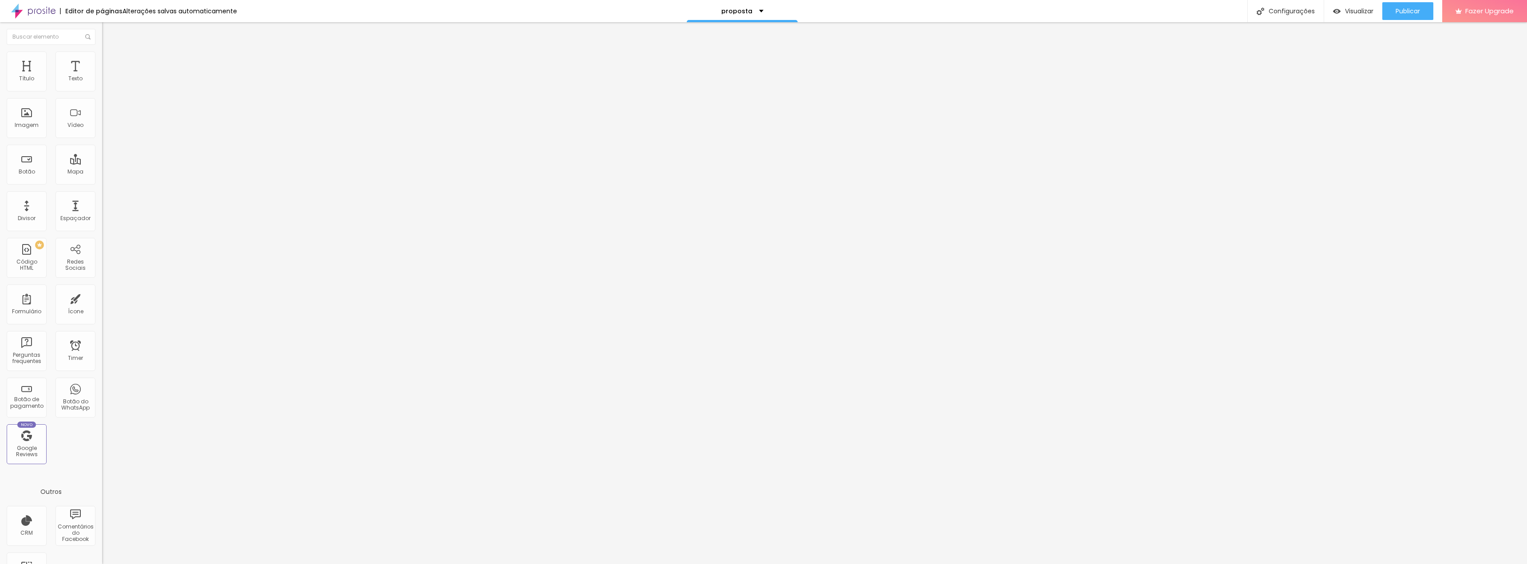
type input "78"
type input "76"
type input "73"
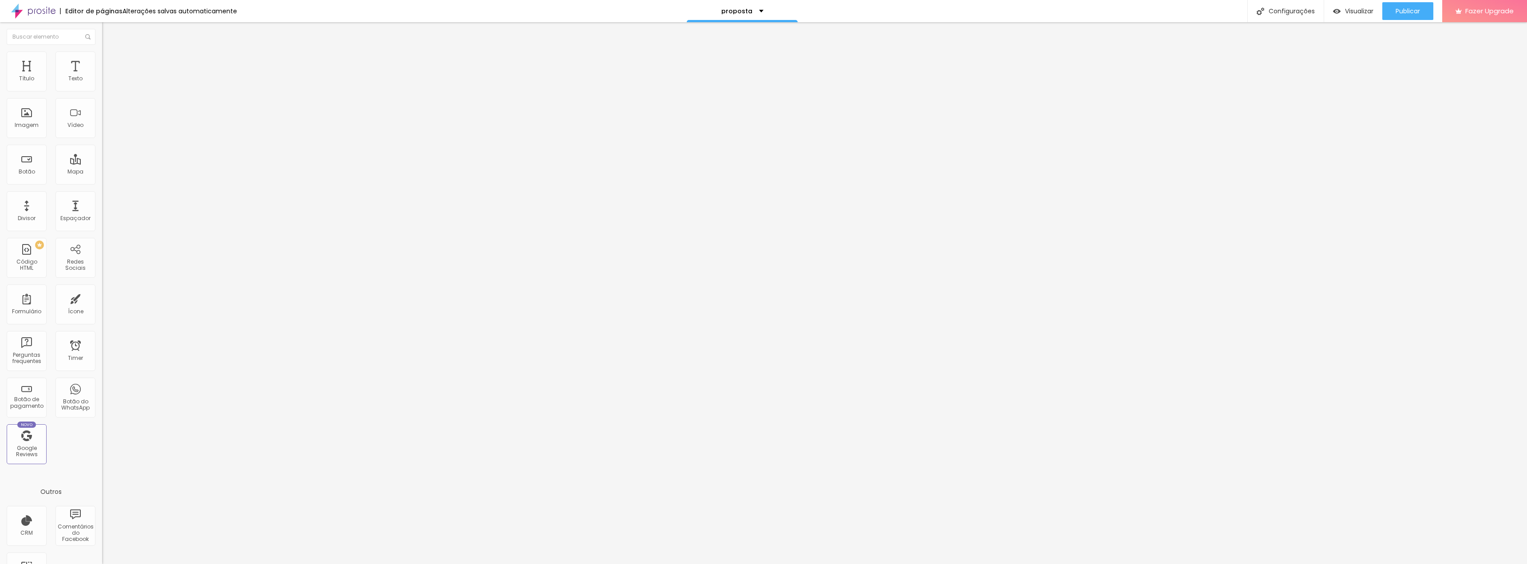
type input "73"
type input "71"
type input "68"
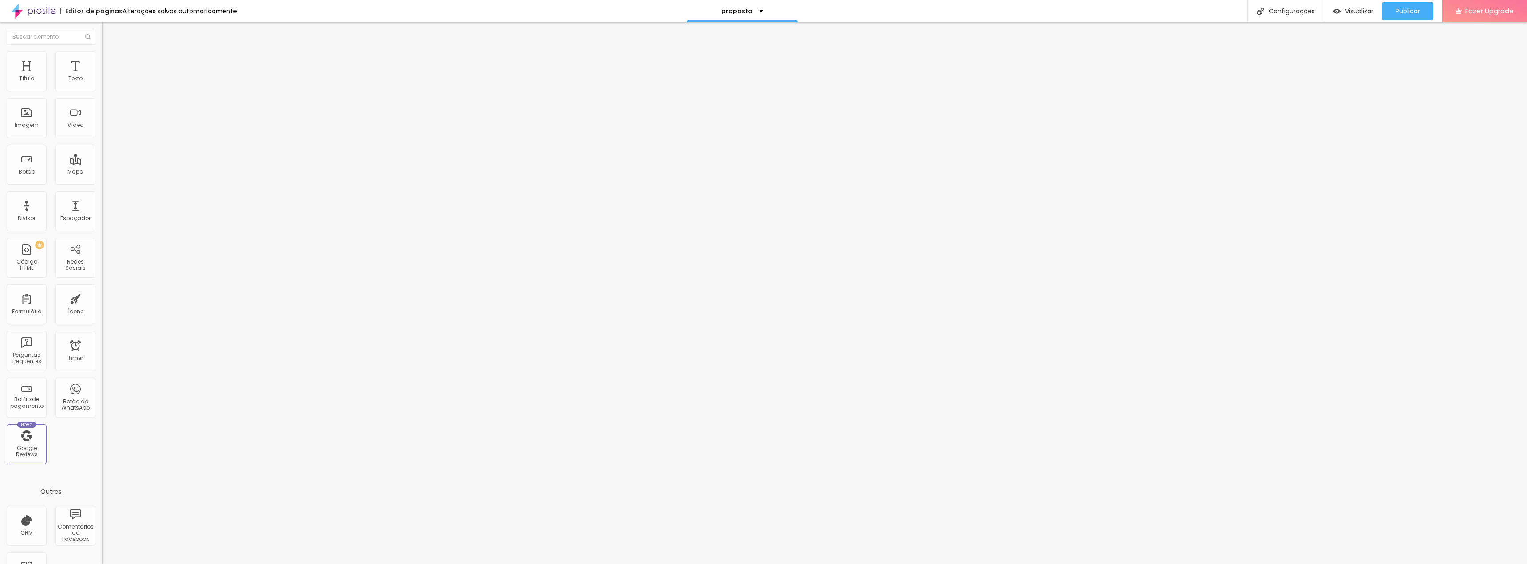
type input "66"
type input "63"
type input "59"
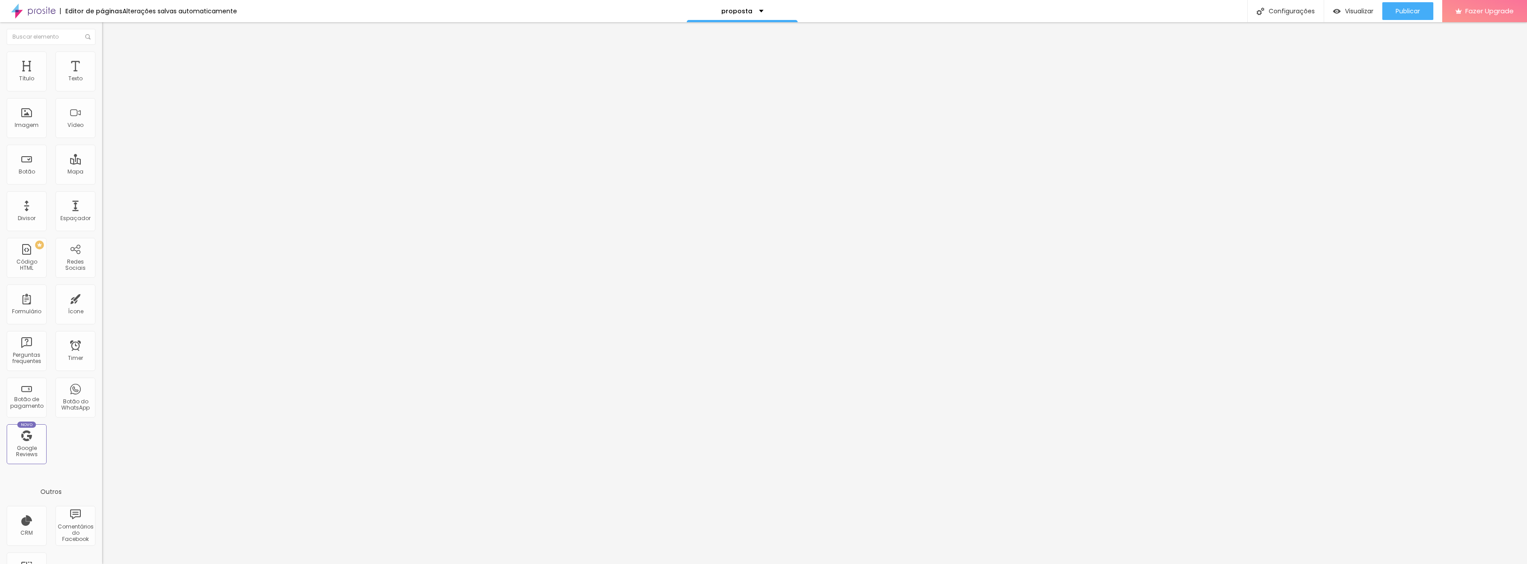
type input "59"
type input "56"
type input "53"
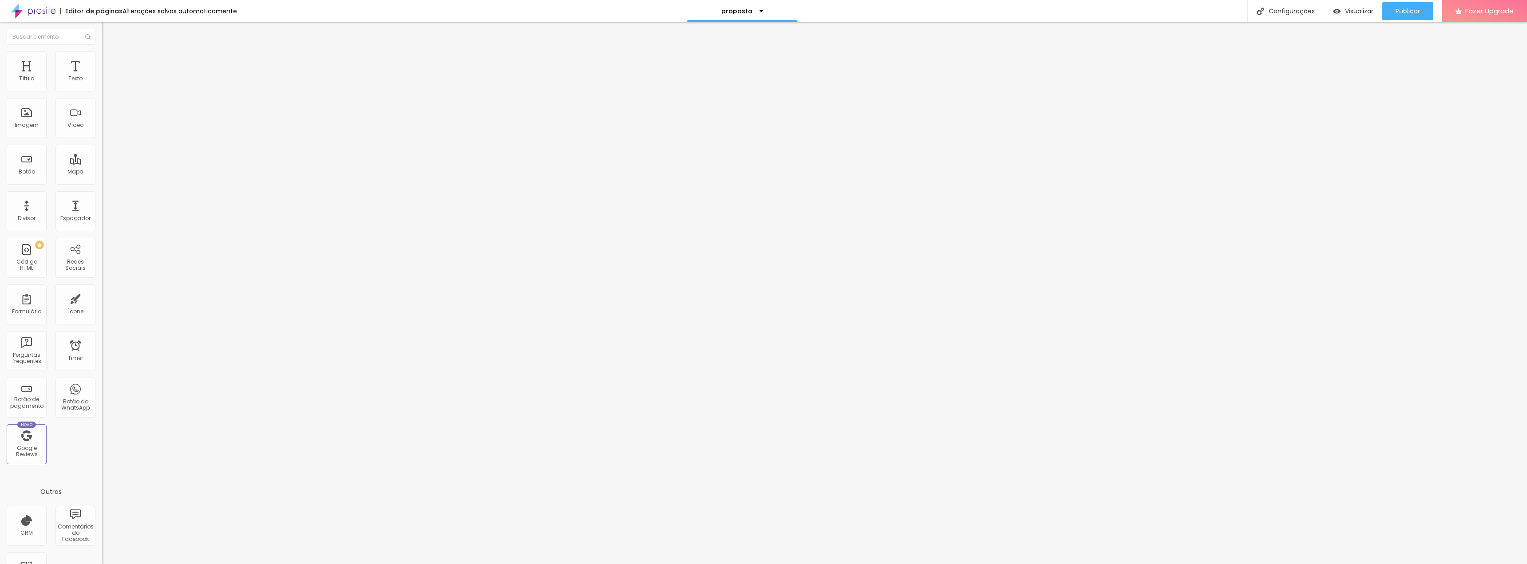
type input "49"
type input "45"
type input "41"
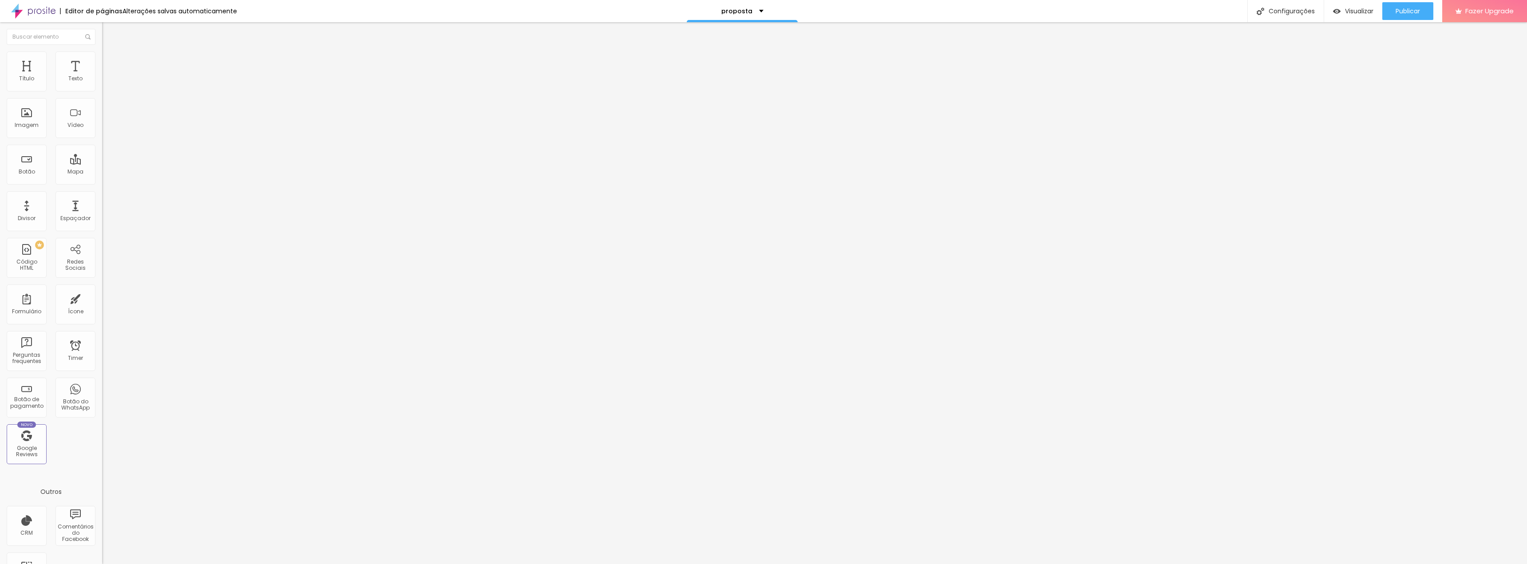
type input "41"
type input "36"
type input "32"
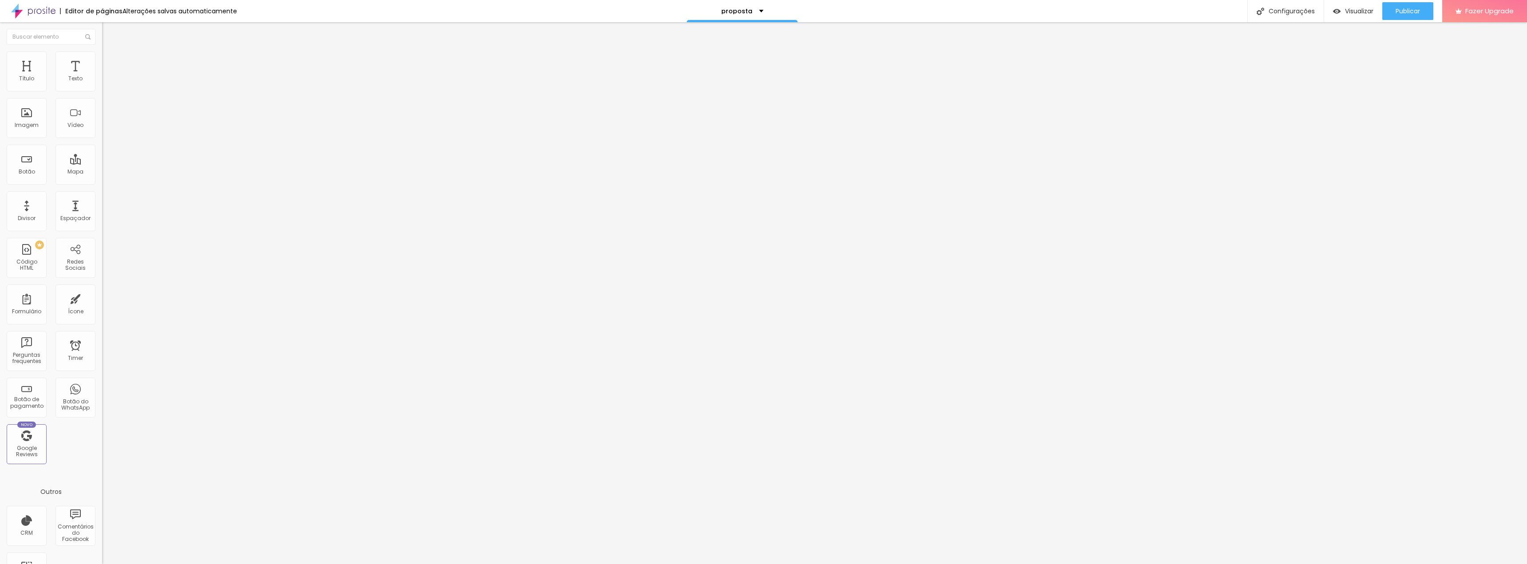
type input "27"
type input "24"
type input "21"
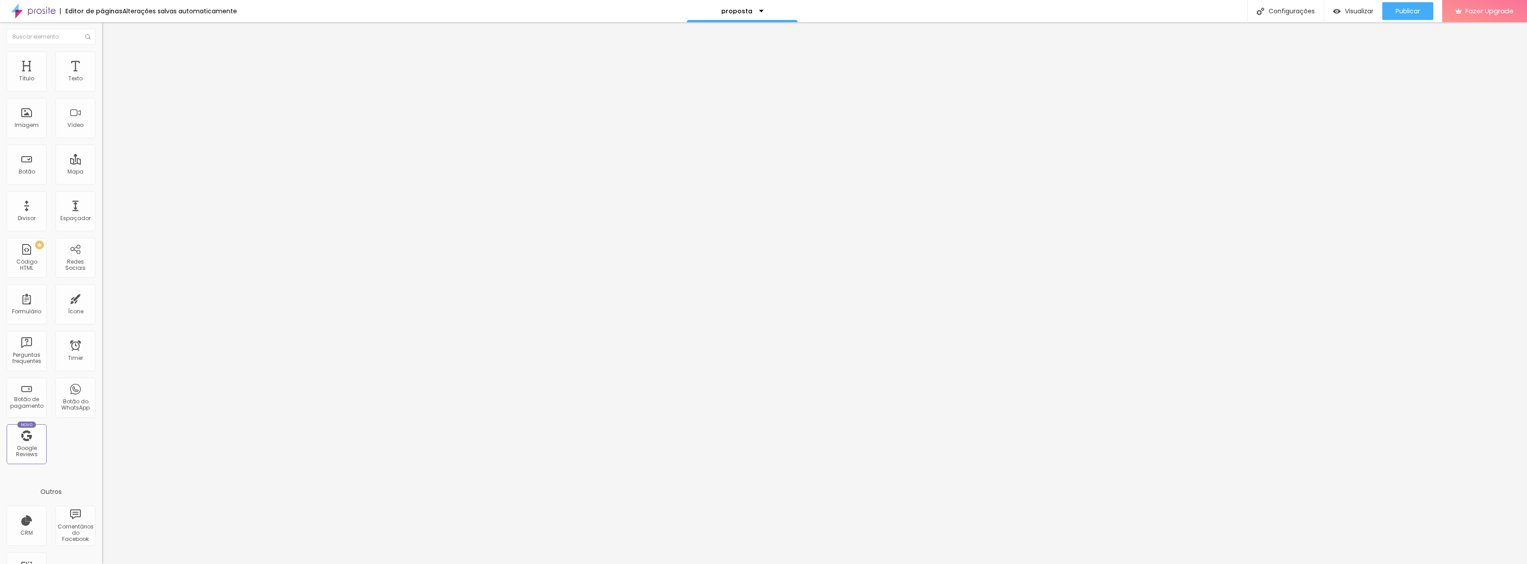
type input "21"
type input "16"
type input "13"
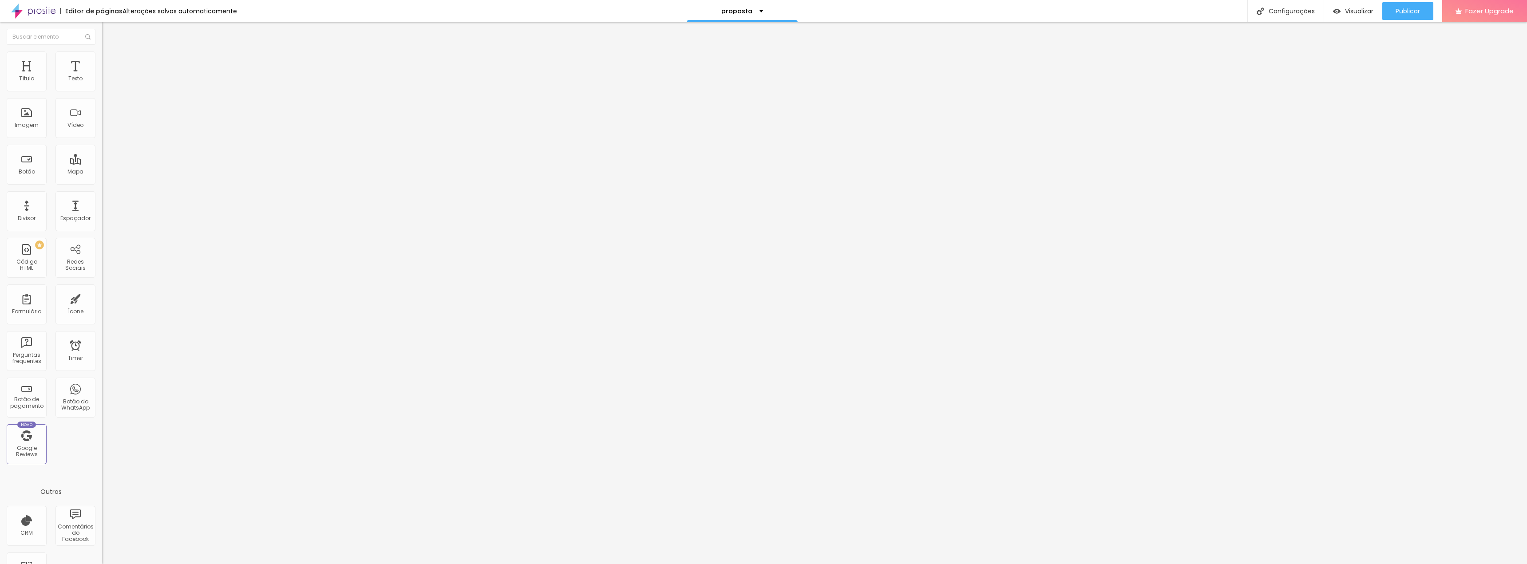
type input "9"
type input "6"
type input "2"
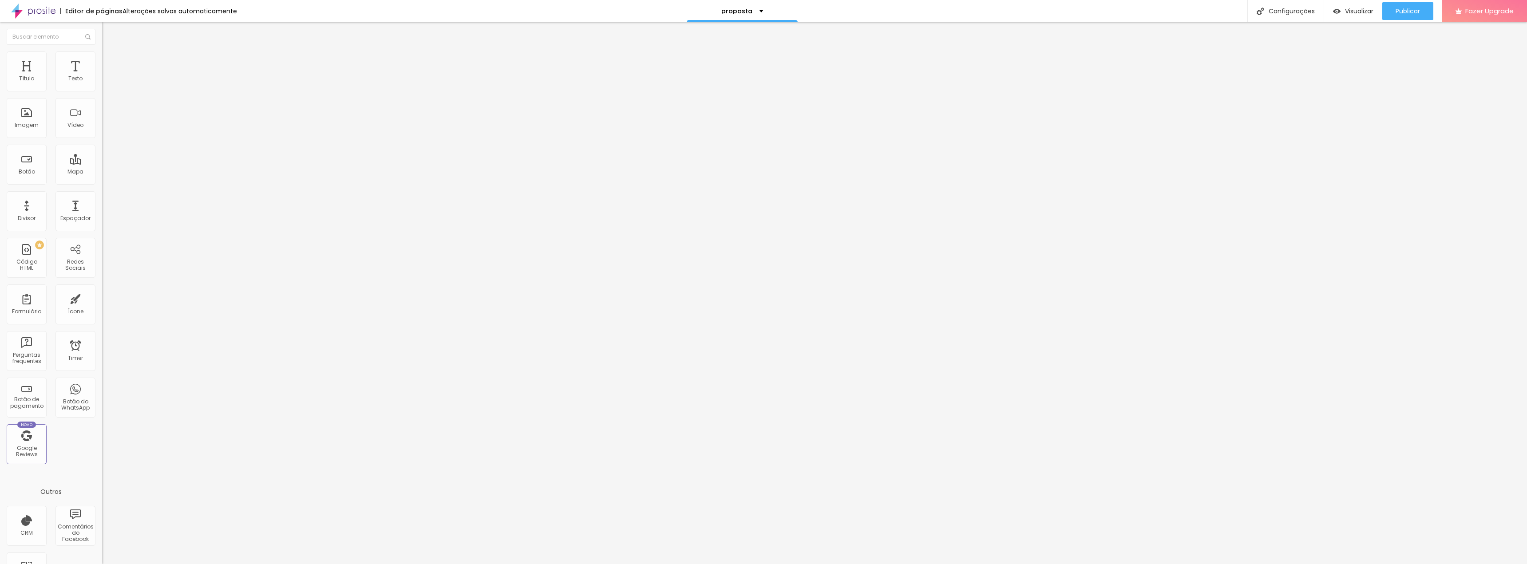
type input "2"
type input "0"
type input "2"
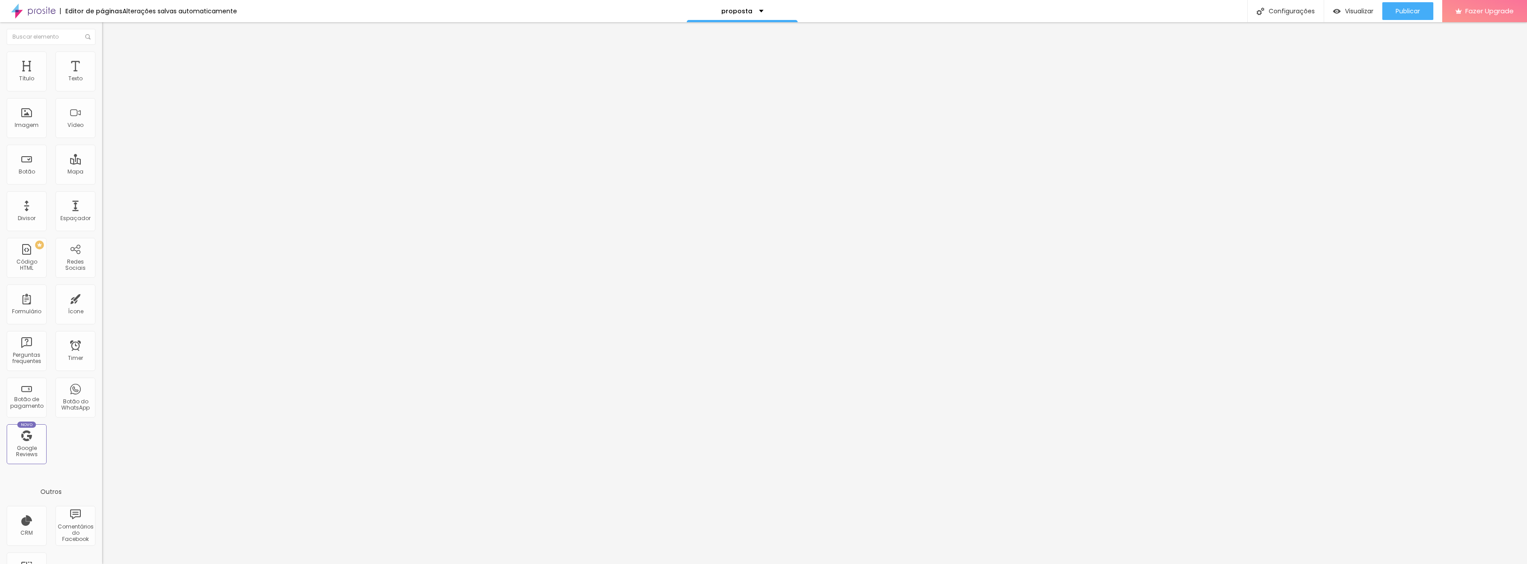
type input "5"
drag, startPoint x: 21, startPoint y: 87, endPoint x: 48, endPoint y: 103, distance: 31.8
click at [102, 163] on input "range" at bounding box center [130, 166] width 57 height 7
drag, startPoint x: 24, startPoint y: 105, endPoint x: 119, endPoint y: 107, distance: 95.5
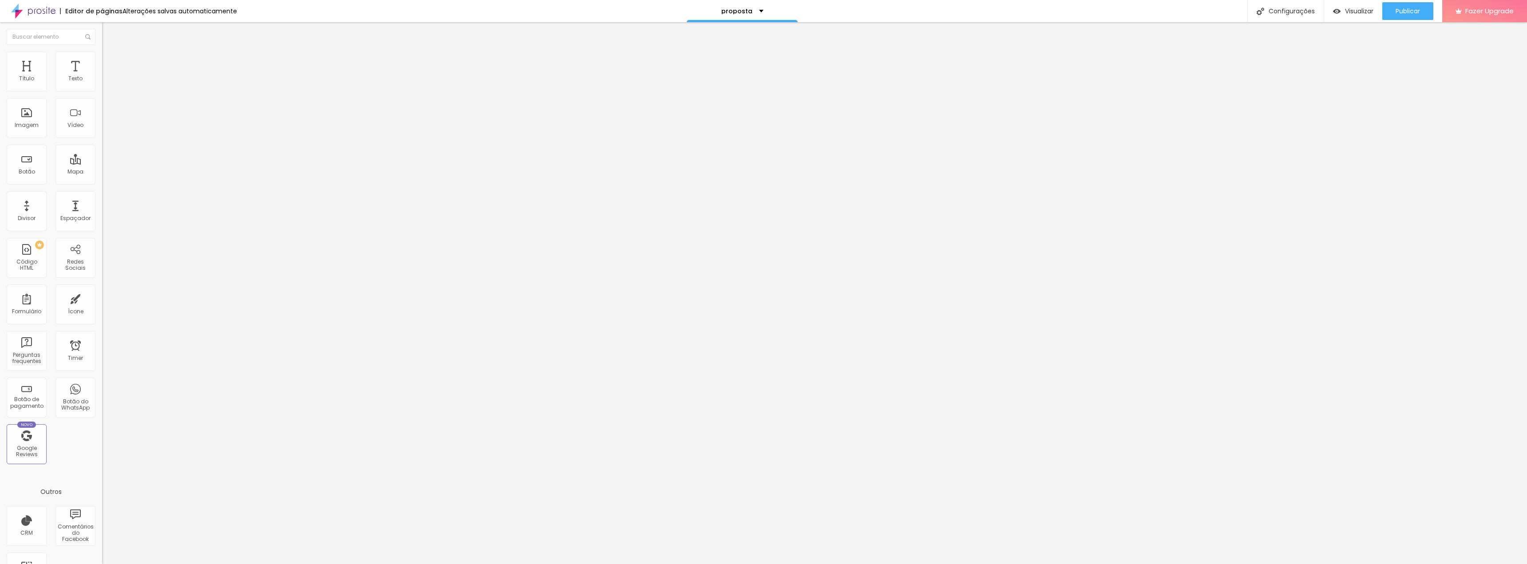
click at [119, 289] on input "range" at bounding box center [130, 292] width 57 height 7
drag, startPoint x: 46, startPoint y: 86, endPoint x: 147, endPoint y: 85, distance: 101.2
click at [147, 163] on input "range" at bounding box center [130, 166] width 57 height 7
click at [1416, 2] on div "Publicar Publicar alterações Clique para publicar as ultimas alterações reaizad…" at bounding box center [1407, 11] width 51 height 22
click at [1413, 8] on span "Publicar" at bounding box center [1407, 11] width 24 height 7
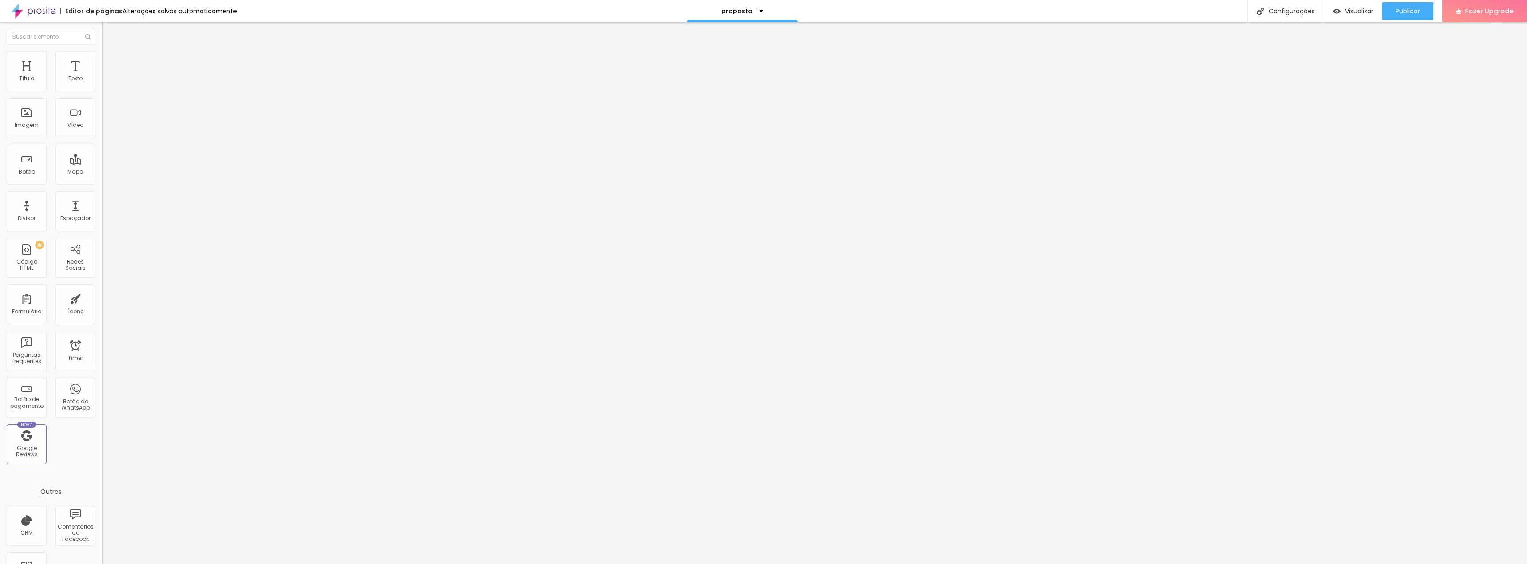
click at [102, 55] on img at bounding box center [106, 55] width 8 height 8
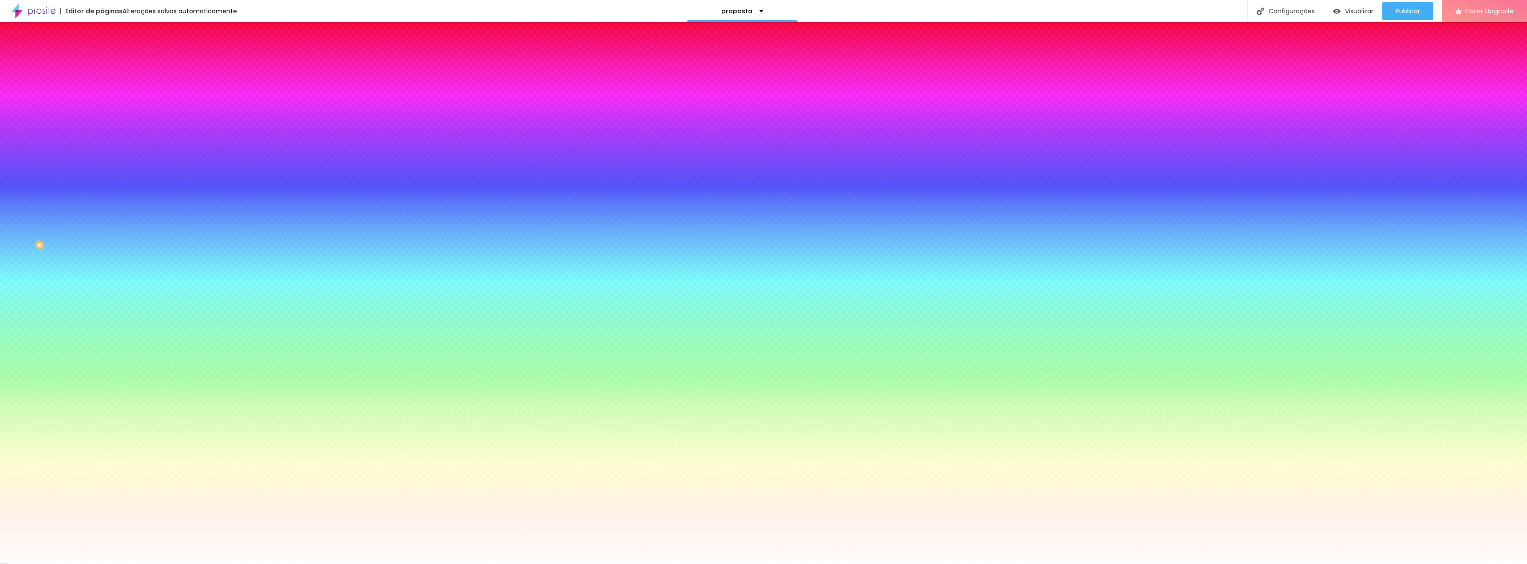
click at [102, 60] on li "Avançado" at bounding box center [153, 64] width 102 height 9
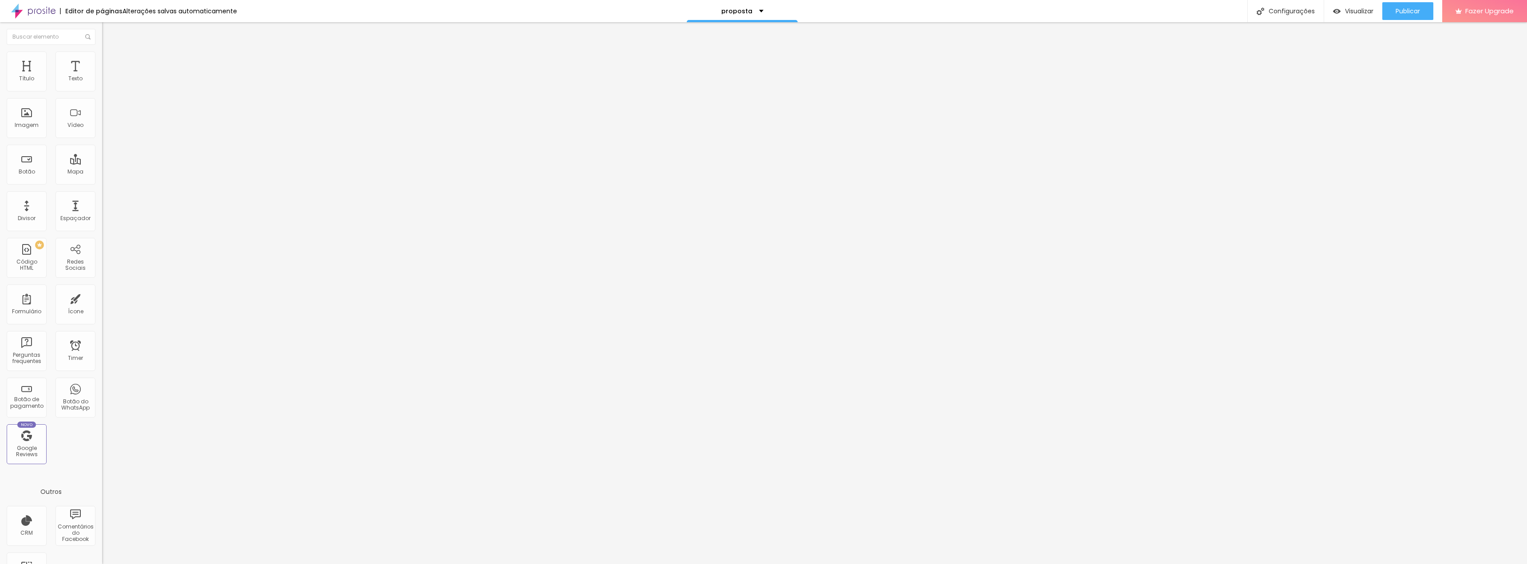
drag, startPoint x: 58, startPoint y: 87, endPoint x: 277, endPoint y: 86, distance: 219.2
click at [159, 172] on input "range" at bounding box center [130, 175] width 57 height 7
drag, startPoint x: 24, startPoint y: 102, endPoint x: 0, endPoint y: 104, distance: 24.1
click at [102, 298] on input "range" at bounding box center [130, 301] width 57 height 7
drag, startPoint x: 71, startPoint y: 86, endPoint x: 47, endPoint y: 87, distance: 23.1
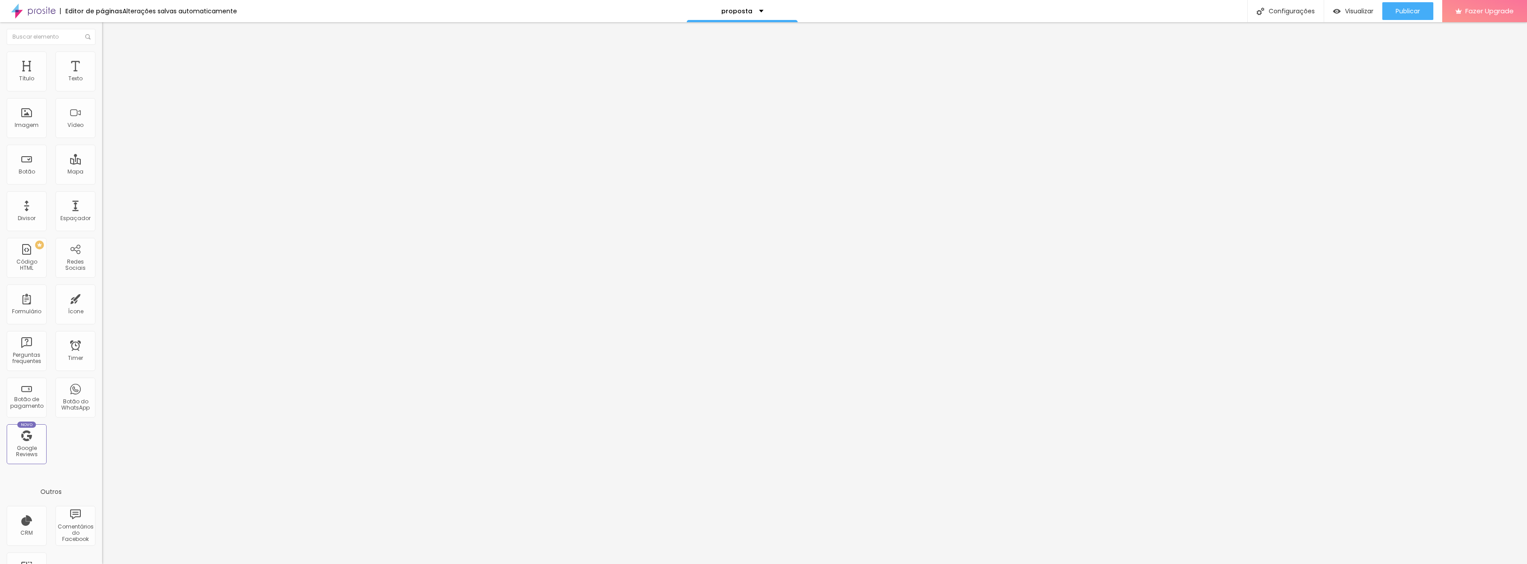
click at [102, 172] on input "range" at bounding box center [130, 175] width 57 height 7
drag, startPoint x: 41, startPoint y: 105, endPoint x: 0, endPoint y: 109, distance: 41.5
click at [102, 298] on input "range" at bounding box center [130, 301] width 57 height 7
drag, startPoint x: 50, startPoint y: 86, endPoint x: 101, endPoint y: 89, distance: 51.6
click at [102, 172] on input "range" at bounding box center [130, 175] width 57 height 7
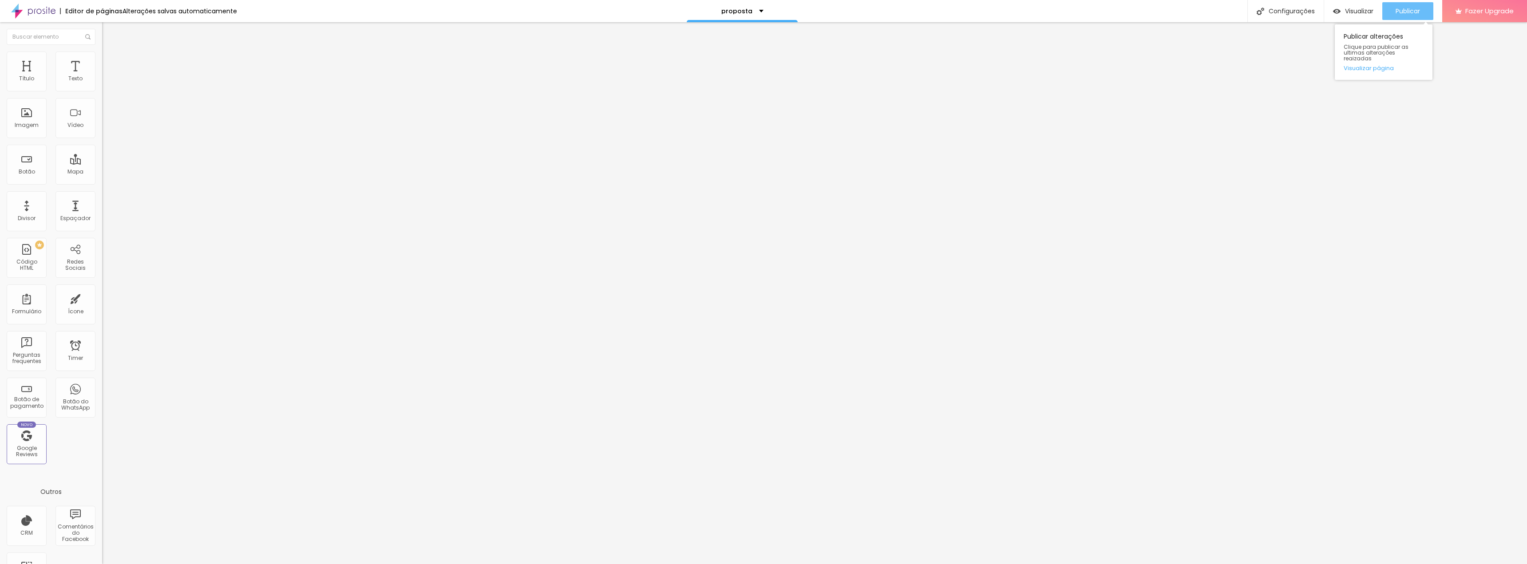
click at [1412, 11] on span "Publicar" at bounding box center [1407, 11] width 24 height 7
drag, startPoint x: 70, startPoint y: 85, endPoint x: 0, endPoint y: 80, distance: 70.3
click at [102, 172] on input "range" at bounding box center [130, 175] width 57 height 7
click at [1410, 5] on div "Publicar" at bounding box center [1407, 11] width 24 height 18
click at [109, 32] on div "Editar Seção" at bounding box center [135, 32] width 52 height 7
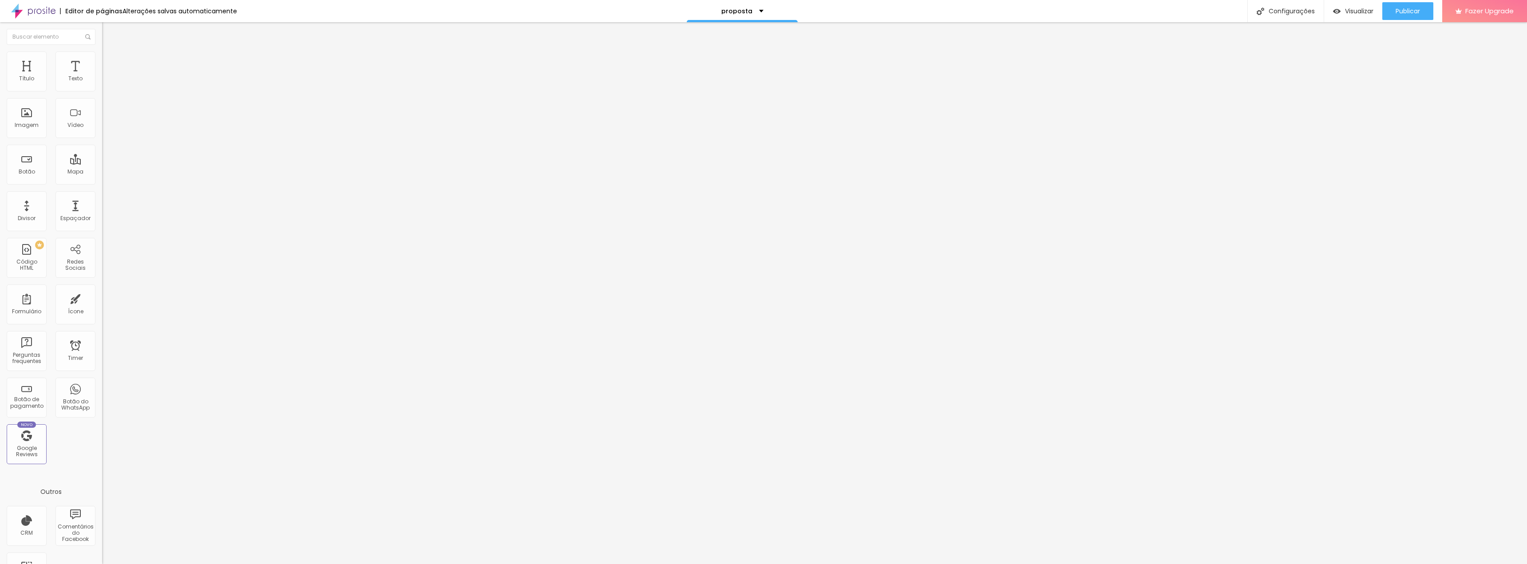
click at [102, 56] on li "Estilo" at bounding box center [153, 55] width 102 height 9
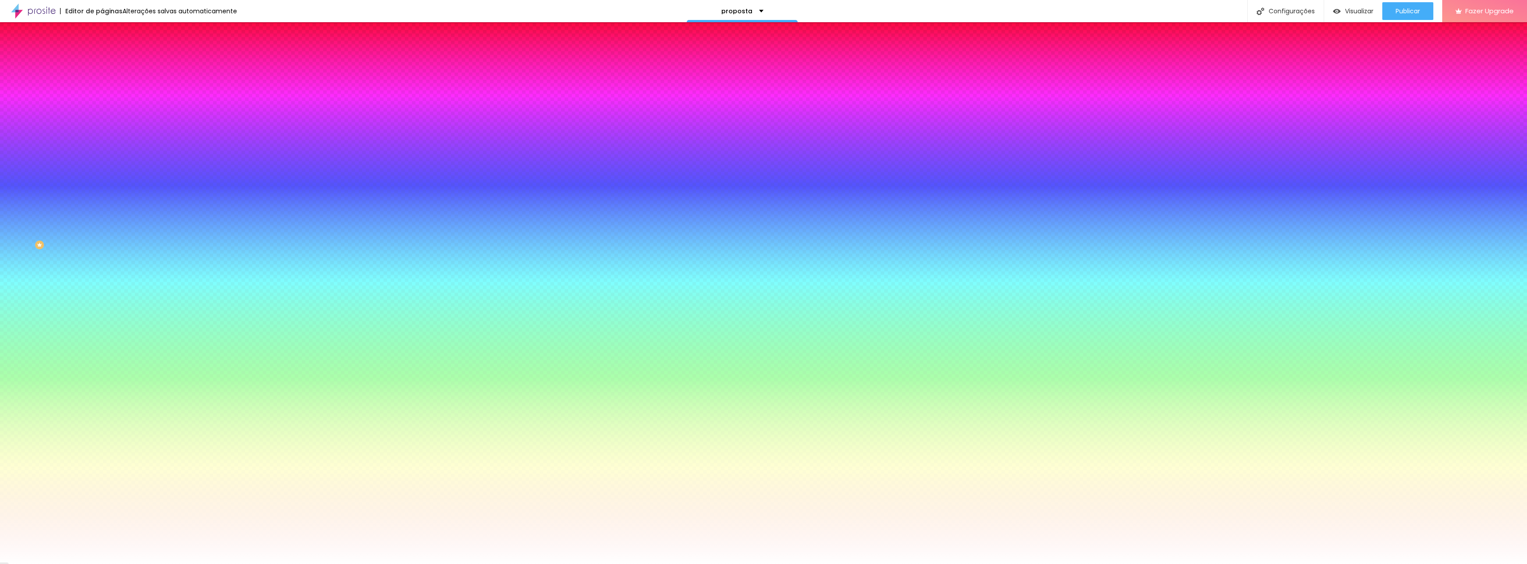
paste input "8B8B90"
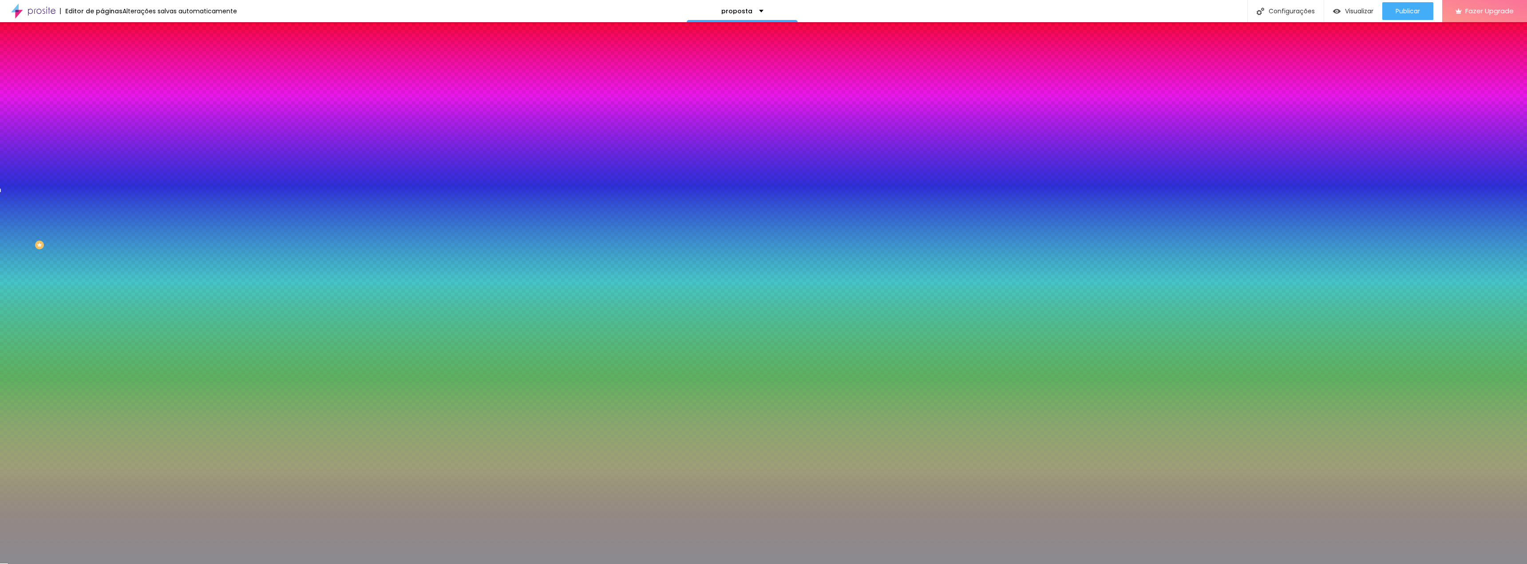
click at [102, 130] on input "#8B8B90" at bounding box center [155, 125] width 107 height 9
drag, startPoint x: 93, startPoint y: 159, endPoint x: 39, endPoint y: 159, distance: 54.1
click at [102, 130] on div "Cor de fundo Voltar ao padrão #8B8B90" at bounding box center [153, 117] width 102 height 24
paste input "ECECED"
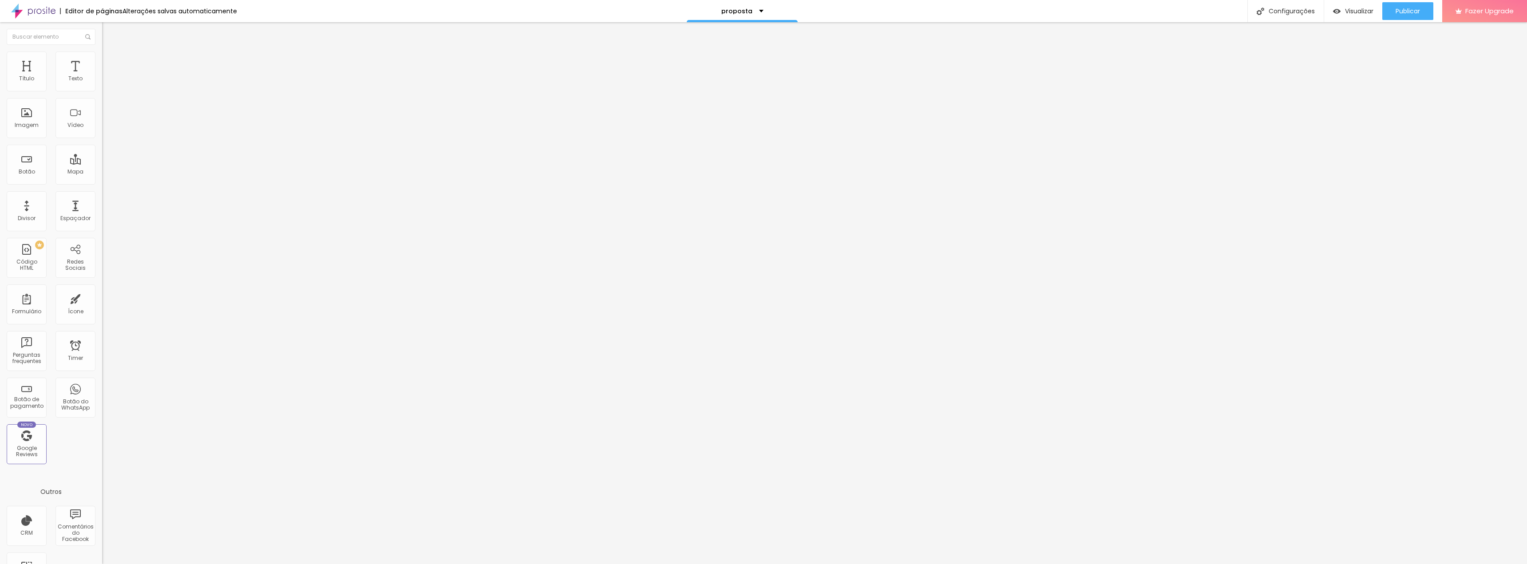
click at [110, 63] on span "Avançado" at bounding box center [124, 67] width 29 height 8
click at [102, 55] on img at bounding box center [106, 55] width 8 height 8
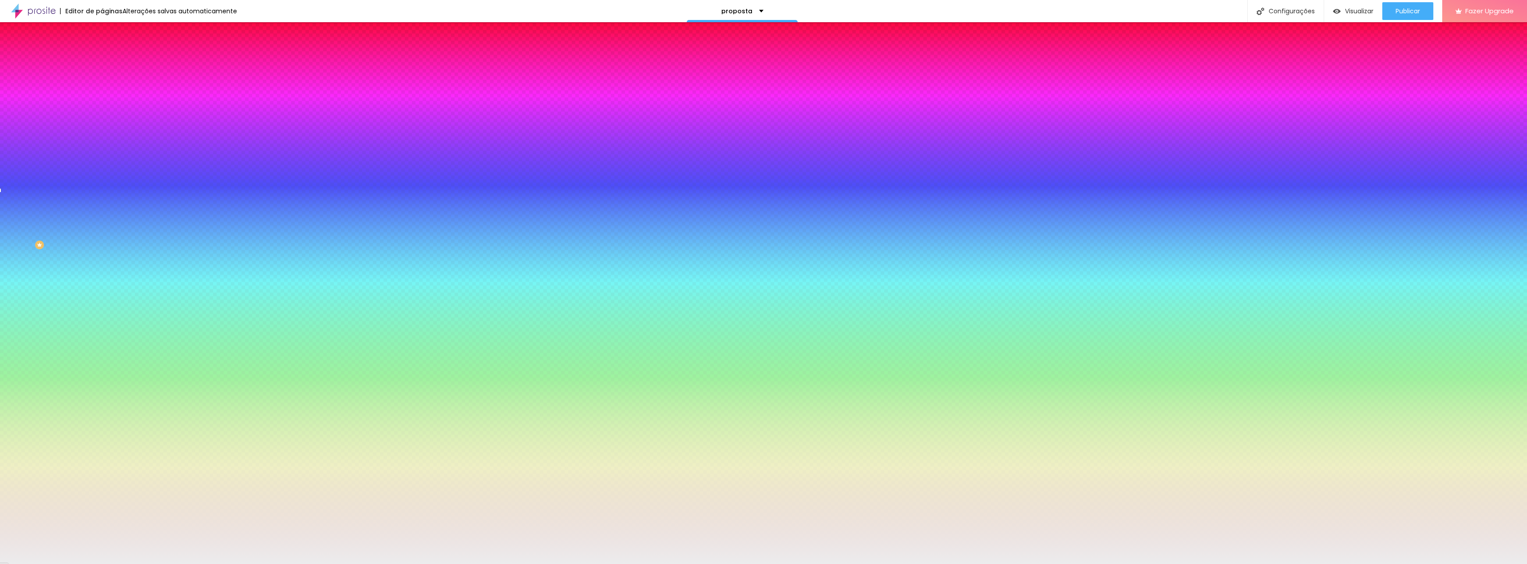
click at [102, 130] on input "#ECECED" at bounding box center [155, 125] width 107 height 9
paste input "F5F5F6"
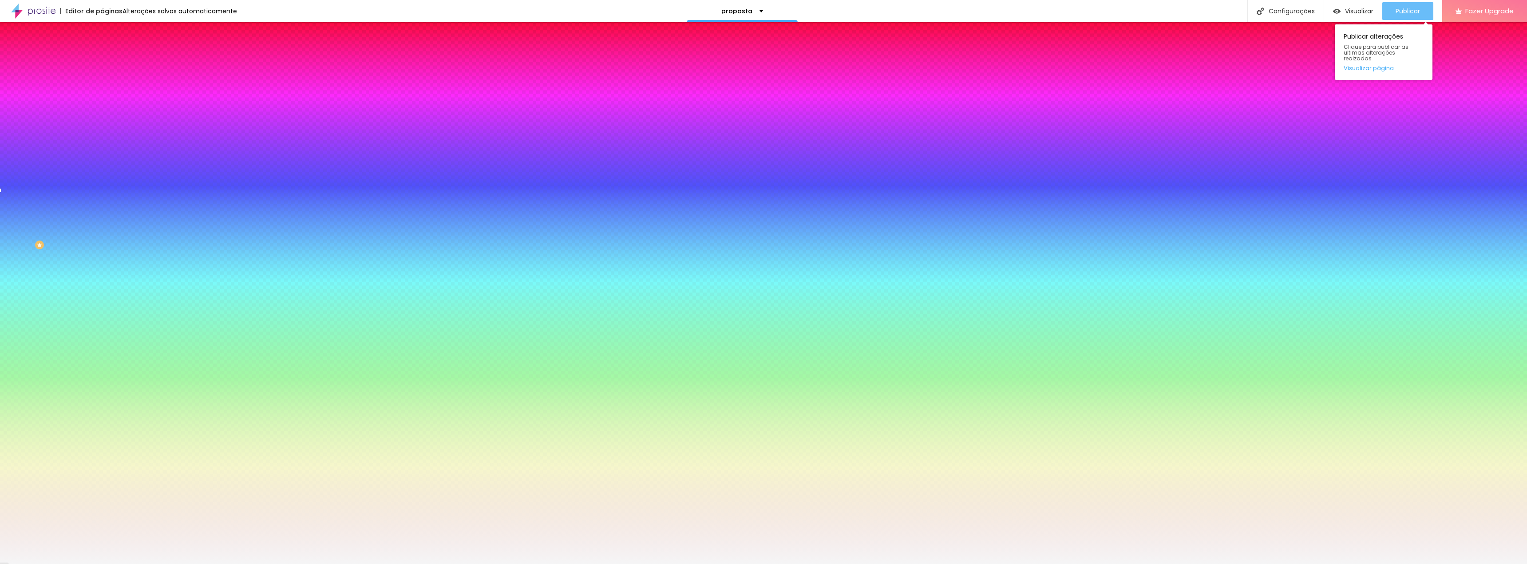
click at [1413, 13] on span "Publicar" at bounding box center [1407, 11] width 24 height 7
